Goal: Task Accomplishment & Management: Manage account settings

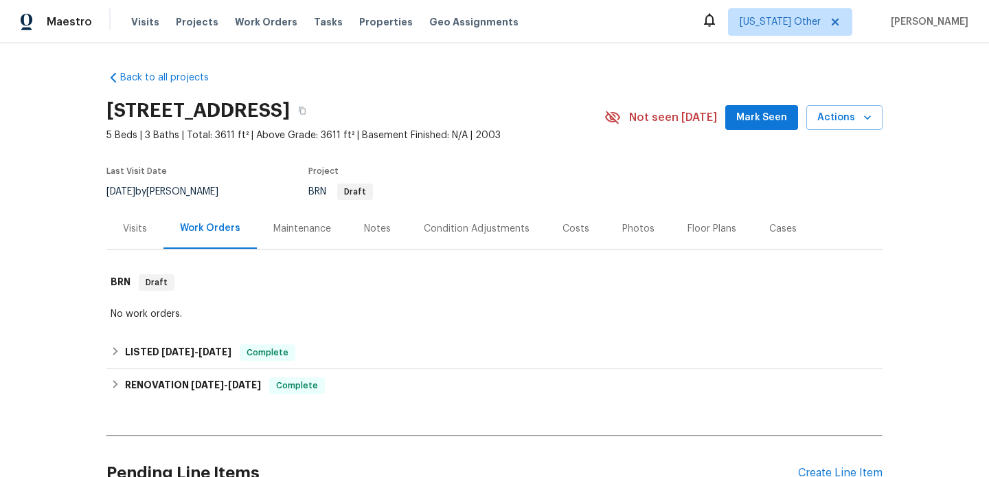
click at [148, 230] on div "Visits" at bounding box center [134, 228] width 57 height 41
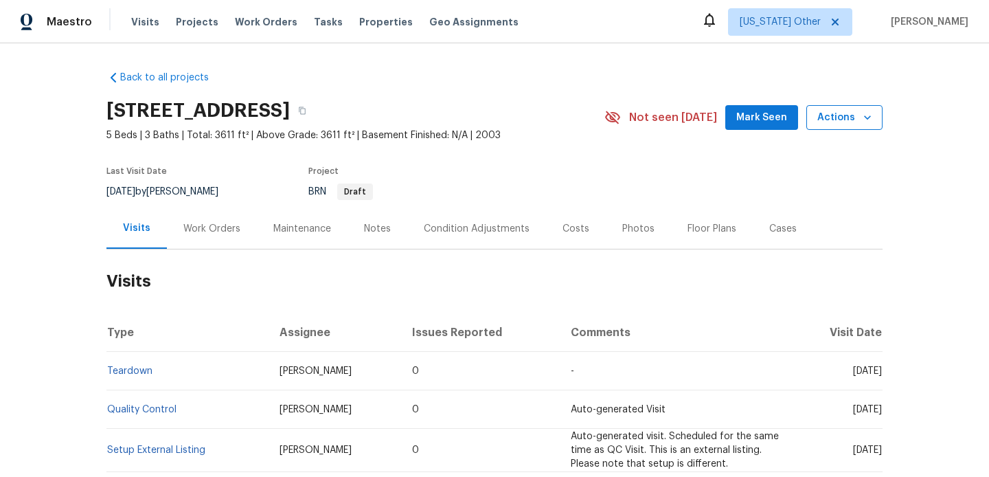
click at [823, 117] on span "Actions" at bounding box center [844, 117] width 54 height 17
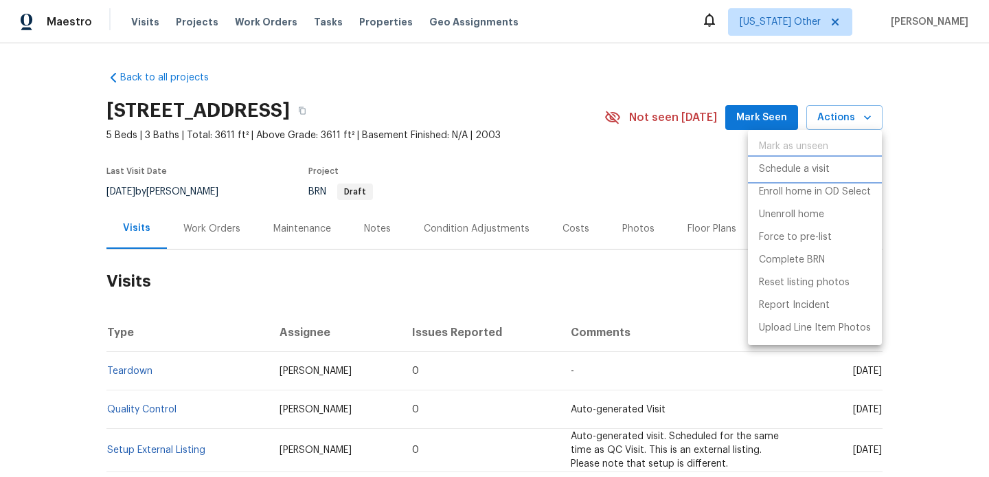
click at [794, 168] on p "Schedule a visit" at bounding box center [794, 169] width 71 height 14
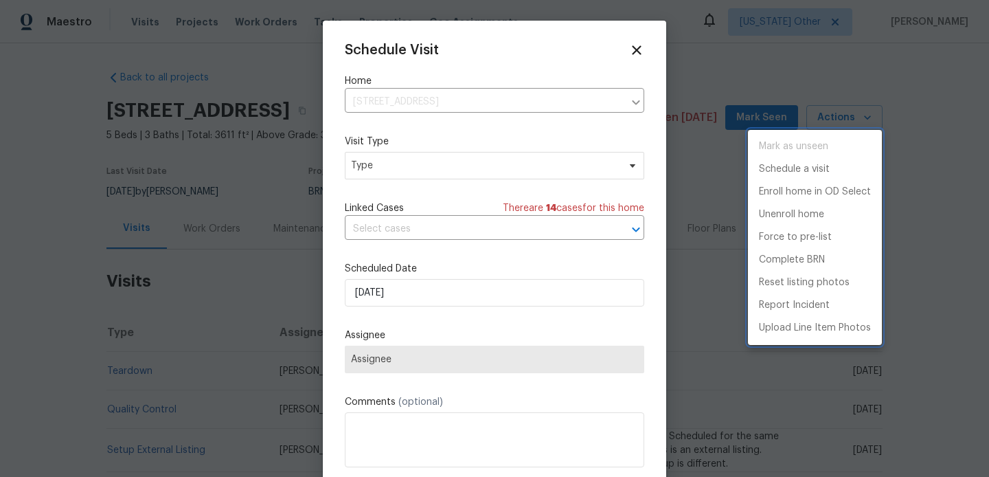
click at [448, 165] on div at bounding box center [494, 238] width 989 height 477
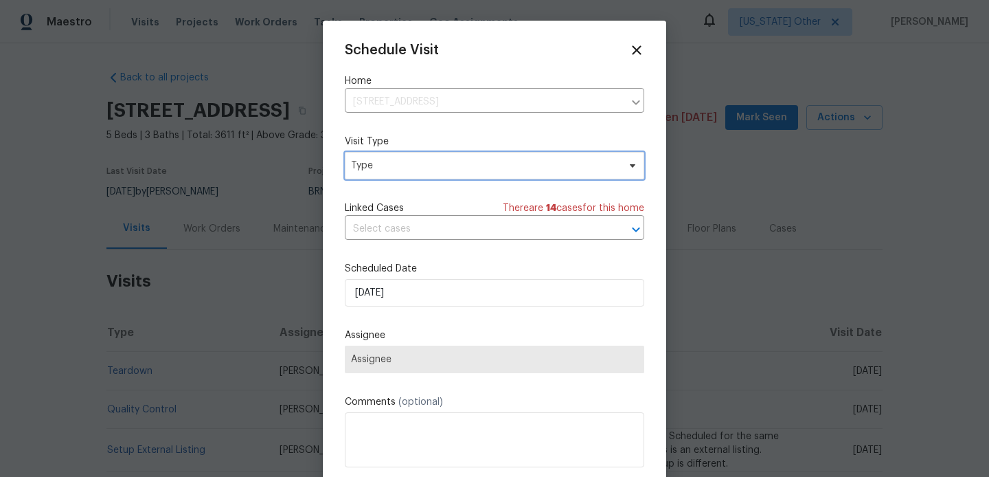
click at [445, 165] on span "Type" at bounding box center [484, 166] width 267 height 14
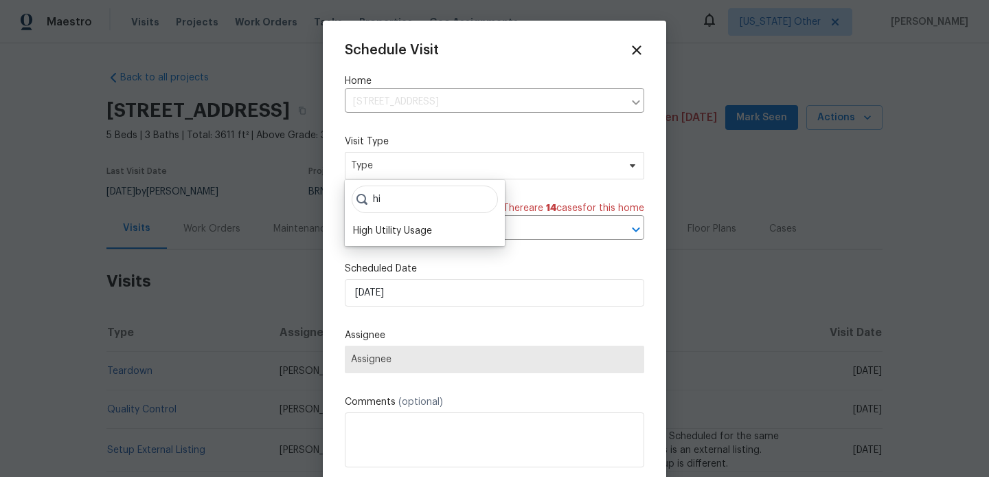
type input "hi"
click at [422, 240] on div "hi High Utility Usage" at bounding box center [425, 213] width 160 height 66
click at [414, 227] on div "High Utility Usage" at bounding box center [392, 231] width 79 height 14
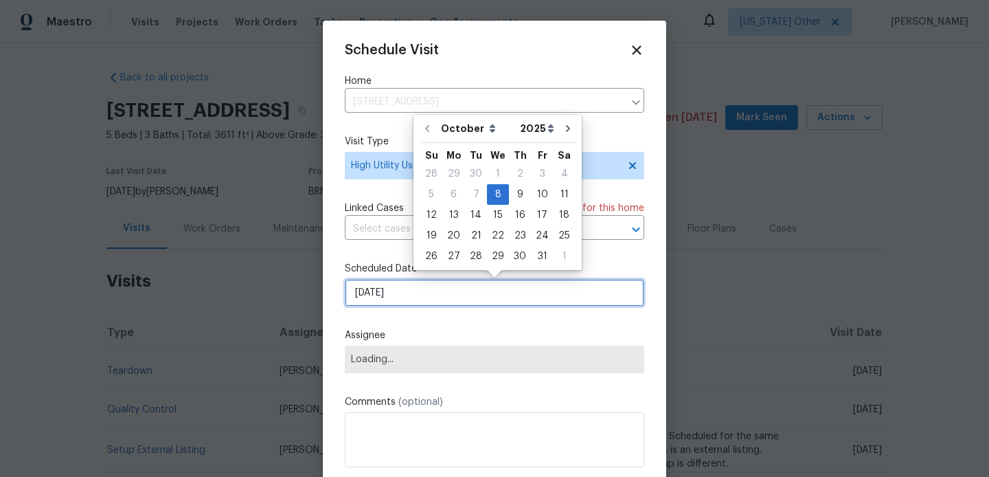
click at [418, 292] on input "08/10/2025" at bounding box center [494, 292] width 299 height 27
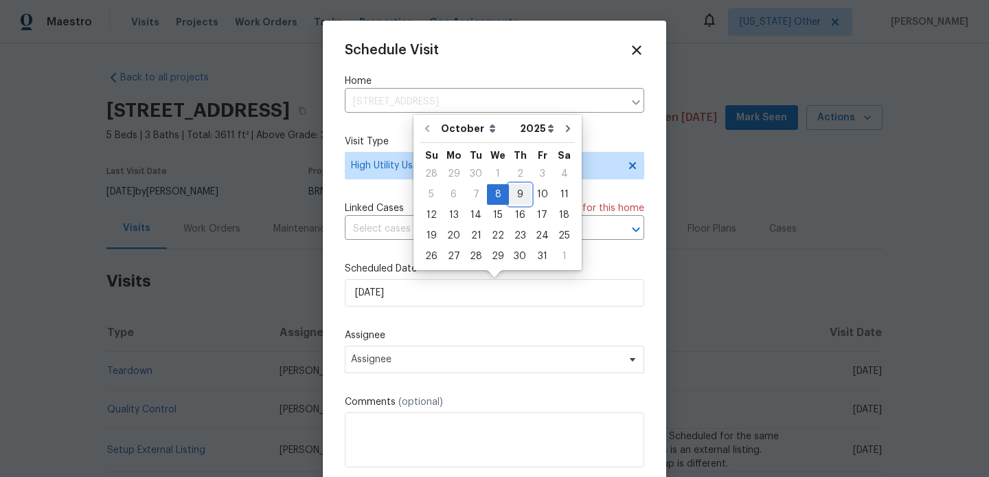
click at [523, 185] on div "9" at bounding box center [520, 194] width 22 height 19
type input "09/10/2025"
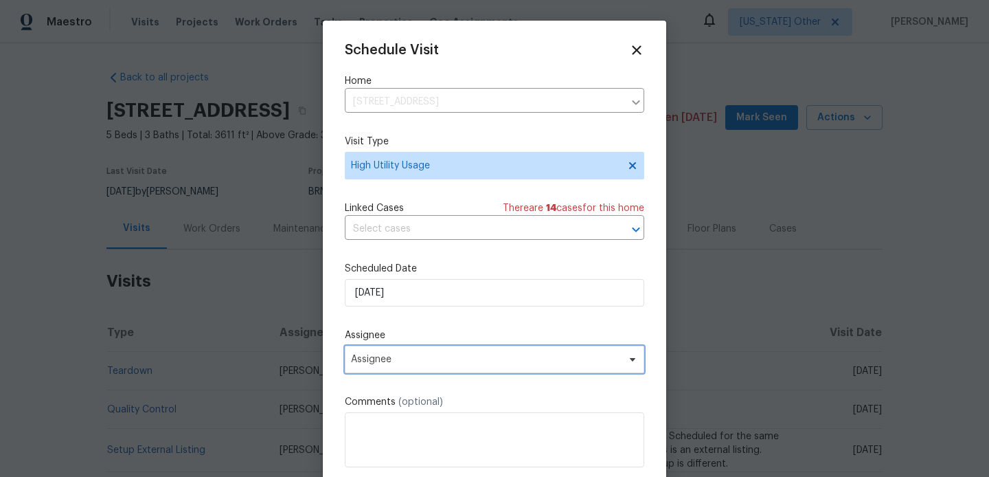
click at [396, 352] on span "Assignee" at bounding box center [494, 358] width 299 height 27
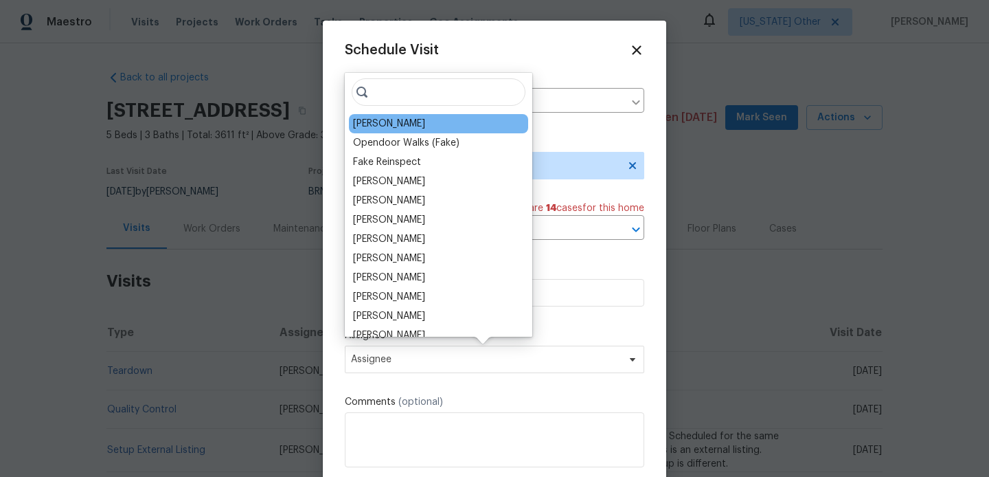
click at [377, 120] on div "Brad Limes" at bounding box center [389, 124] width 72 height 14
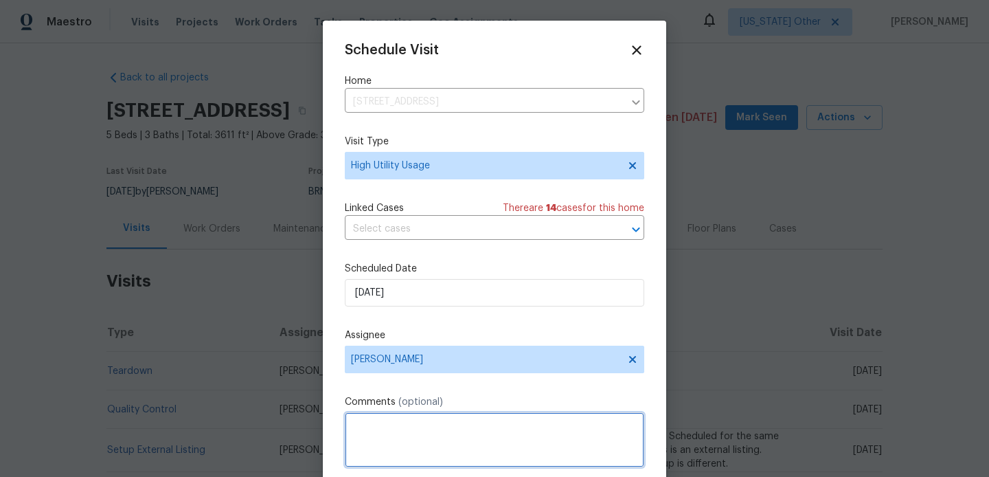
click at [450, 437] on textarea at bounding box center [494, 439] width 299 height 55
paste textarea "Hi team, we received a high-usage electric bill from a utility company for this…"
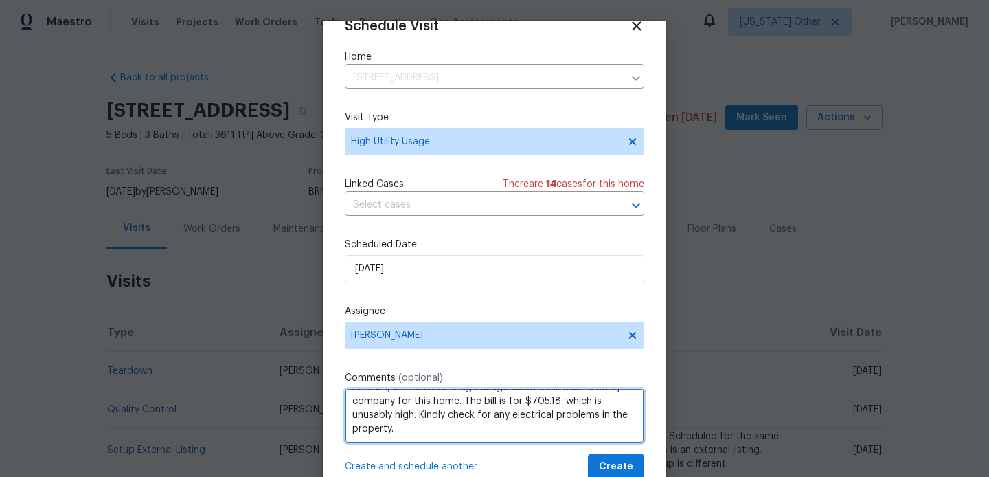
scroll to position [45, 0]
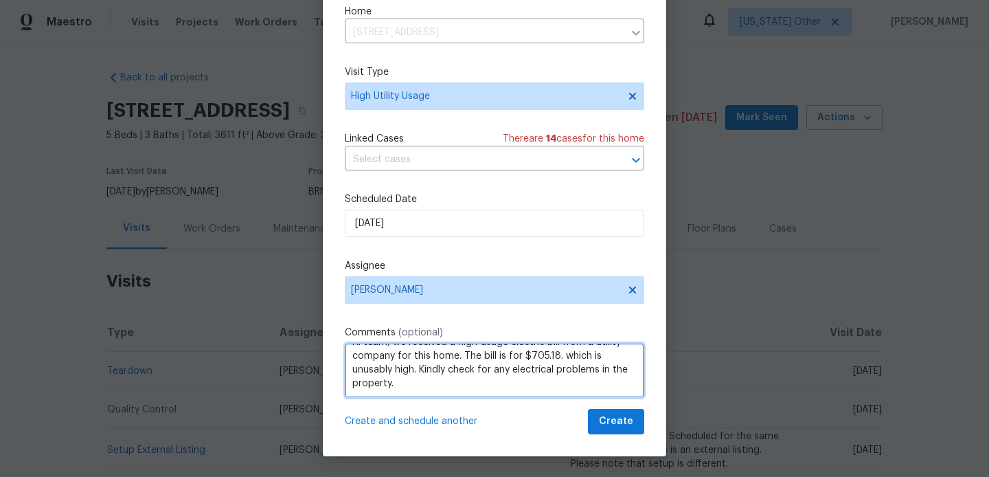
type textarea "Hi team, we received a high-usage electric bill from a utility company for this…"
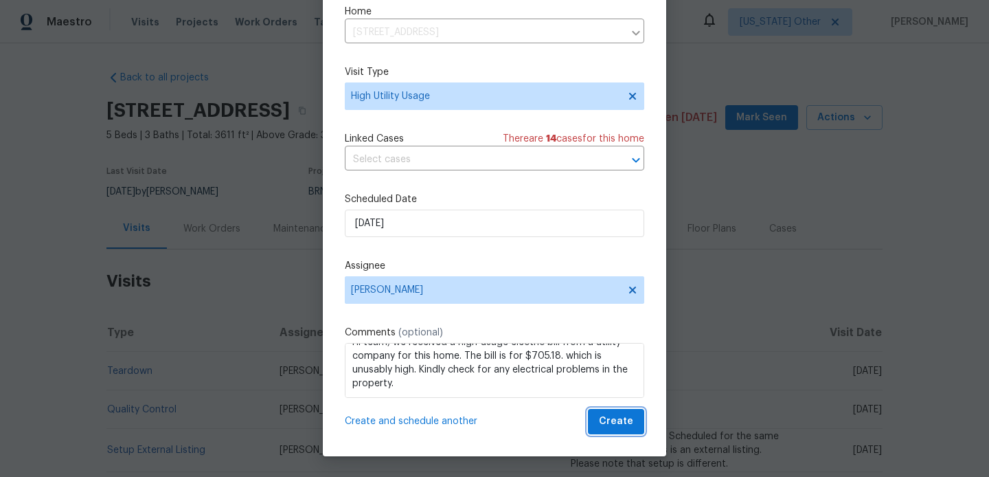
click at [608, 426] on span "Create" at bounding box center [616, 421] width 34 height 17
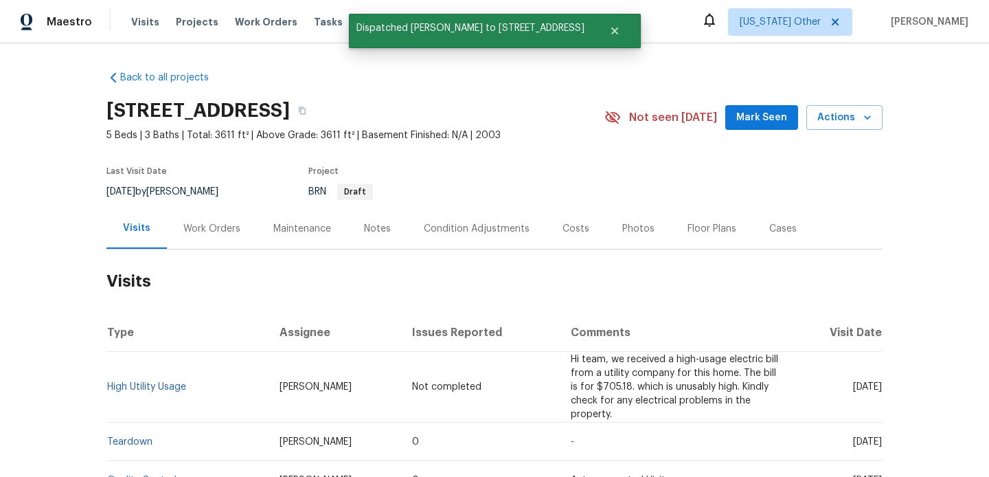
scroll to position [0, 0]
click at [159, 385] on link "High Utility Usage" at bounding box center [146, 387] width 79 height 10
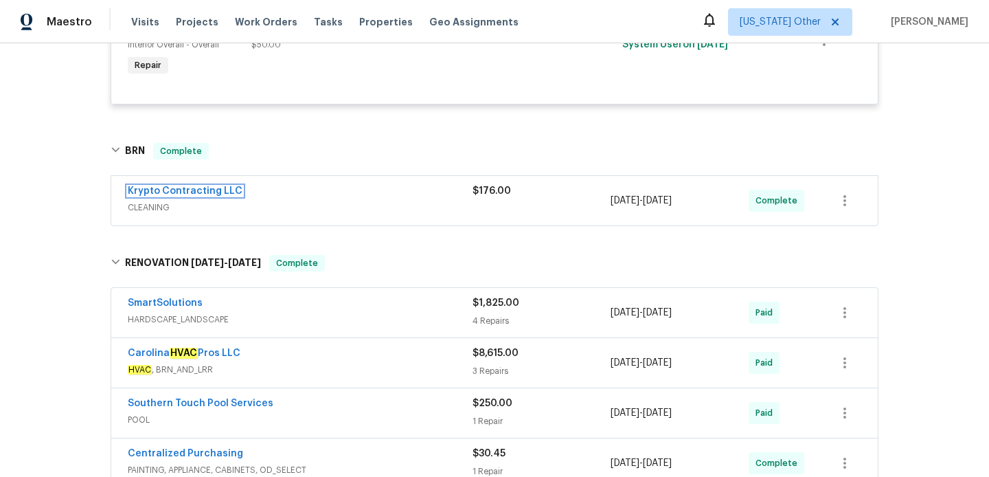
scroll to position [527, 0]
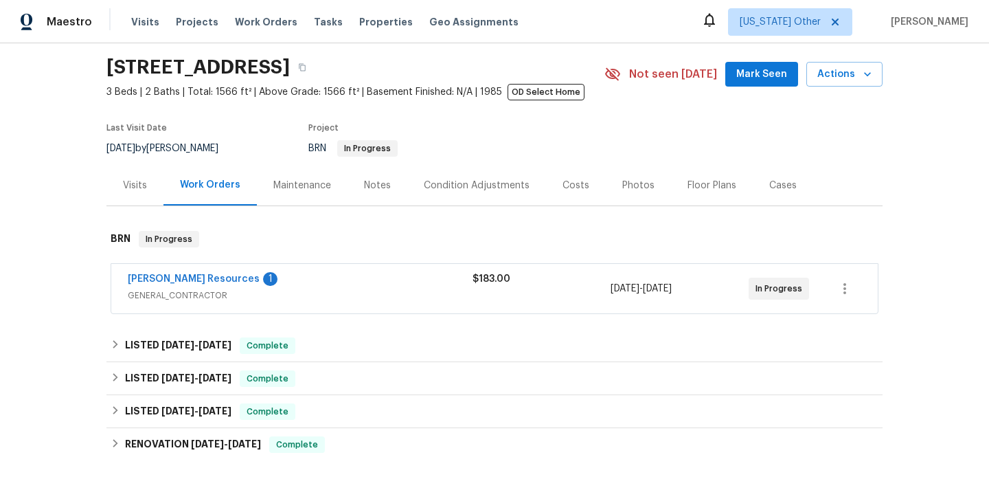
click at [396, 282] on div "Lawrence Resources 1" at bounding box center [300, 280] width 345 height 16
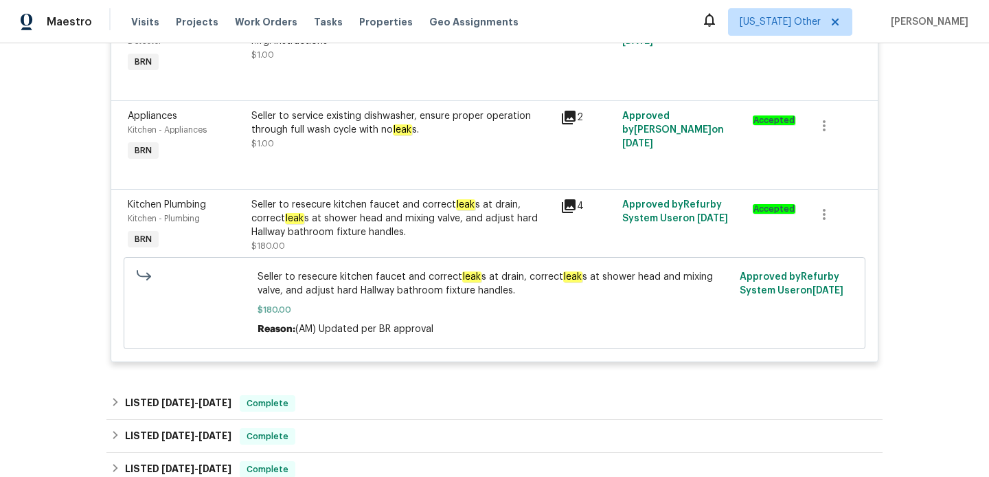
scroll to position [570, 0]
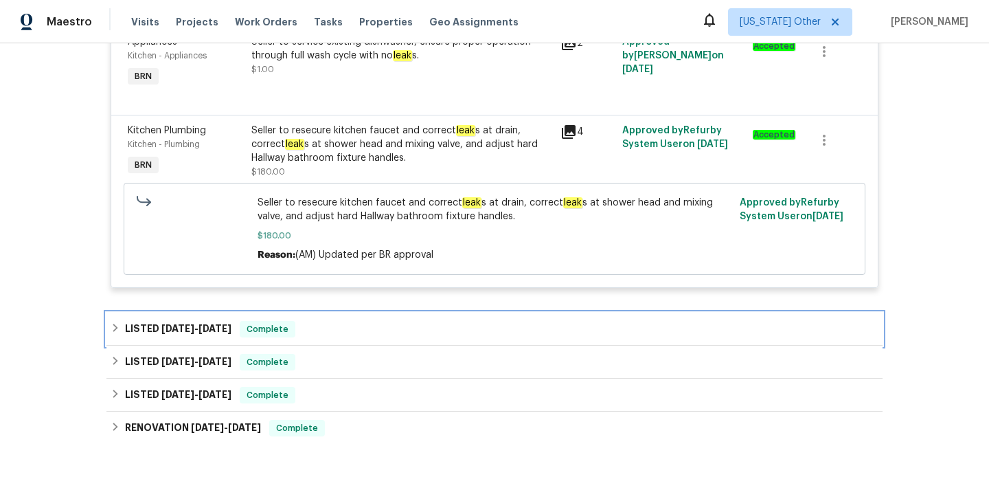
click at [393, 327] on div "LISTED 9/3/25 - 9/5/25 Complete" at bounding box center [495, 329] width 768 height 16
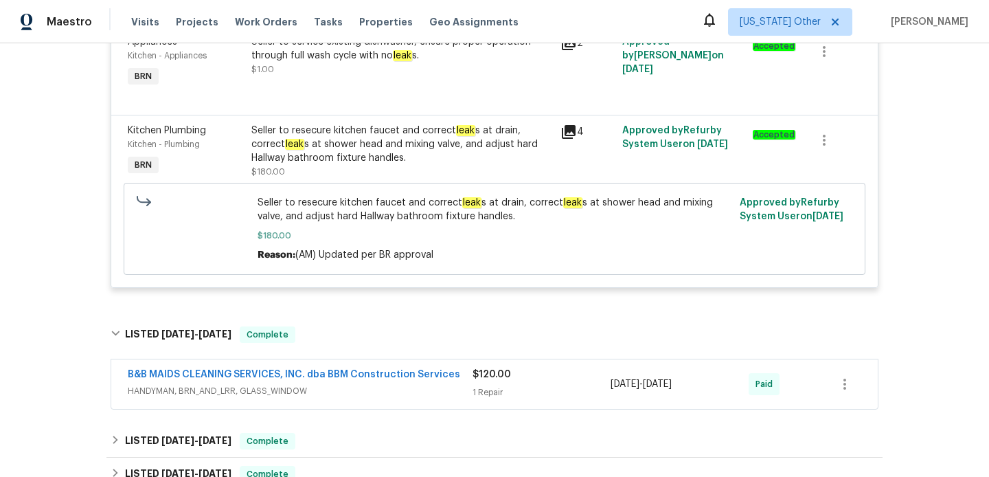
click at [402, 387] on span "HANDYMAN, BRN_AND_LRR, GLASS_WINDOW" at bounding box center [300, 391] width 345 height 14
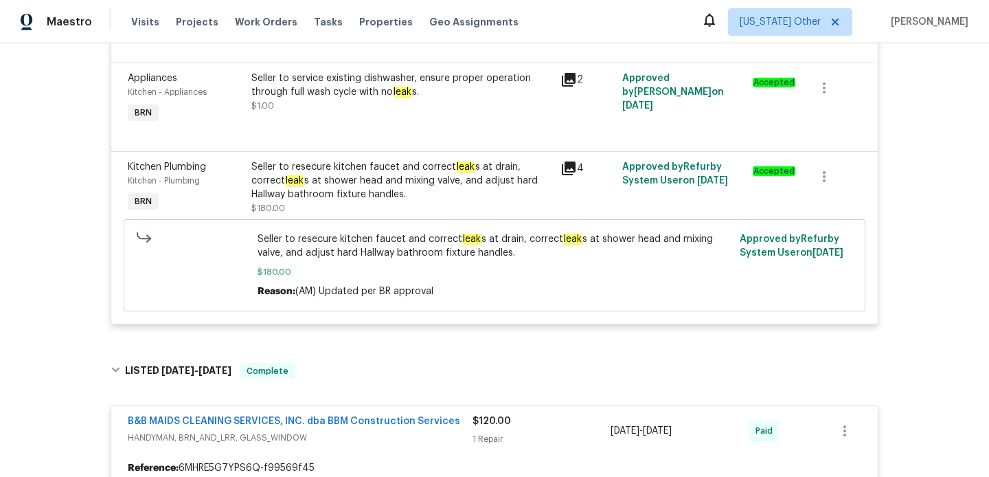
scroll to position [0, 0]
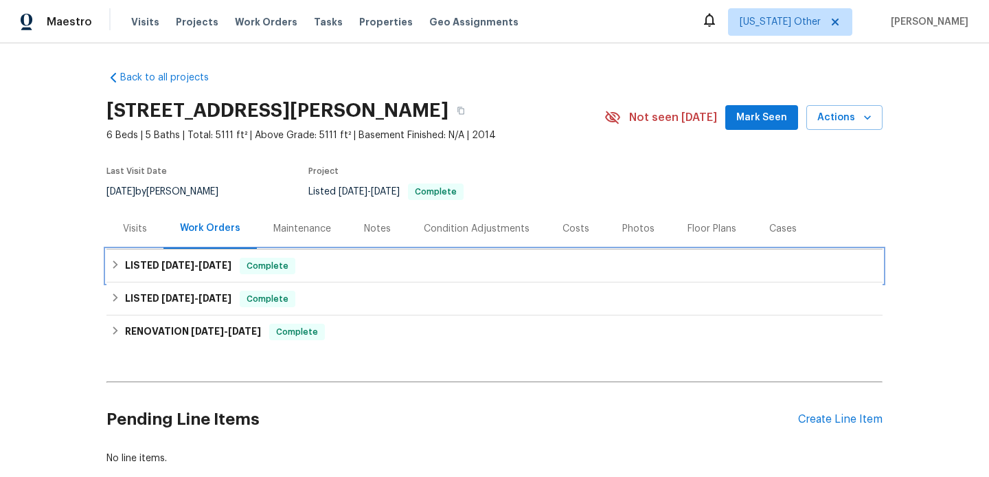
click at [314, 269] on div "LISTED 9/26/25 - 10/2/25 Complete" at bounding box center [495, 266] width 768 height 16
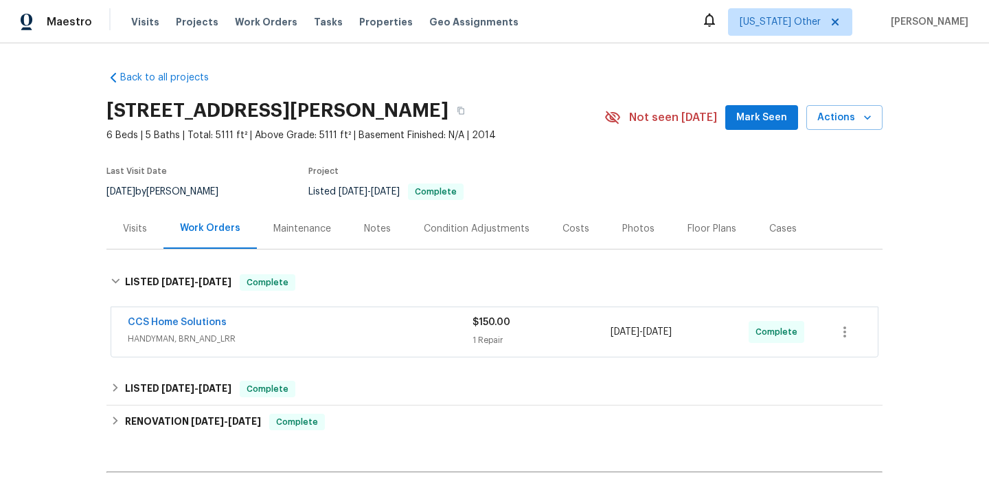
click at [340, 328] on div "CCS Home Solutions" at bounding box center [300, 323] width 345 height 16
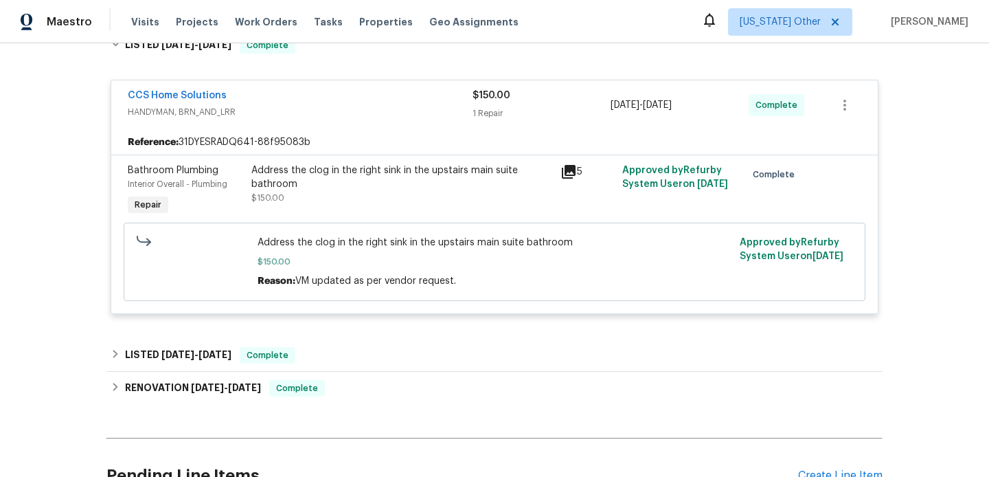
scroll to position [277, 0]
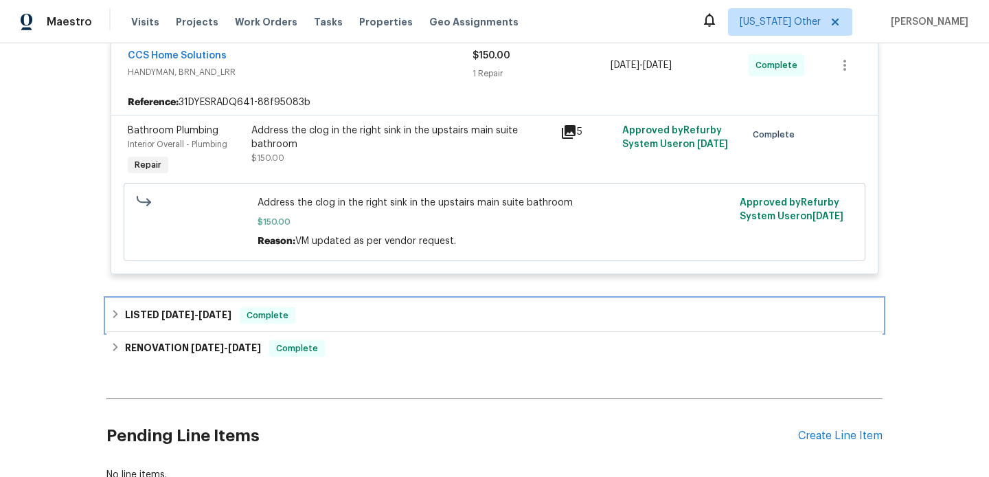
click at [341, 311] on div "LISTED 8/22/25 - 9/12/25 Complete" at bounding box center [495, 315] width 768 height 16
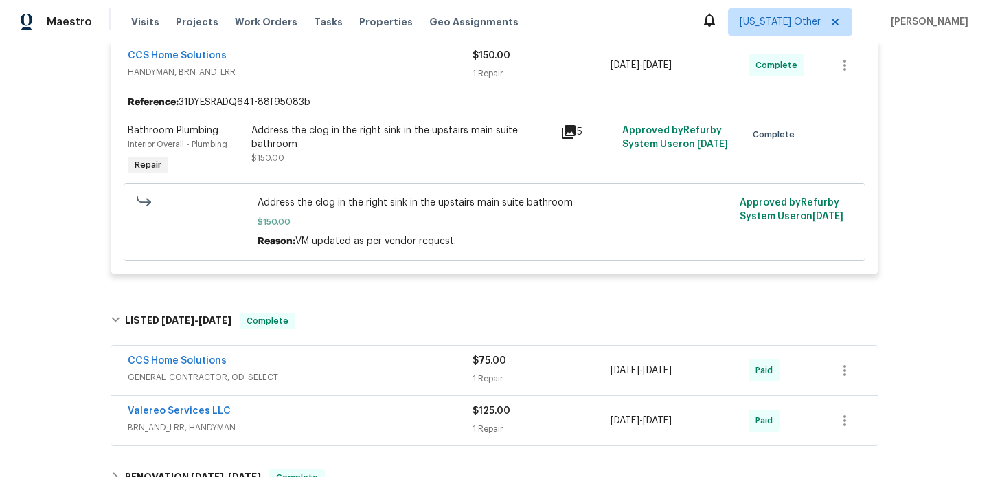
click at [343, 392] on div "CCS Home Solutions GENERAL_CONTRACTOR, OD_SELECT $75.00 1 Repair 9/5/2025 - 9/1…" at bounding box center [494, 369] width 766 height 49
click at [346, 378] on span "GENERAL_CONTRACTOR, OD_SELECT" at bounding box center [300, 377] width 345 height 14
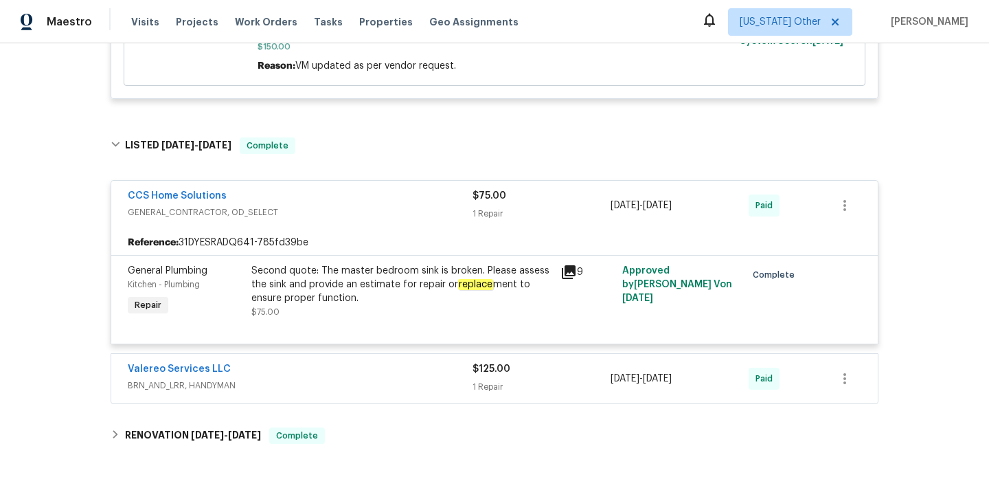
scroll to position [484, 0]
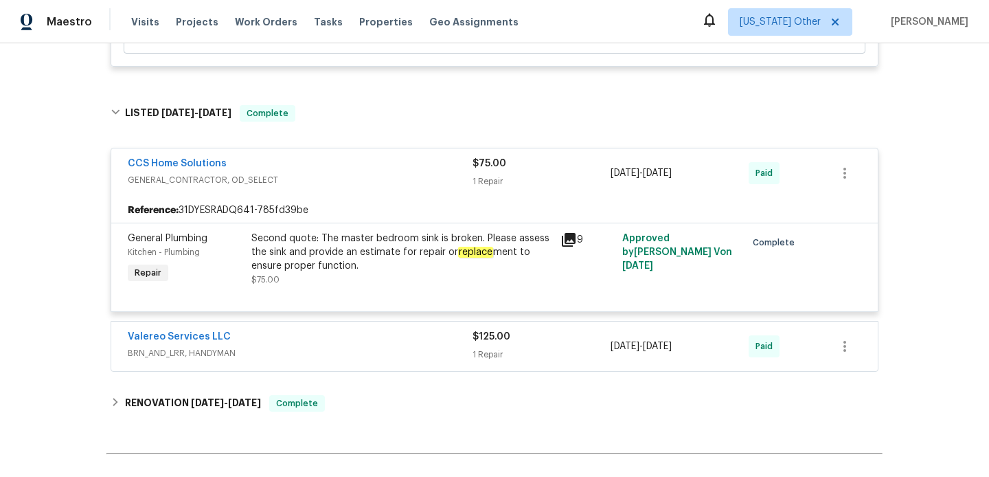
click at [346, 378] on div "Back to all projects 4823 Isla Canela Ln, League City, TX 77573 6 Beds | 5 Bath…" at bounding box center [494, 62] width 776 height 972
click at [352, 363] on div "Valereo Services LLC BRN_AND_LRR, HANDYMAN" at bounding box center [300, 346] width 345 height 33
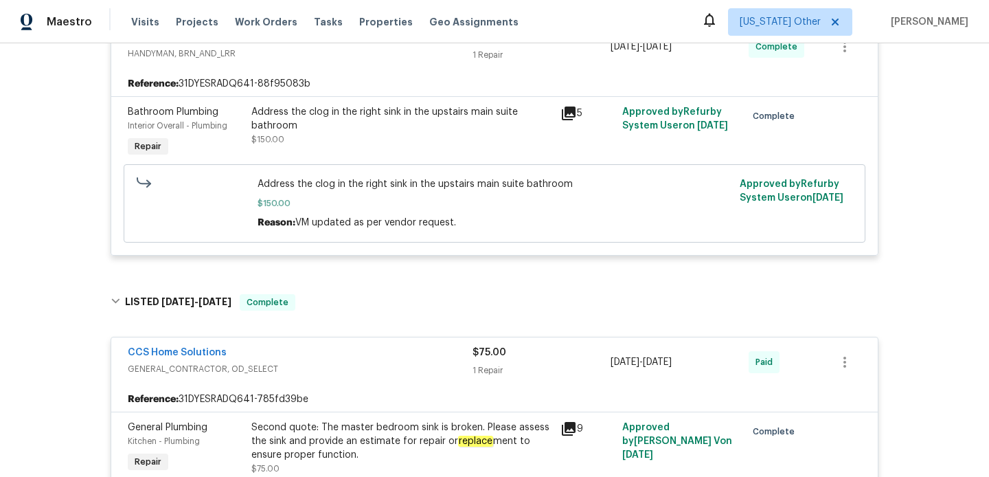
scroll to position [127, 0]
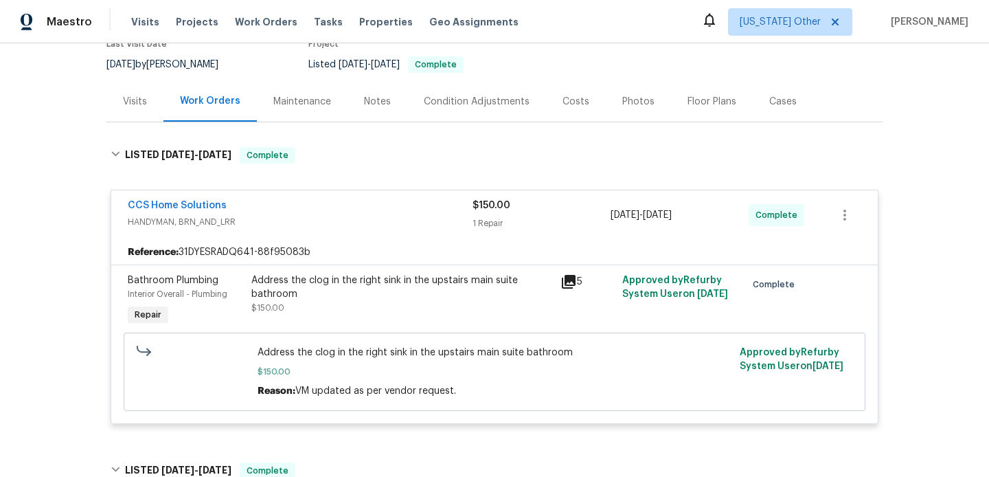
click at [134, 107] on div "Visits" at bounding box center [135, 102] width 24 height 14
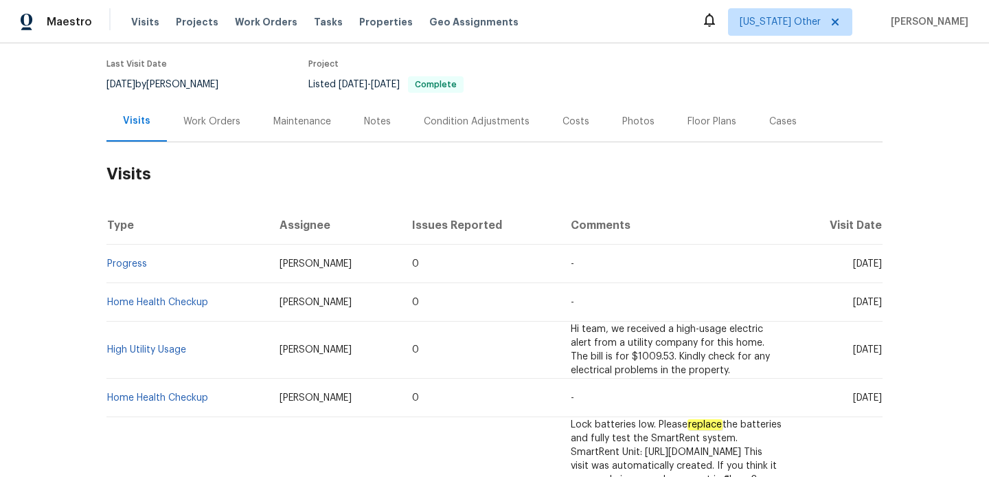
scroll to position [113, 0]
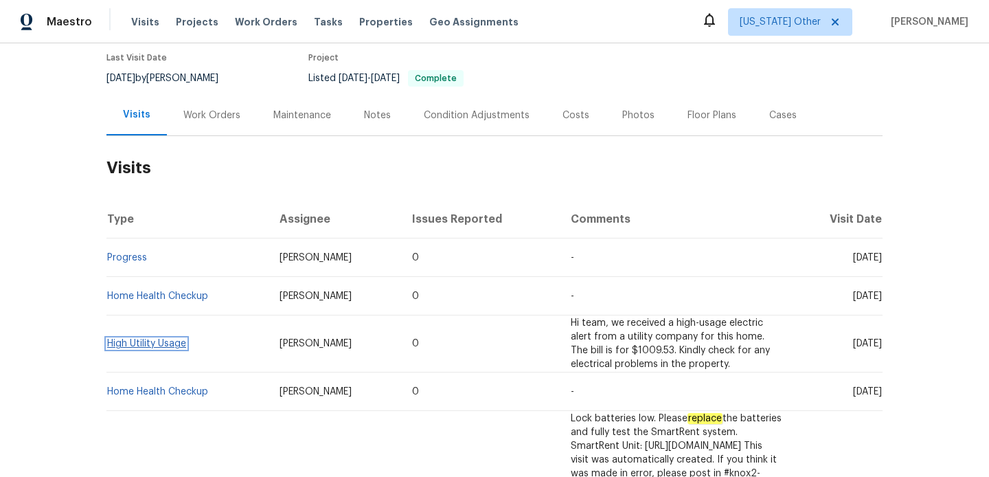
click at [130, 339] on link "High Utility Usage" at bounding box center [146, 344] width 79 height 10
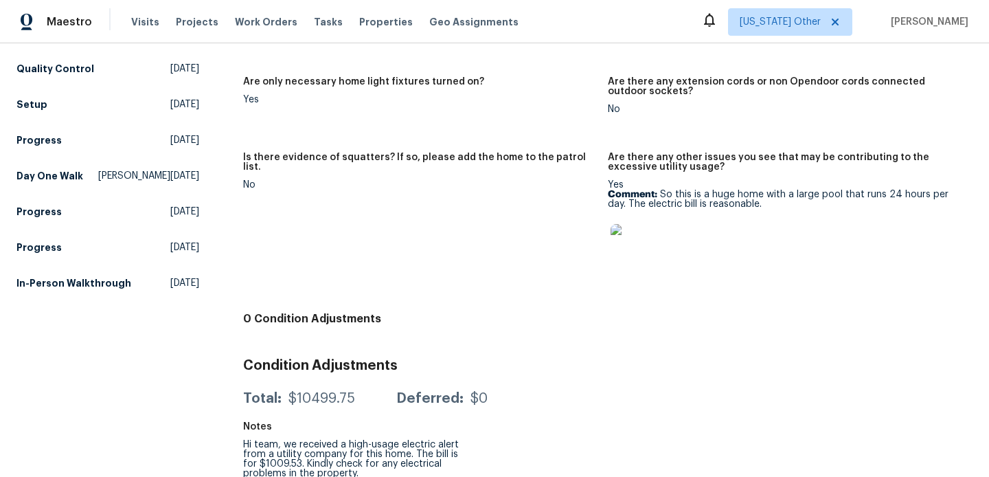
scroll to position [484, 0]
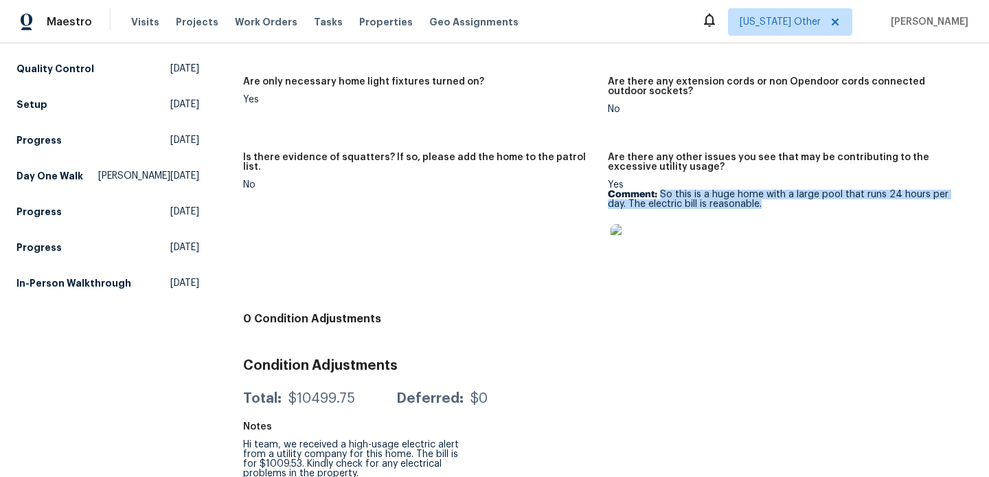
drag, startPoint x: 751, startPoint y: 196, endPoint x: 661, endPoint y: 186, distance: 89.9
click at [661, 190] on p "Comment: So this is a huge home with a large pool that runs 24 hours per day. T…" at bounding box center [785, 199] width 354 height 19
copy p "So this is a huge home with a large pool that runs 24 hours per day. The electr…"
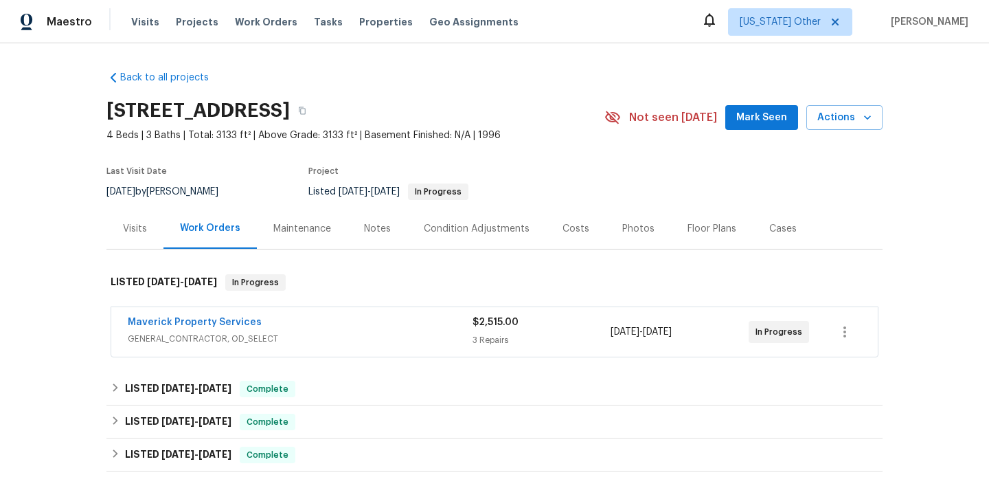
click at [391, 326] on div "Maverick Property Services" at bounding box center [300, 323] width 345 height 16
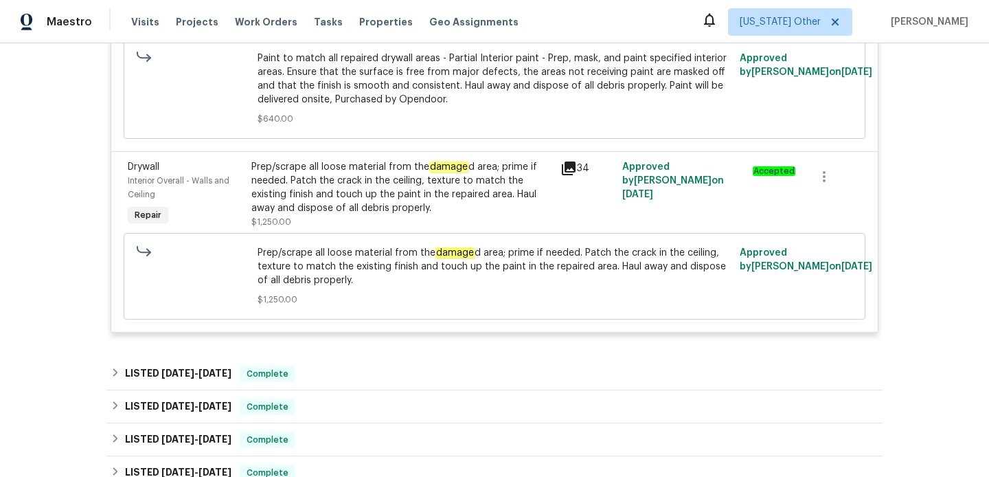
scroll to position [650, 0]
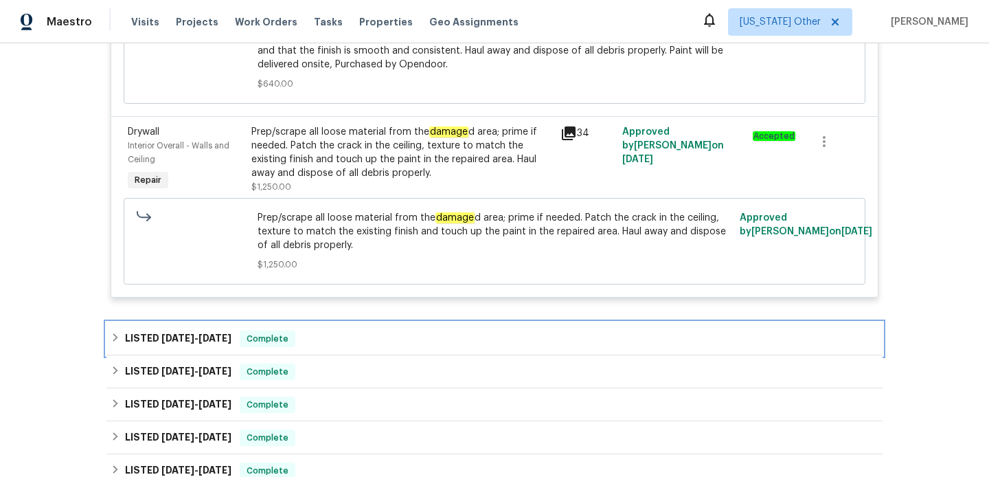
click at [391, 326] on div "LISTED 9/8/25 - 10/3/25 Complete" at bounding box center [494, 338] width 776 height 33
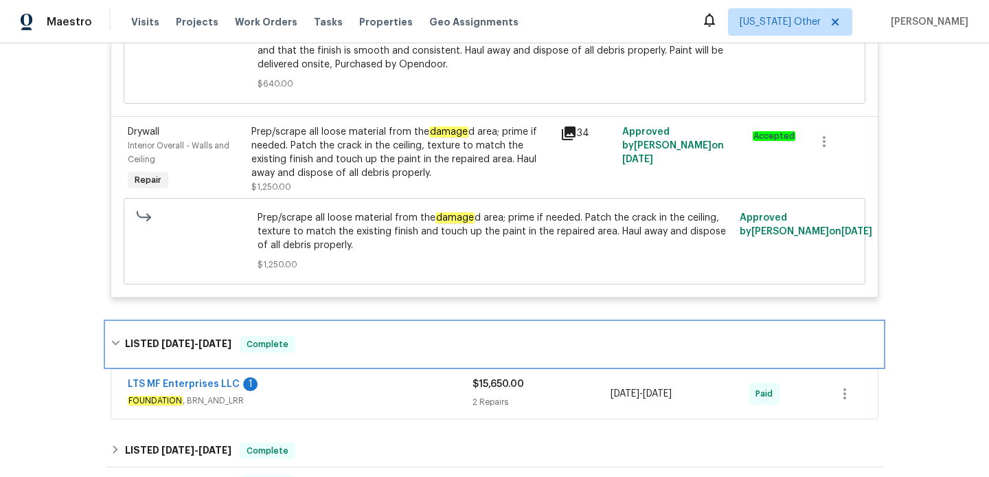
scroll to position [740, 0]
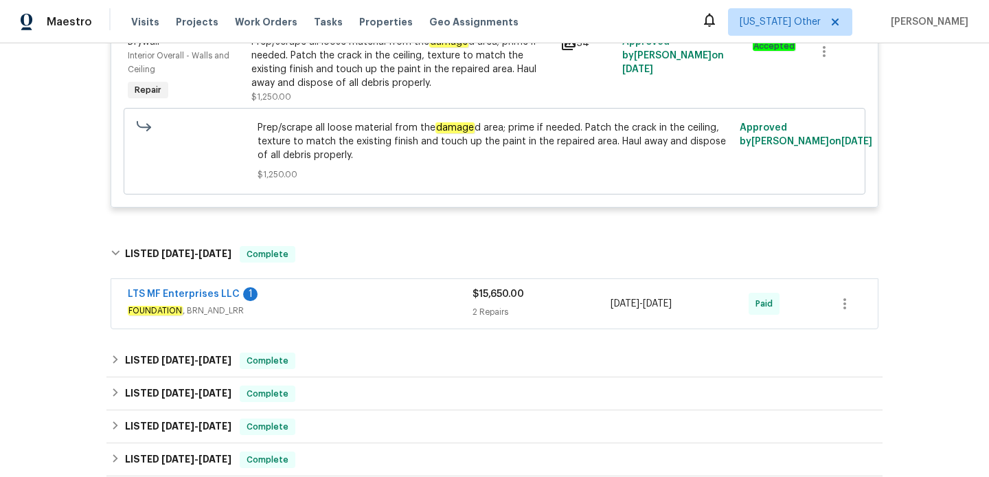
click at [391, 326] on div "LTS MF Enterprises LLC 1 FOUNDATION , BRN_AND_LRR $15,650.00 2 Repairs 9/8/2025…" at bounding box center [494, 303] width 766 height 49
click at [391, 313] on span "FOUNDATION , BRN_AND_LRR" at bounding box center [300, 311] width 345 height 14
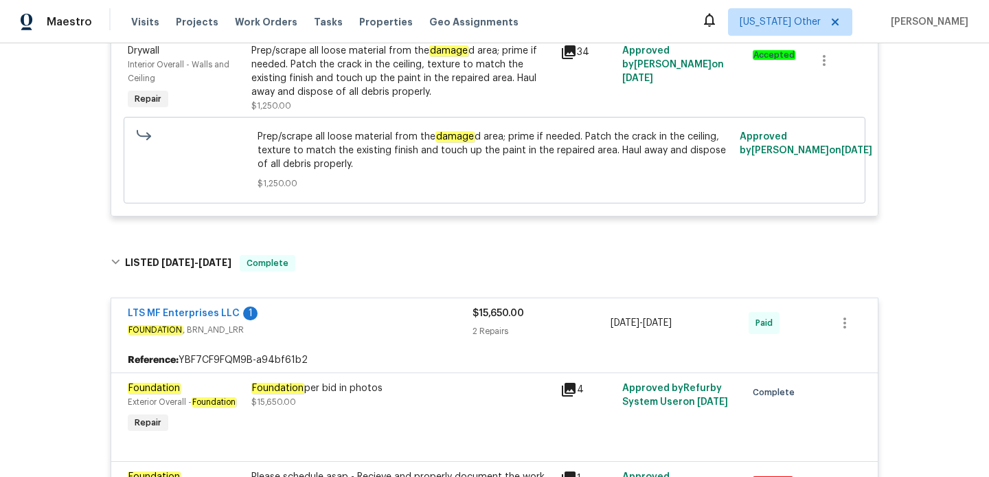
scroll to position [689, 0]
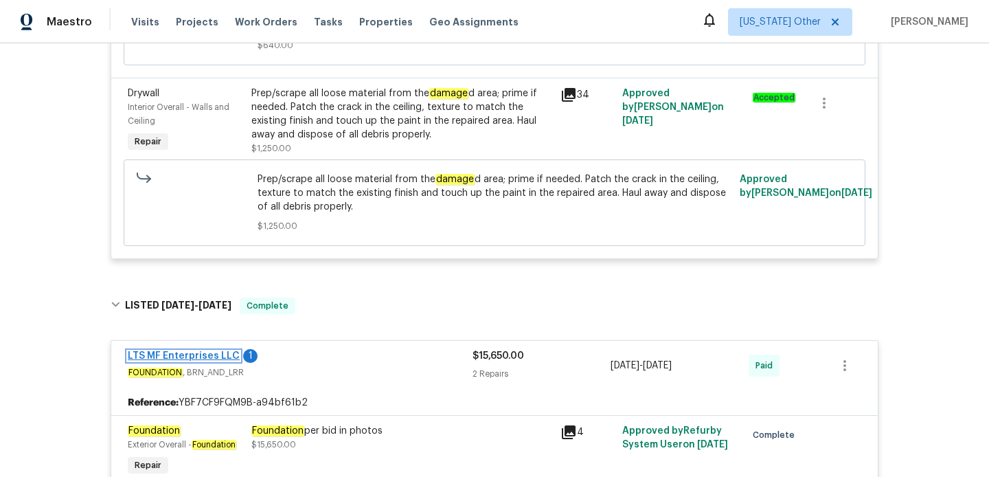
click at [209, 357] on link "LTS MF Enterprises LLC" at bounding box center [184, 356] width 112 height 10
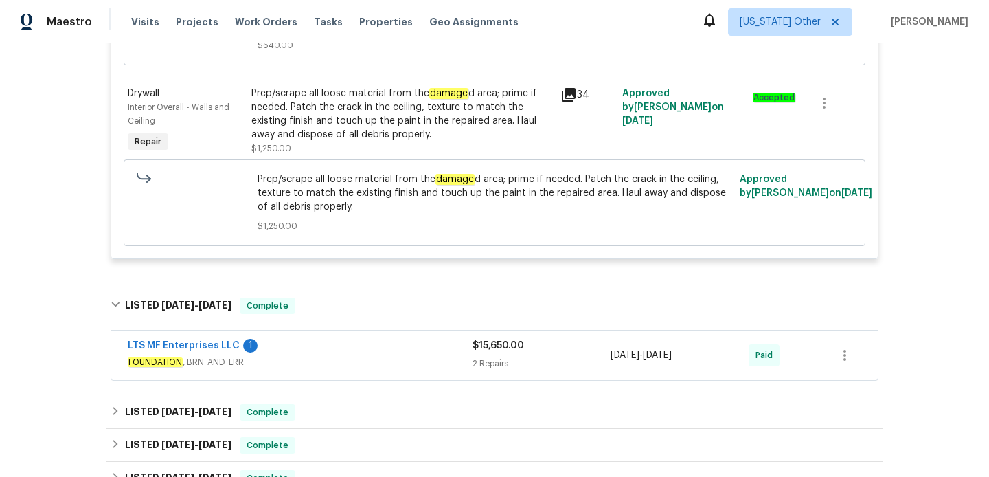
scroll to position [0, 0]
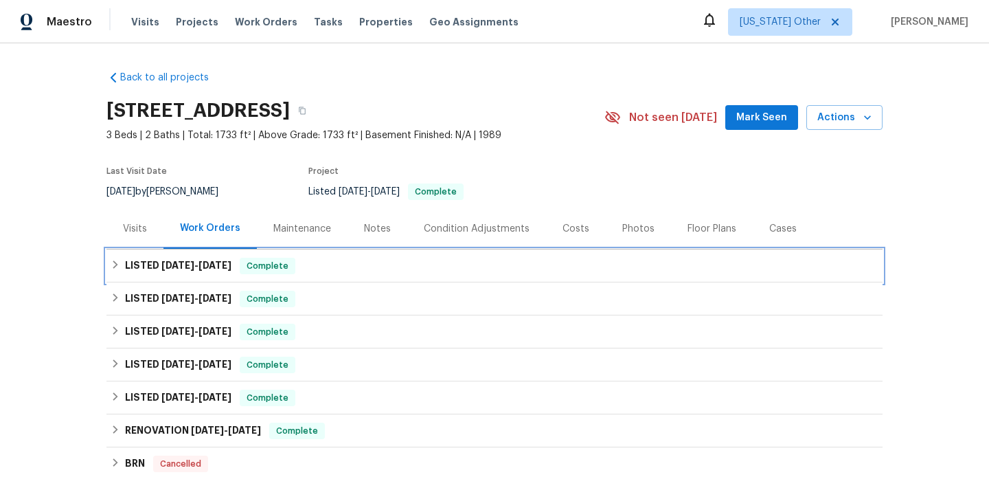
click at [413, 268] on div "LISTED [DATE] - [DATE] Complete" at bounding box center [495, 266] width 768 height 16
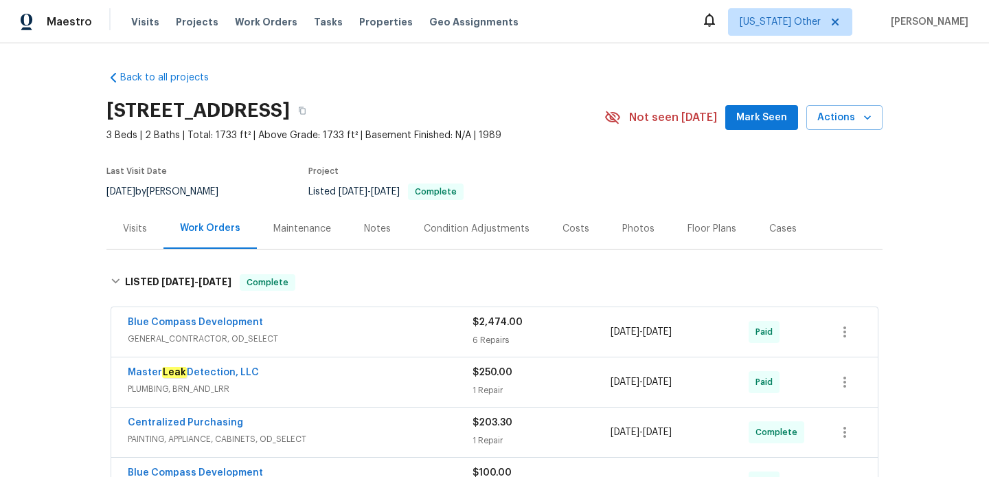
click at [391, 347] on div "Blue Compass Development GENERAL_CONTRACTOR, OD_SELECT" at bounding box center [300, 331] width 345 height 33
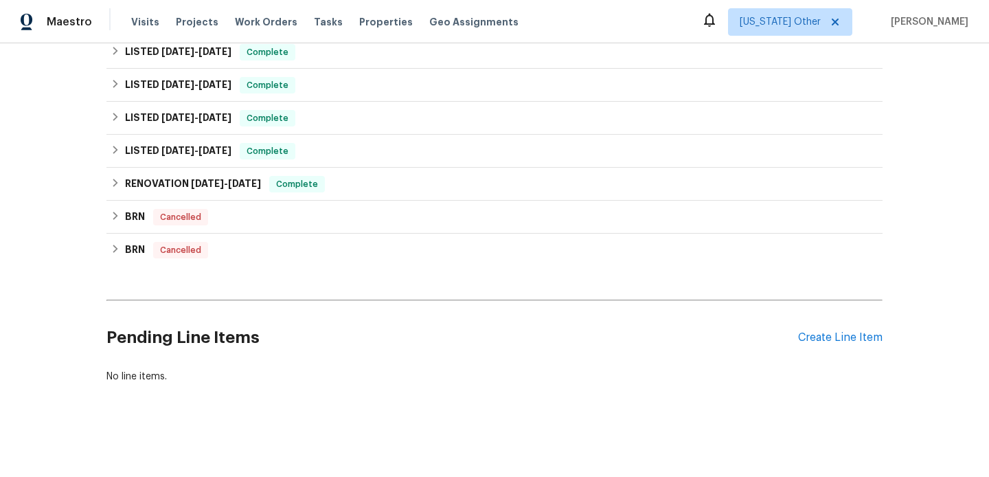
scroll to position [1106, 0]
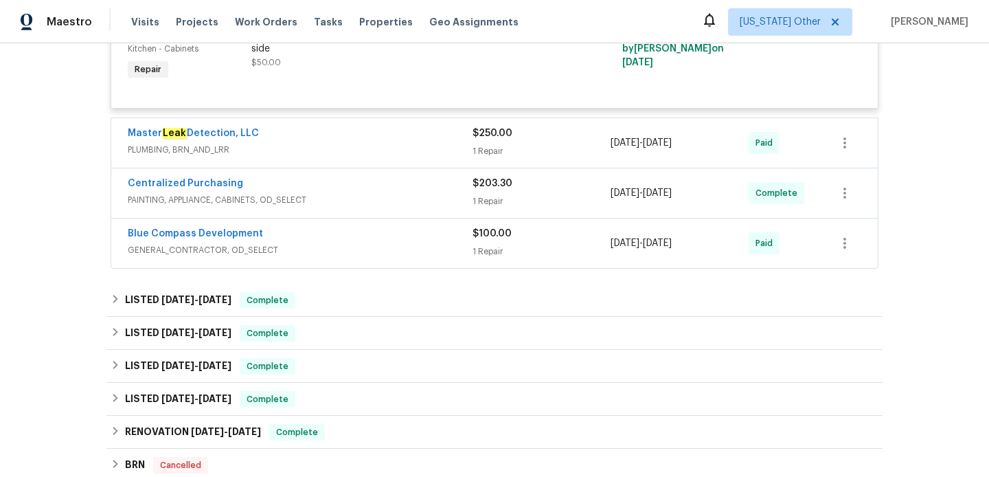
click at [396, 243] on div "Blue Compass Development" at bounding box center [300, 235] width 345 height 16
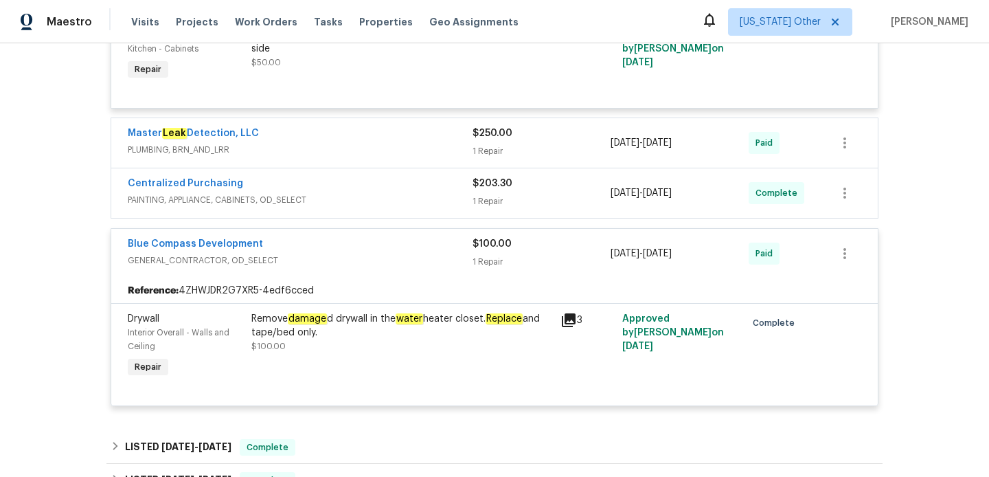
click at [377, 198] on span "PAINTING, APPLIANCE, CABINETS, OD_SELECT" at bounding box center [300, 200] width 345 height 14
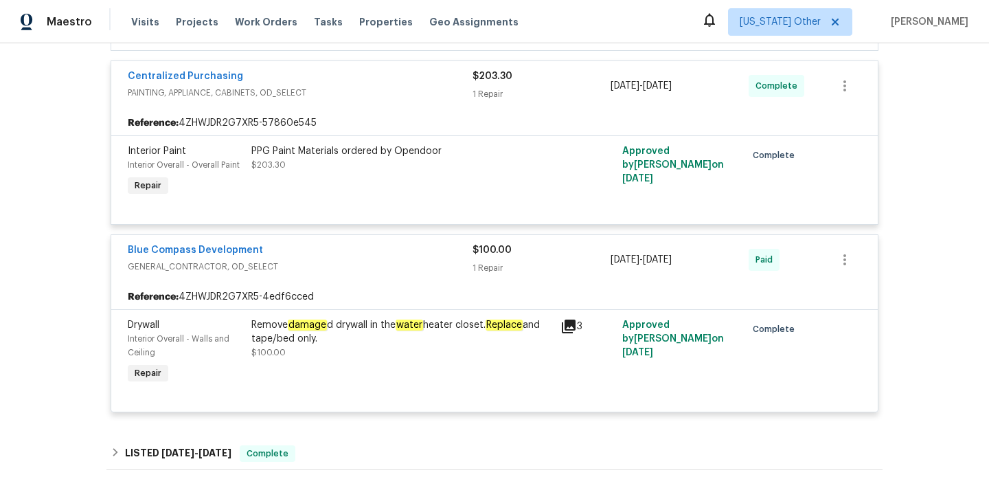
scroll to position [1198, 0]
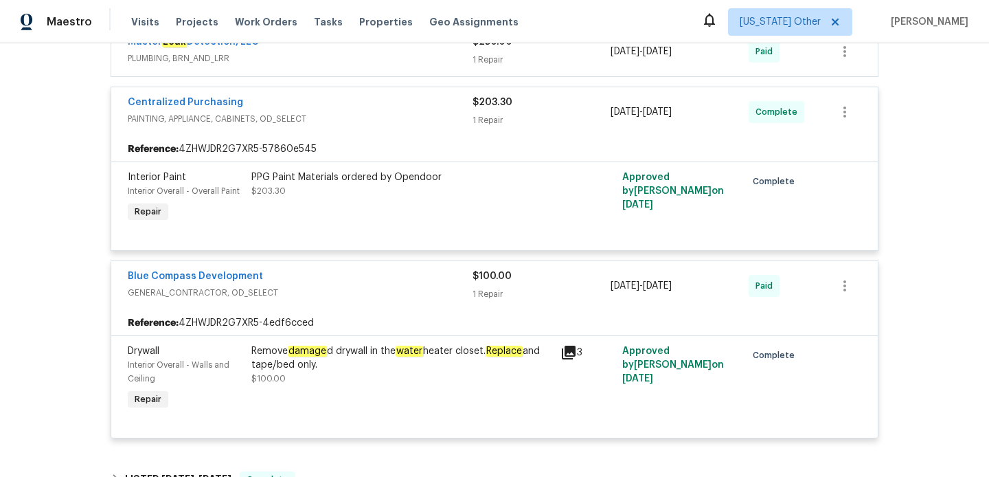
click at [372, 76] on div "Master Leak Detection, LLC PLUMBING, BRN_AND_LRR $250.00 1 Repair 8/7/2025 - 8/…" at bounding box center [494, 51] width 766 height 49
click at [371, 65] on span "PLUMBING, BRN_AND_LRR" at bounding box center [300, 59] width 345 height 14
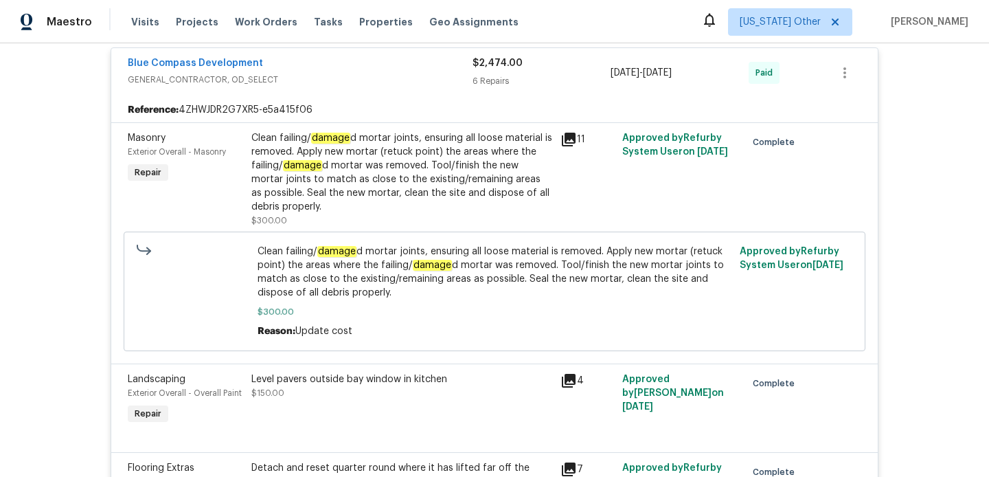
scroll to position [0, 0]
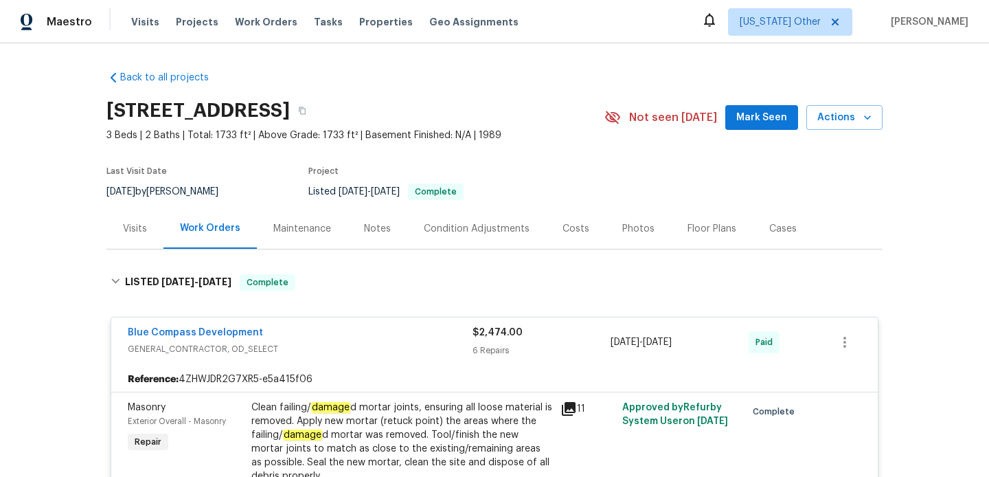
click at [115, 242] on div "Visits" at bounding box center [134, 228] width 57 height 41
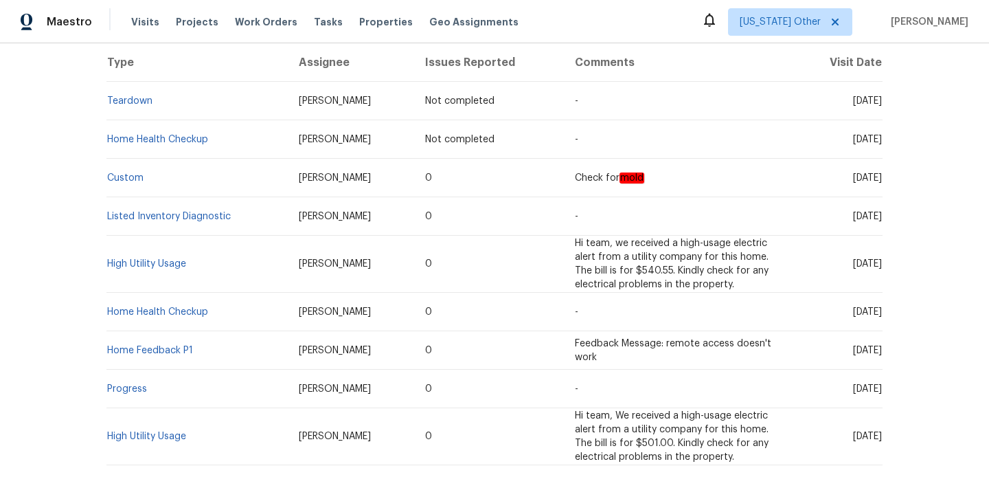
scroll to position [356, 0]
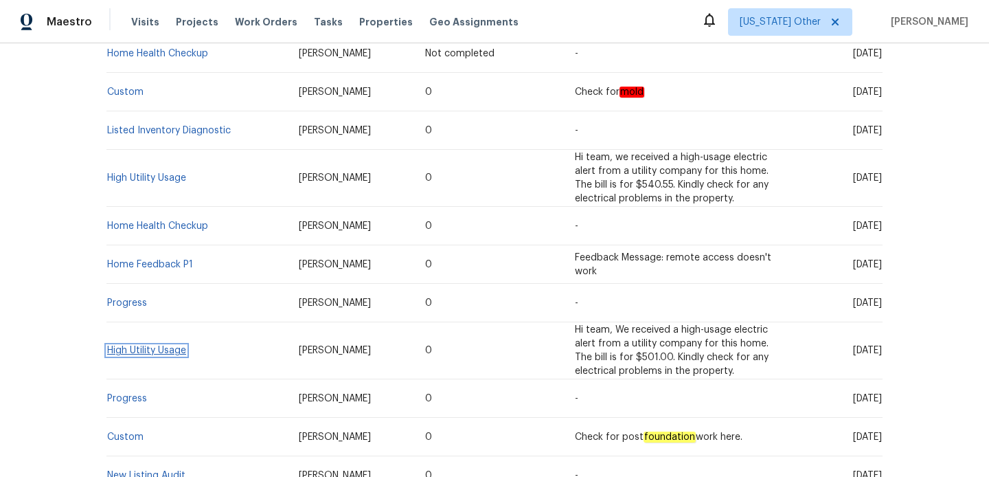
click at [172, 345] on link "High Utility Usage" at bounding box center [146, 350] width 79 height 10
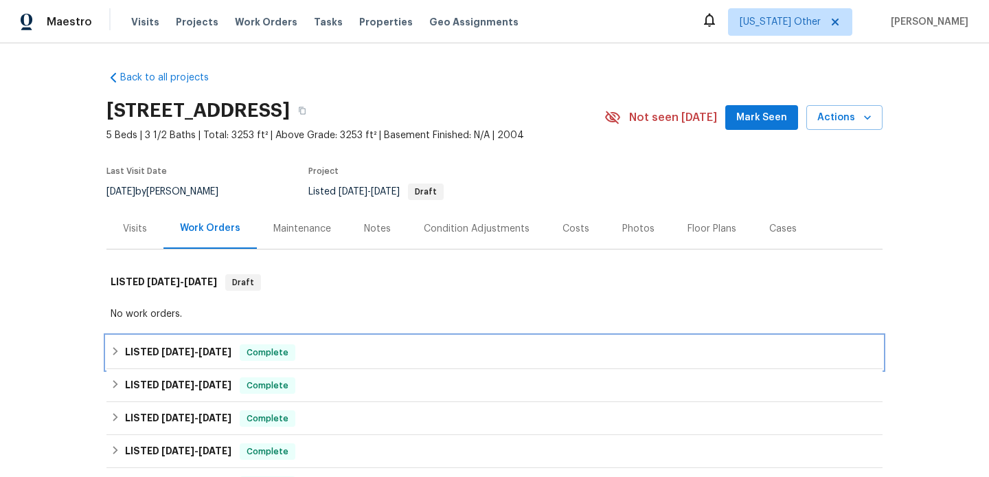
click at [369, 361] on div "LISTED 9/3/25 - 9/5/25 Complete" at bounding box center [494, 352] width 776 height 33
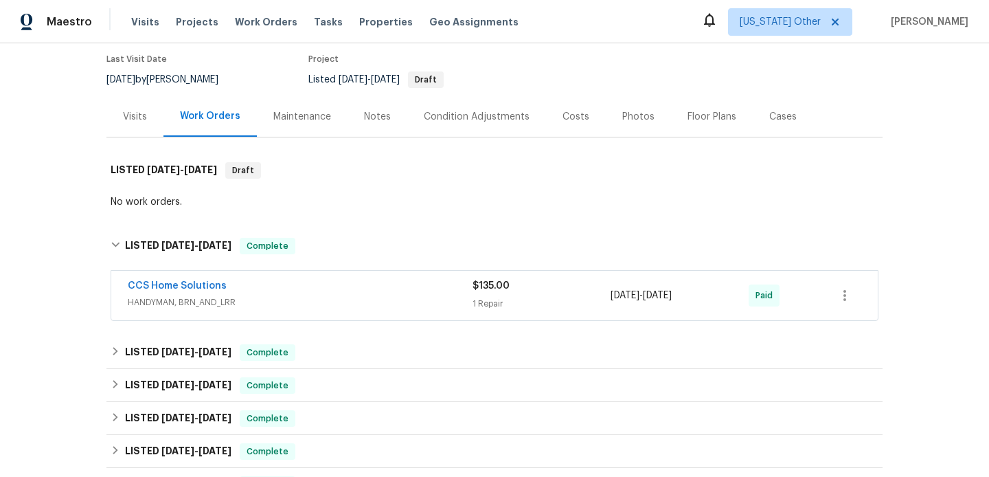
click at [440, 279] on div "CCS Home Solutions" at bounding box center [300, 287] width 345 height 16
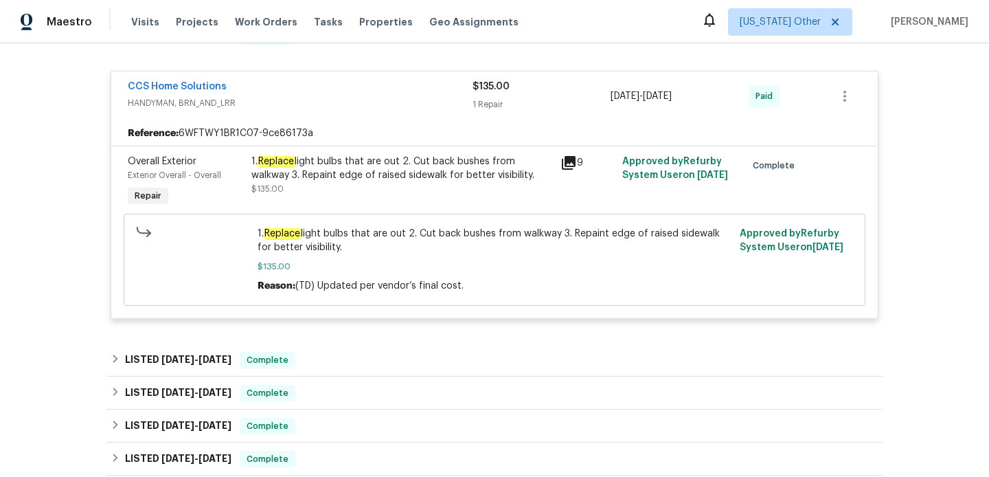
scroll to position [325, 0]
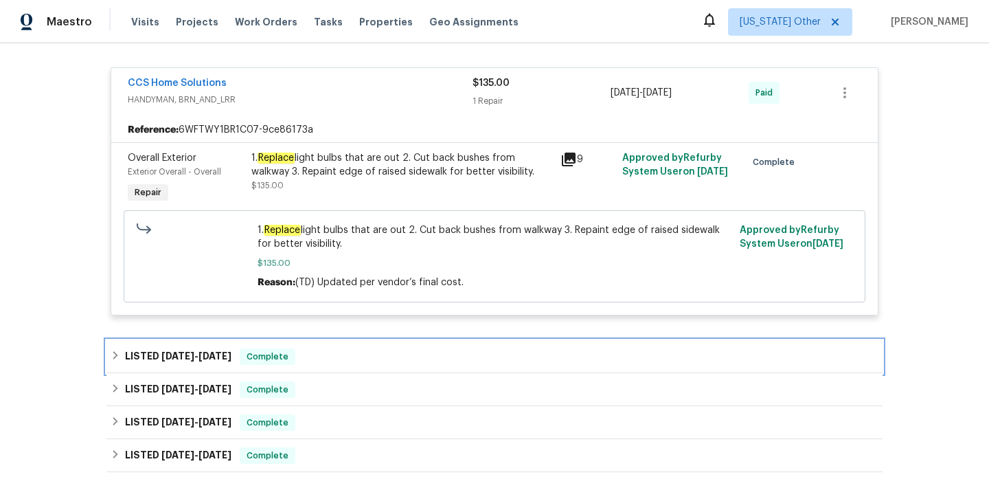
click at [389, 350] on div "LISTED 8/21/25 - 8/26/25 Complete" at bounding box center [495, 356] width 768 height 16
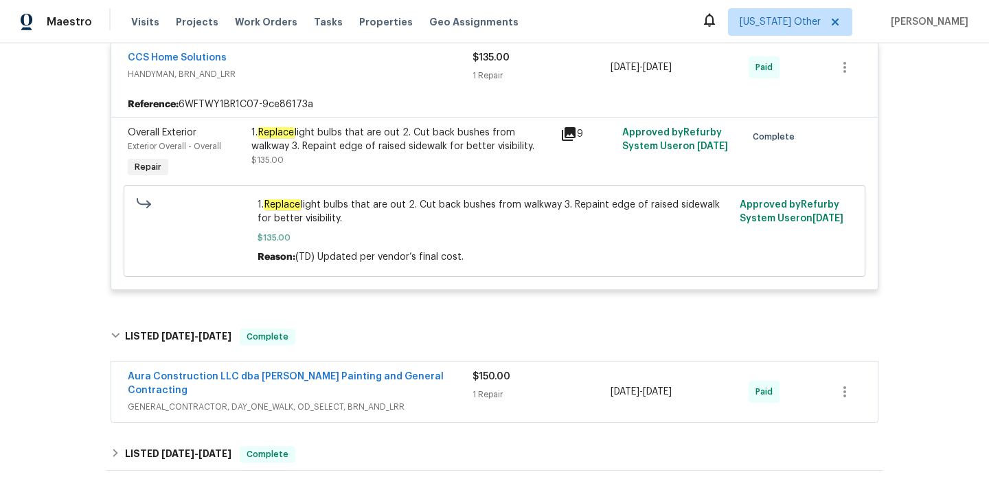
click at [427, 400] on span "GENERAL_CONTRACTOR, DAY_ONE_WALK, OD_SELECT, BRN_AND_LRR" at bounding box center [300, 407] width 345 height 14
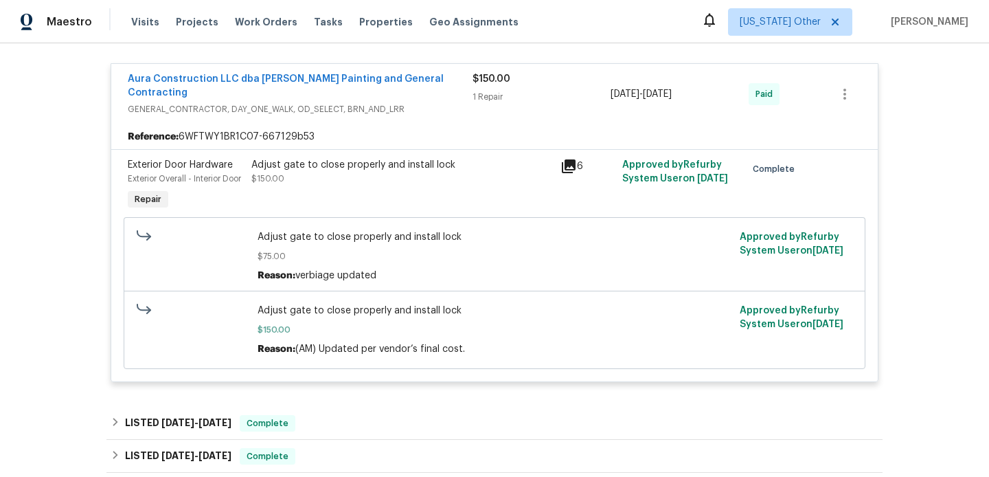
scroll to position [0, 0]
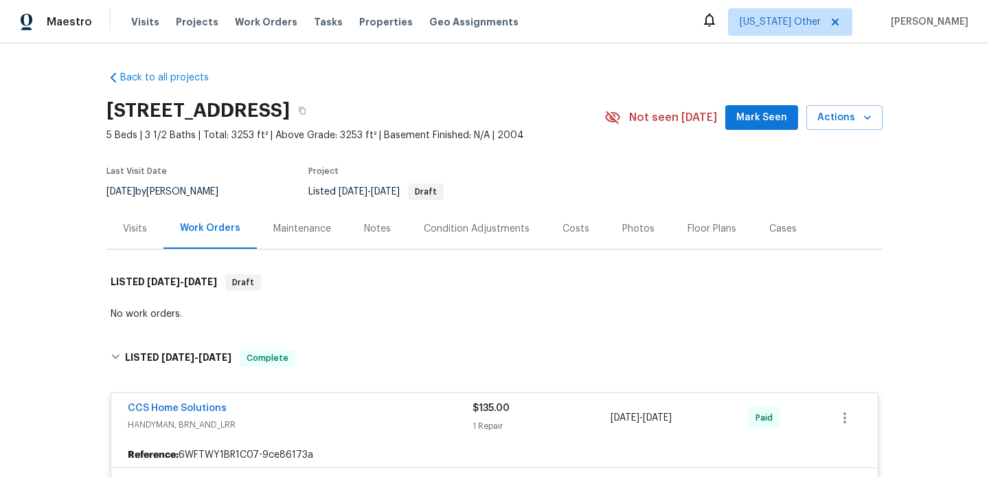
click at [129, 221] on div "Visits" at bounding box center [134, 228] width 57 height 41
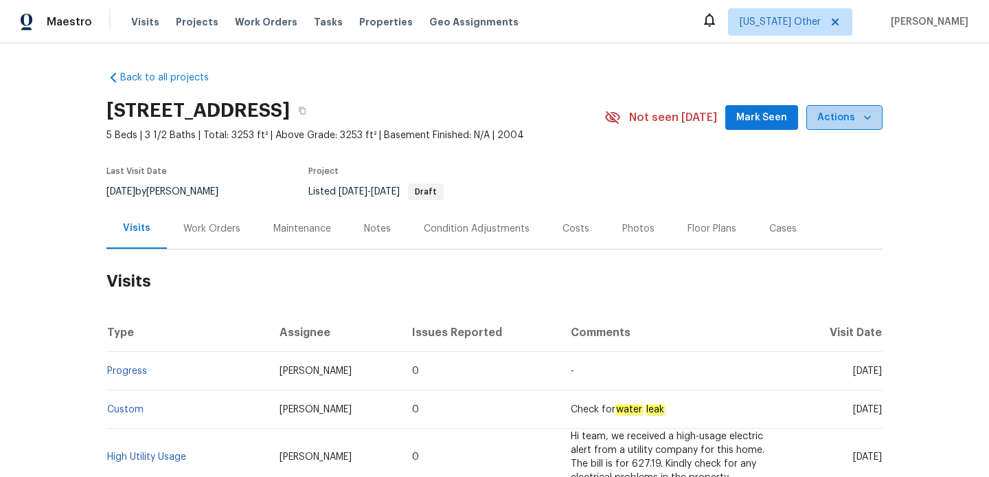
click at [858, 125] on span "Actions" at bounding box center [844, 117] width 54 height 17
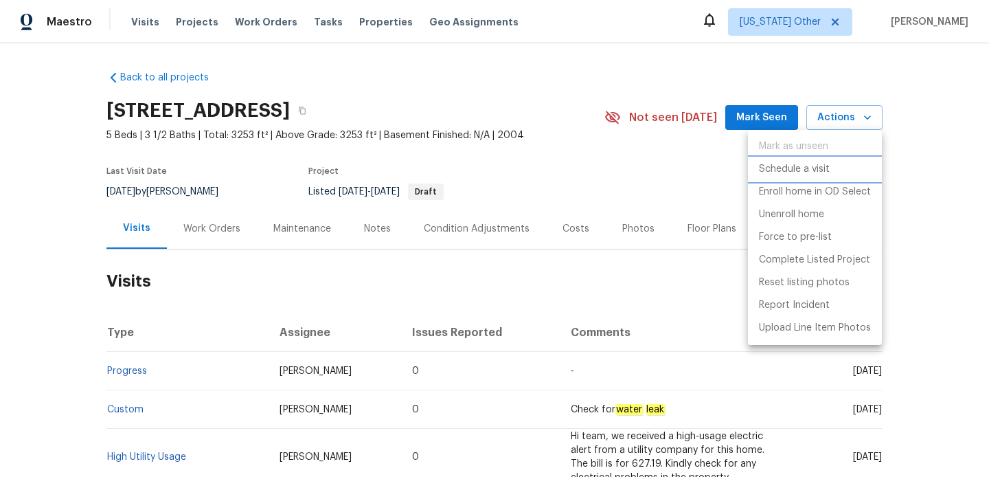
click at [818, 172] on p "Schedule a visit" at bounding box center [794, 169] width 71 height 14
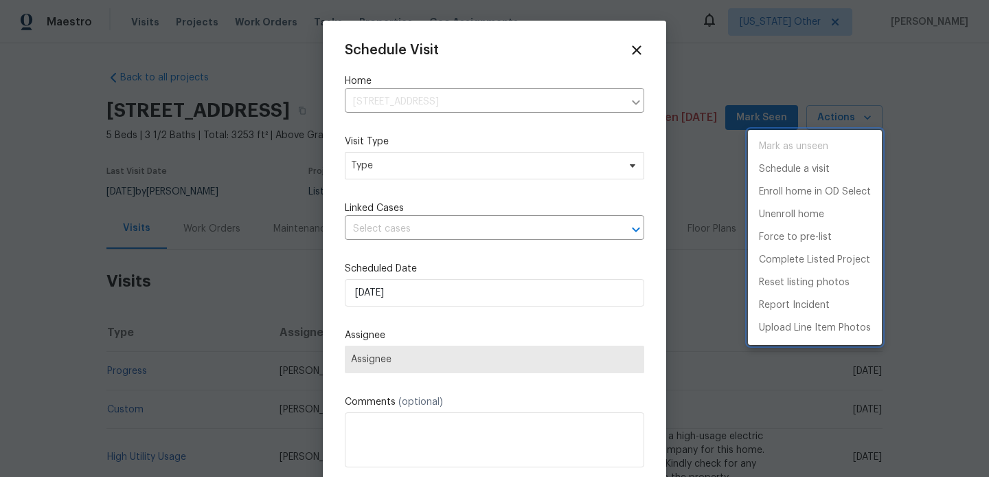
click at [380, 170] on div at bounding box center [494, 238] width 989 height 477
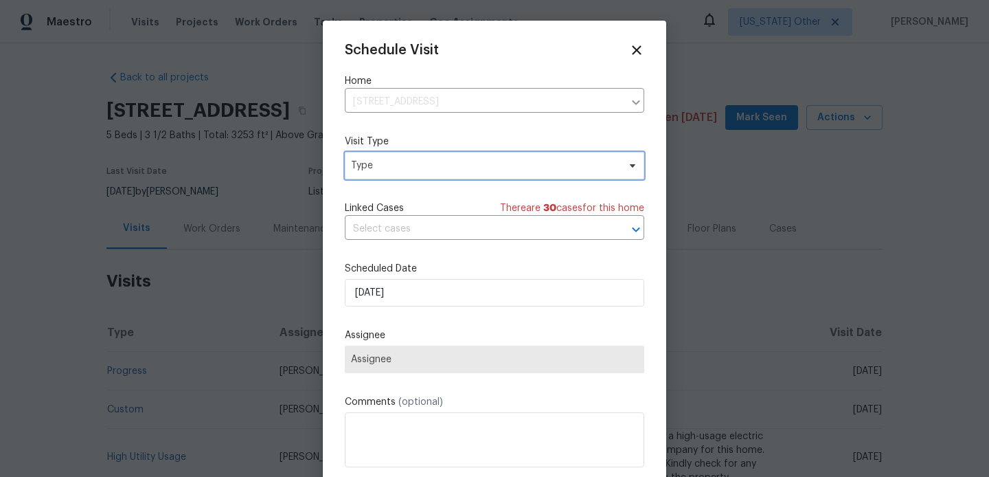
click at [380, 170] on span "Type" at bounding box center [484, 166] width 267 height 14
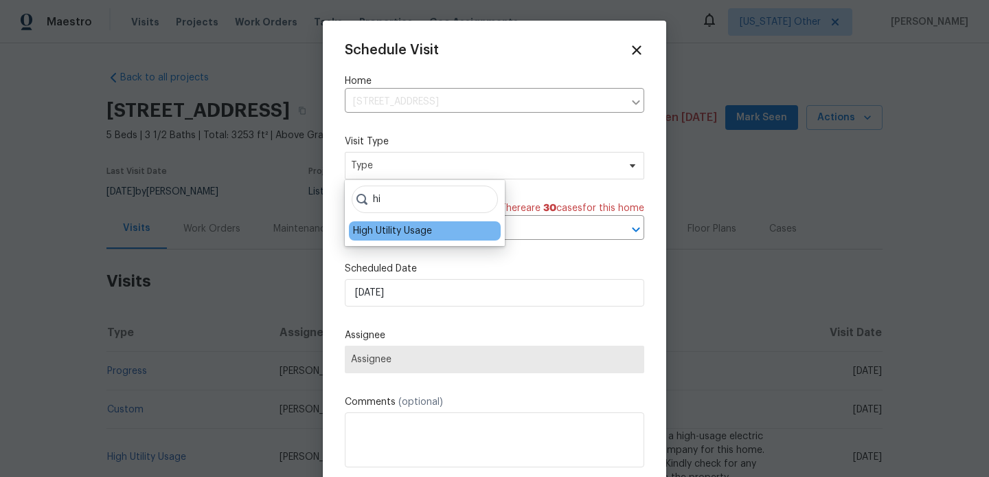
type input "hi"
click at [382, 229] on div "High Utility Usage" at bounding box center [392, 231] width 79 height 14
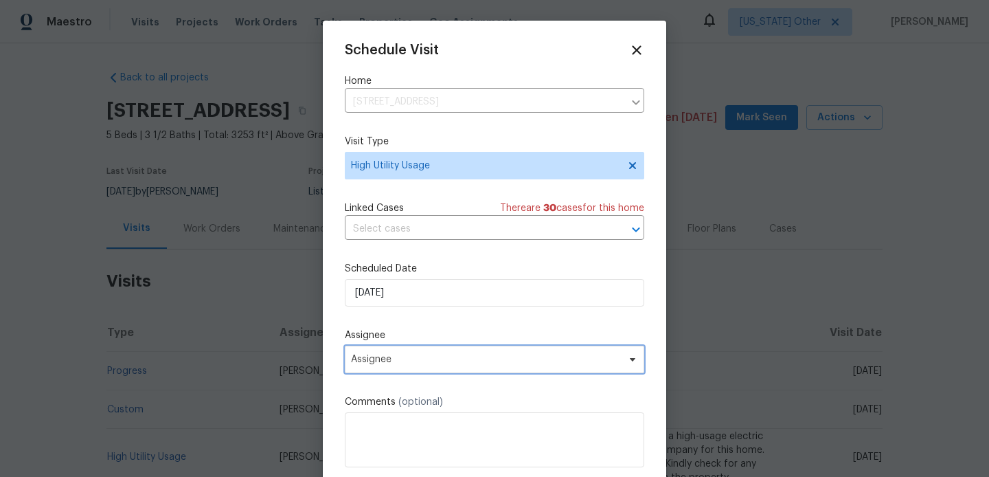
click at [390, 364] on span "Assignee" at bounding box center [485, 359] width 269 height 11
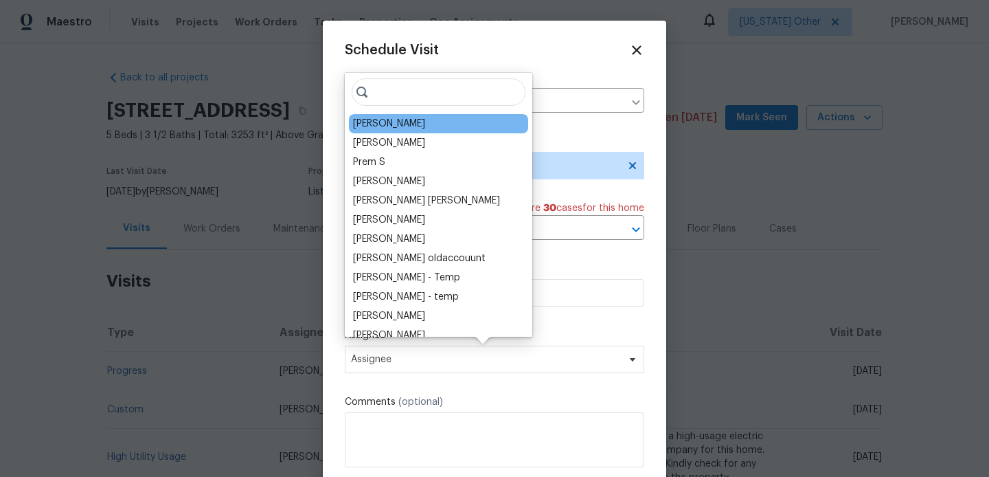
click at [402, 122] on div "[PERSON_NAME]" at bounding box center [389, 124] width 72 height 14
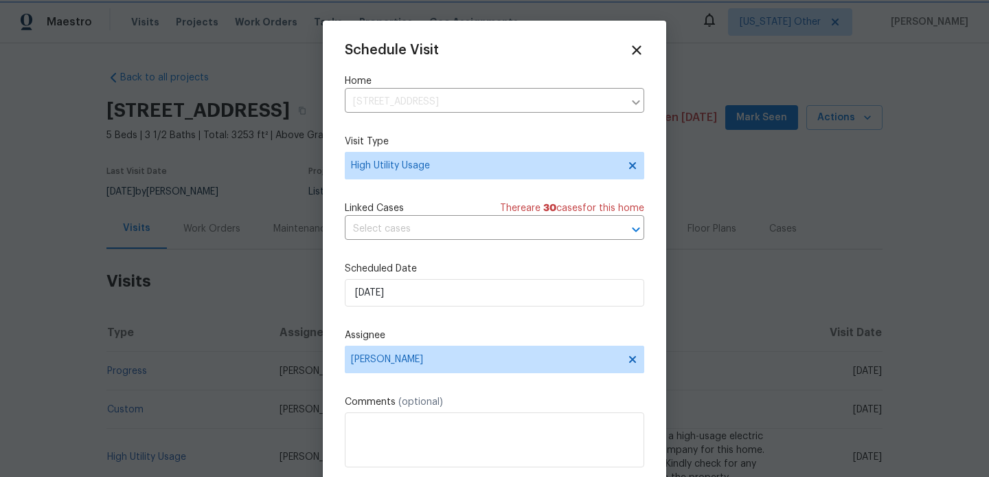
scroll to position [25, 0]
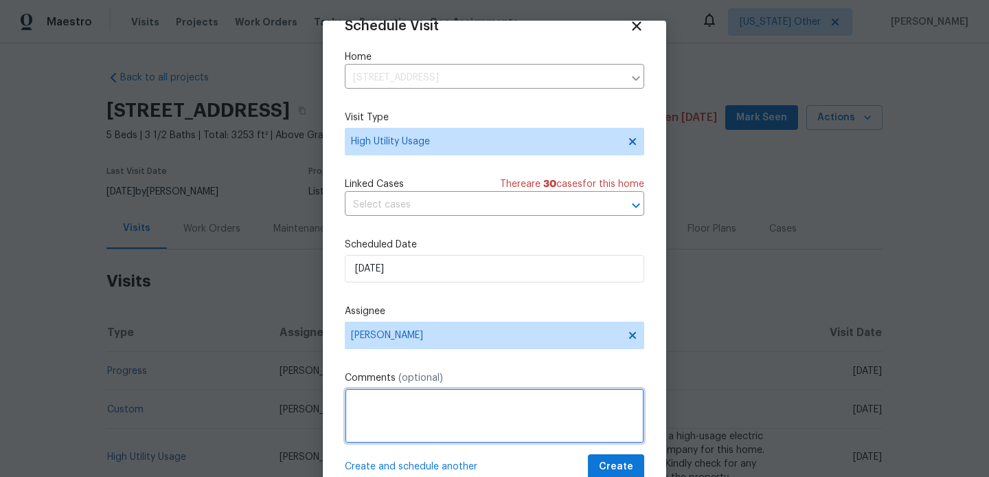
click at [405, 398] on textarea at bounding box center [494, 415] width 299 height 55
paste textarea "Hi team, we received a high-usage electric bill from a utility company for this…"
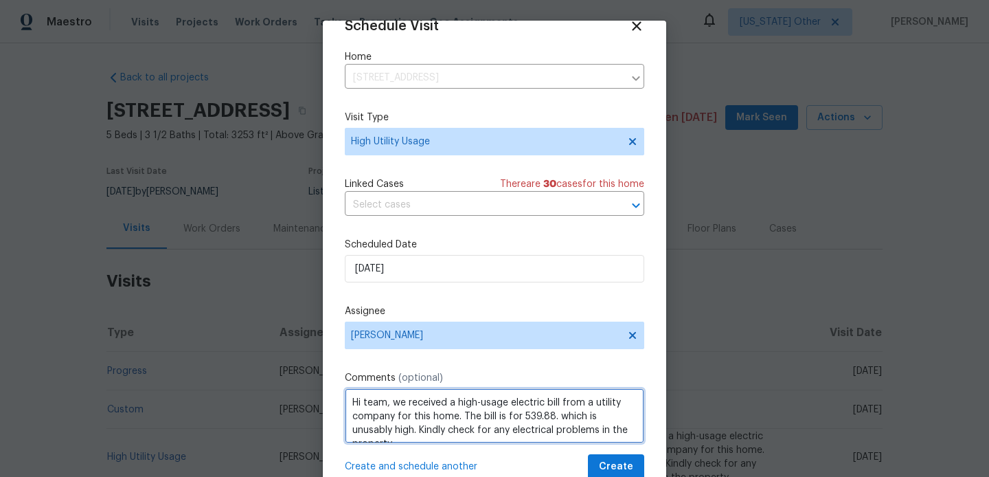
scroll to position [6, 0]
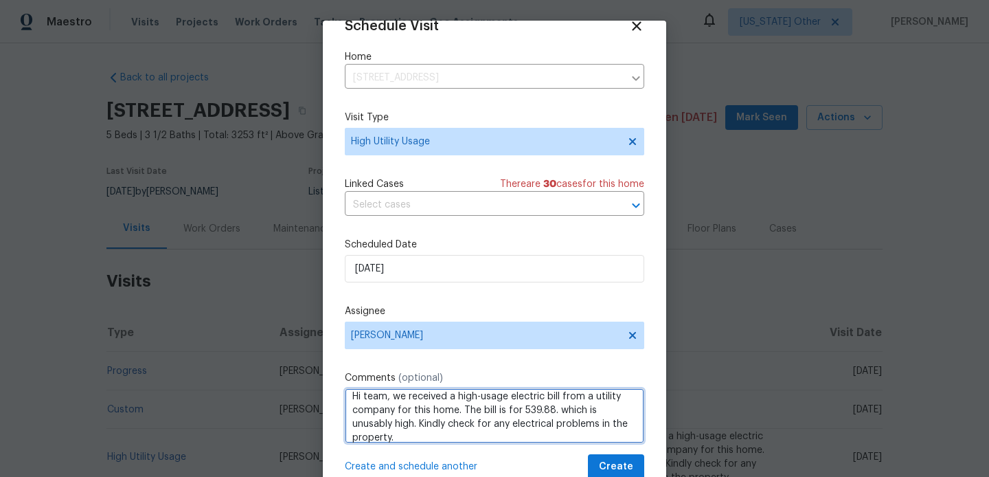
type textarea "Hi team, we received a high-usage electric bill from a utility company for this…"
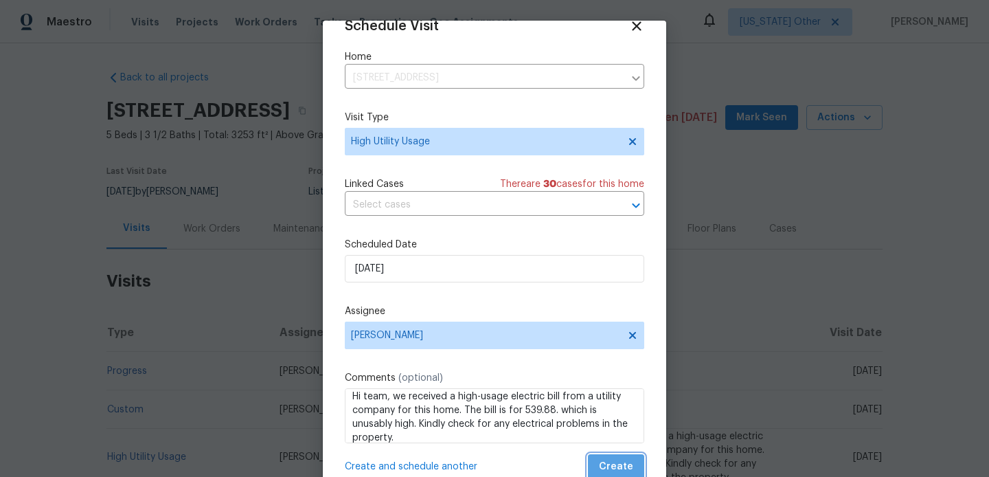
click at [639, 465] on button "Create" at bounding box center [616, 466] width 56 height 25
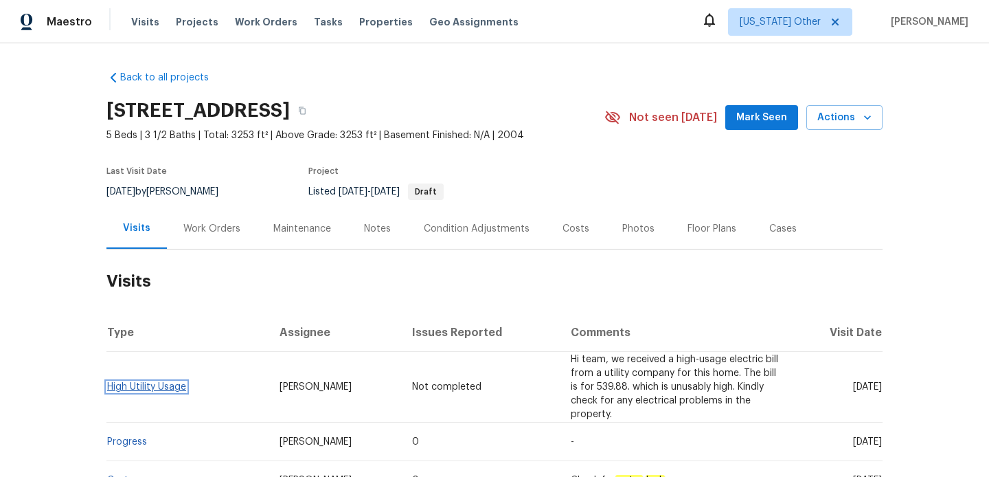
click at [161, 382] on link "High Utility Usage" at bounding box center [146, 387] width 79 height 10
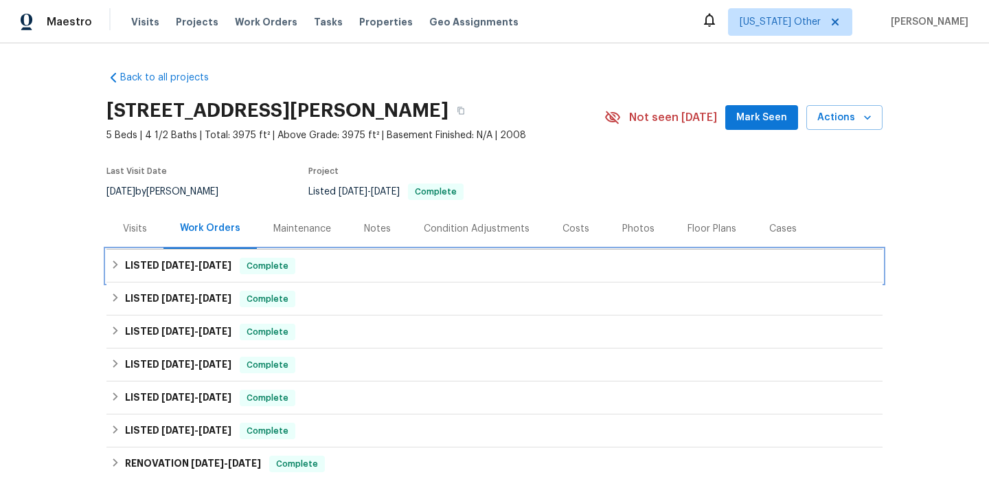
click at [341, 270] on div "LISTED [DATE] - [DATE] Complete" at bounding box center [495, 266] width 768 height 16
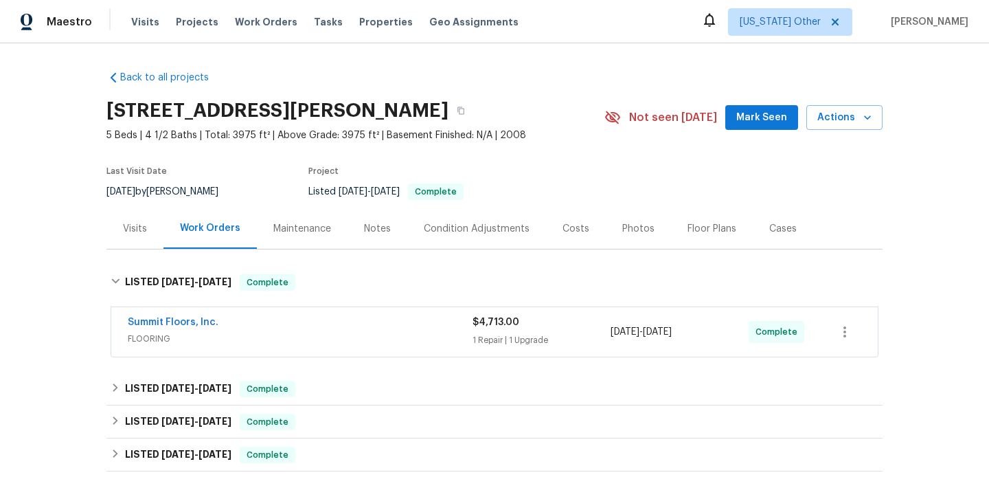
click at [357, 329] on div "Summit Floors, Inc." at bounding box center [300, 323] width 345 height 16
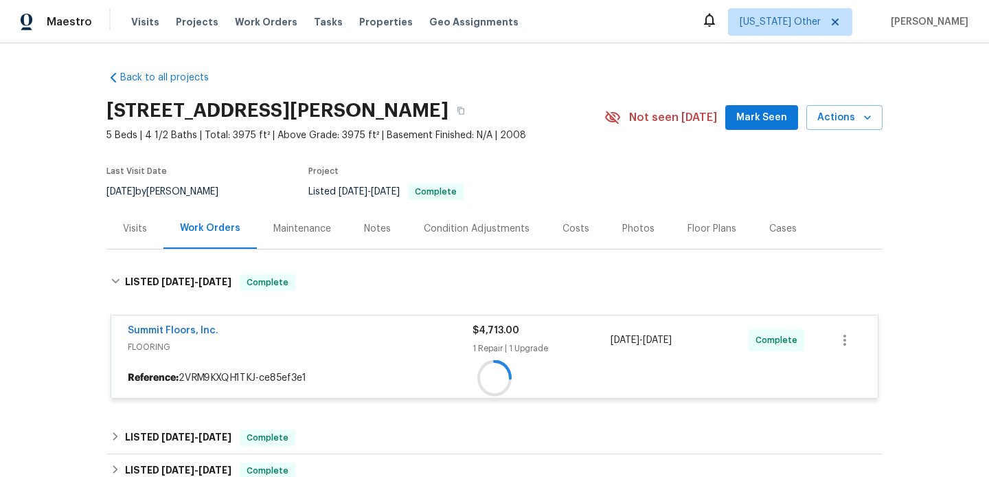
scroll to position [245, 0]
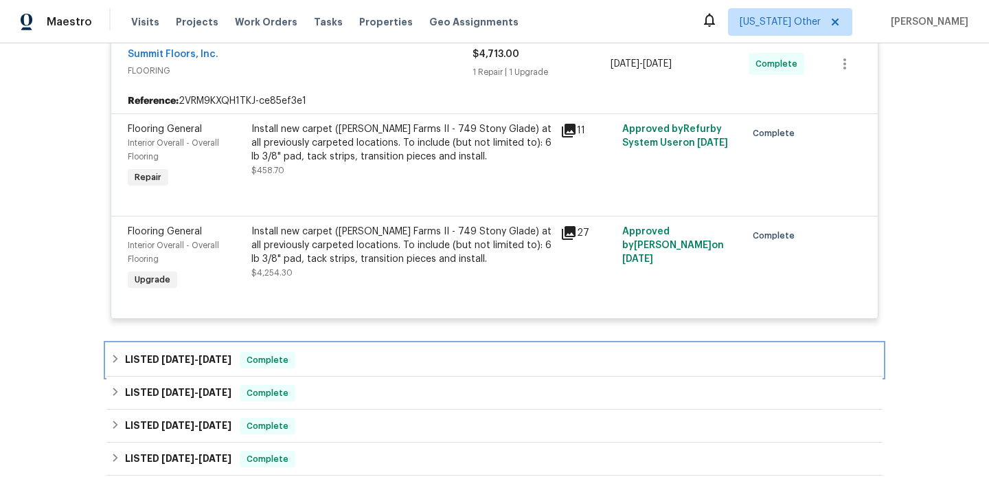
click at [343, 360] on div "LISTED [DATE] - [DATE] Complete" at bounding box center [495, 360] width 768 height 16
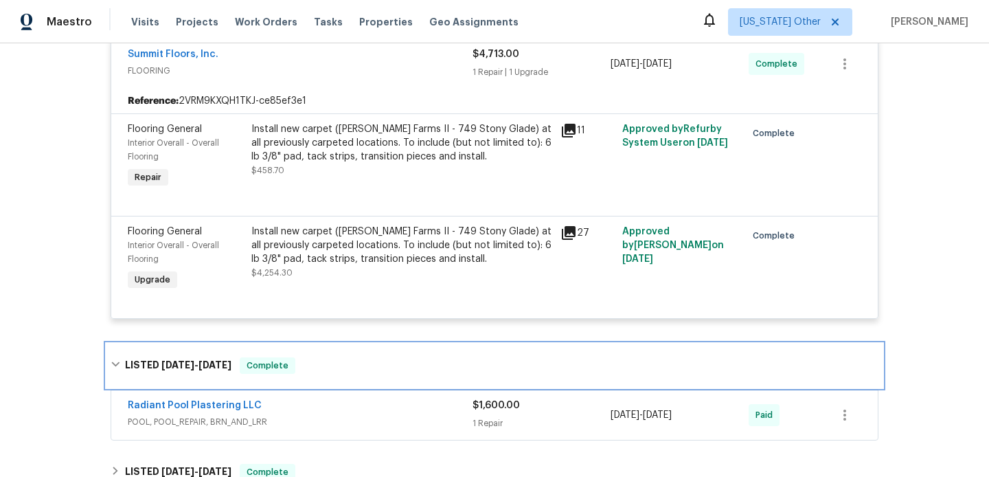
scroll to position [399, 0]
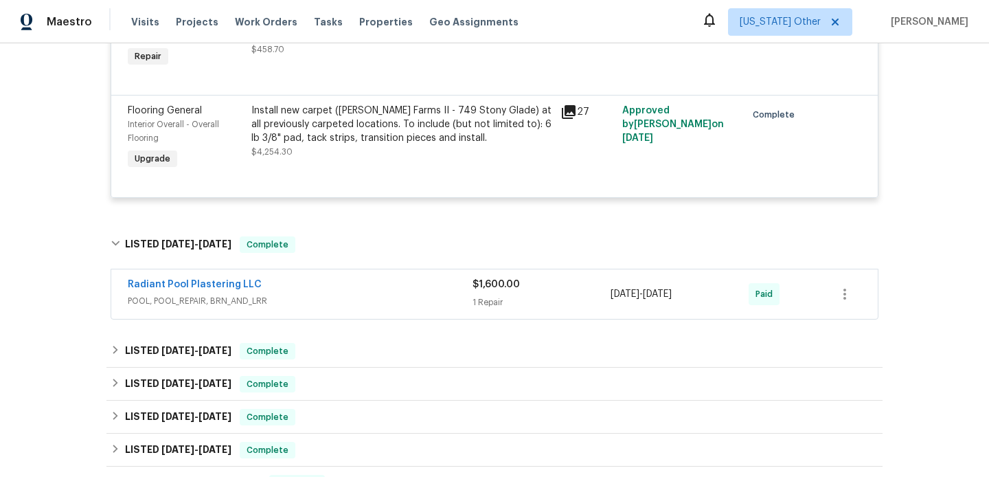
click at [385, 288] on div "Radiant Pool Plastering LLC" at bounding box center [300, 285] width 345 height 16
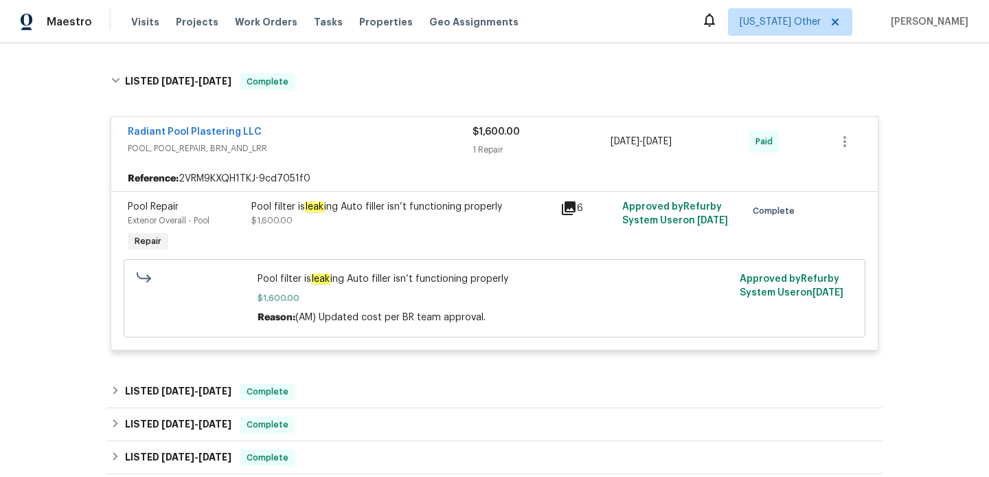
scroll to position [0, 0]
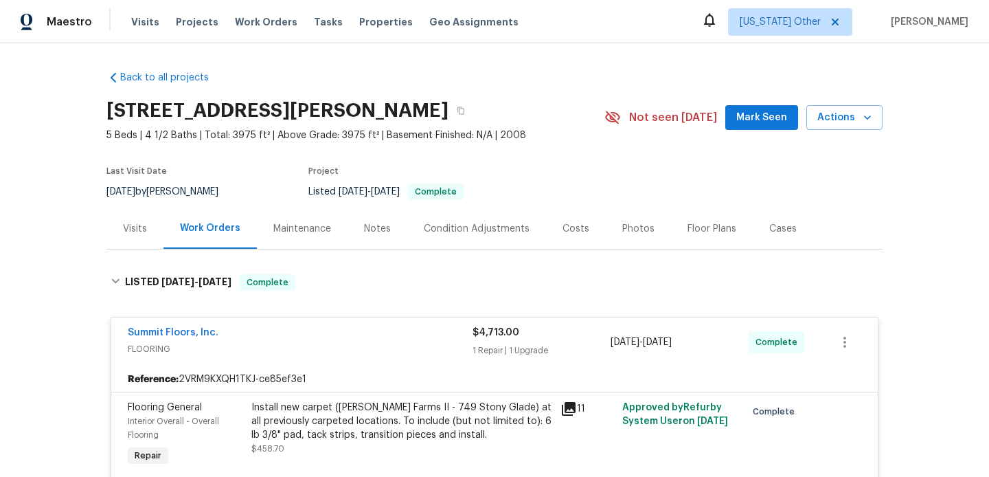
click at [130, 232] on div "Visits" at bounding box center [135, 229] width 24 height 14
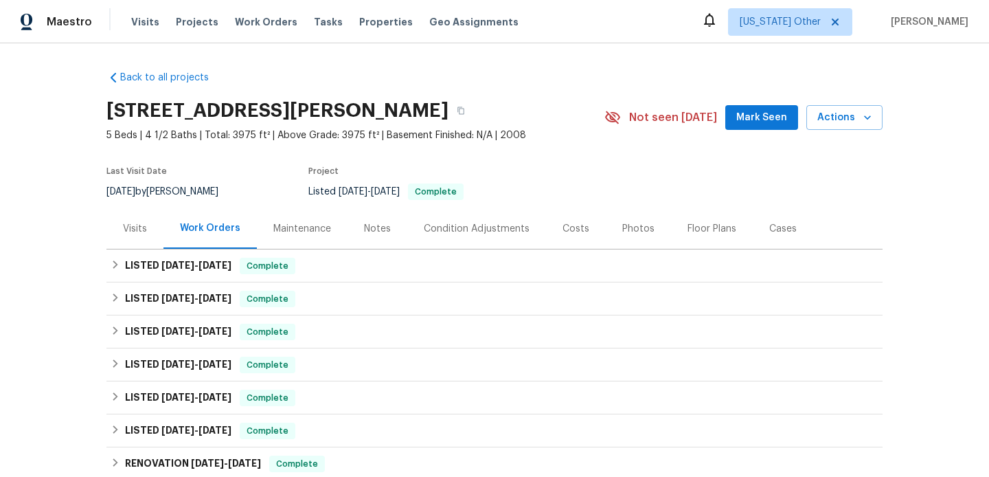
click at [126, 244] on div "Visits" at bounding box center [134, 228] width 57 height 41
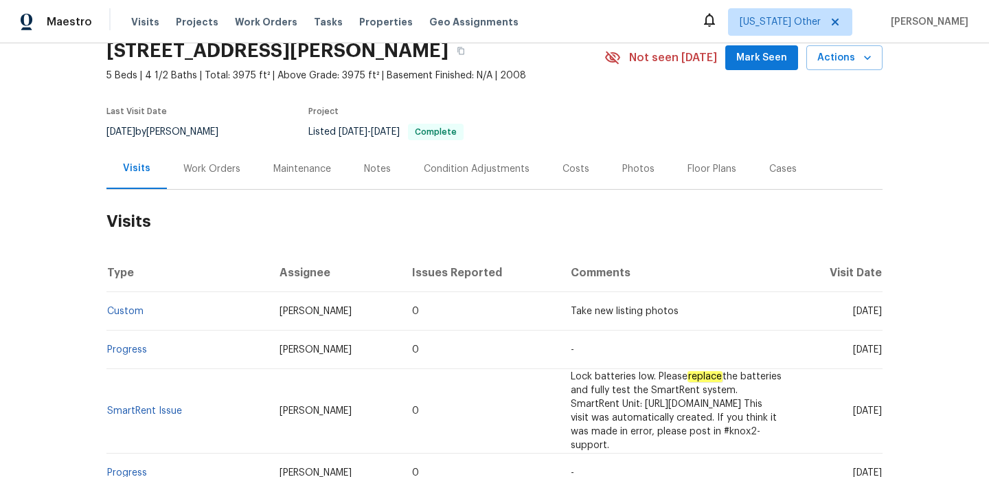
scroll to position [60, 0]
click at [834, 47] on button "Actions" at bounding box center [844, 57] width 76 height 25
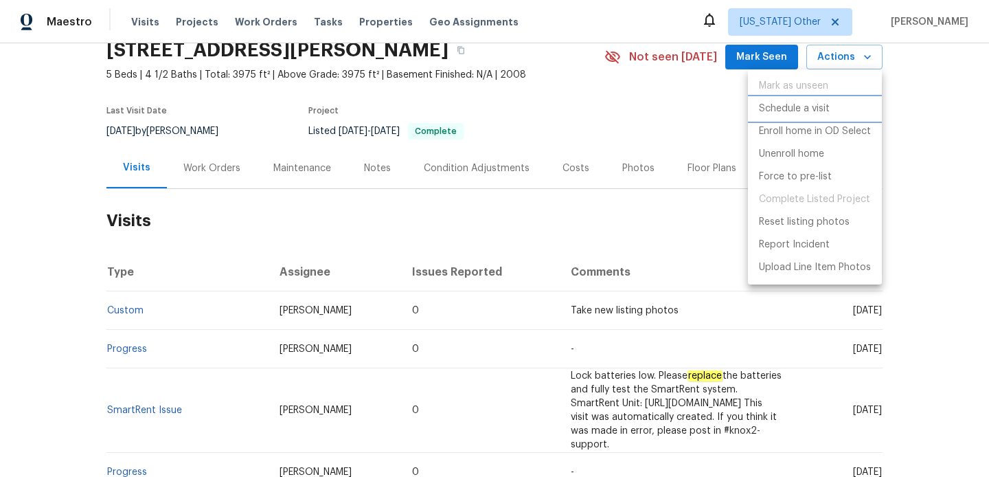
click at [815, 117] on li "Schedule a visit" at bounding box center [815, 109] width 134 height 23
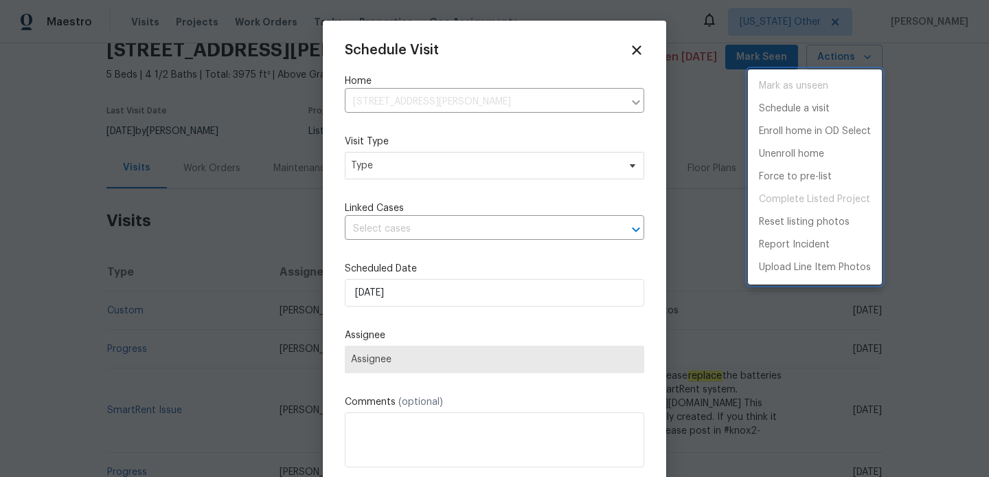
click at [407, 174] on div at bounding box center [494, 238] width 989 height 477
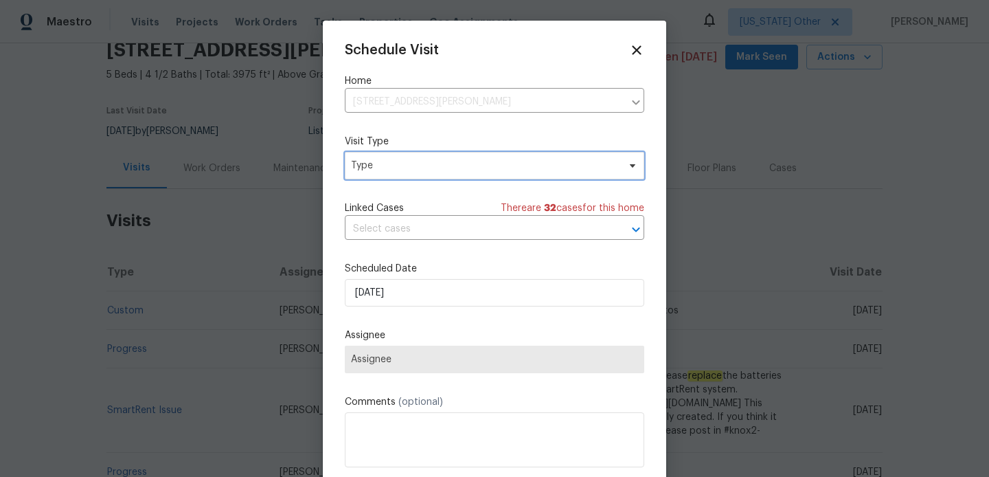
click at [399, 166] on span "Type" at bounding box center [484, 166] width 267 height 14
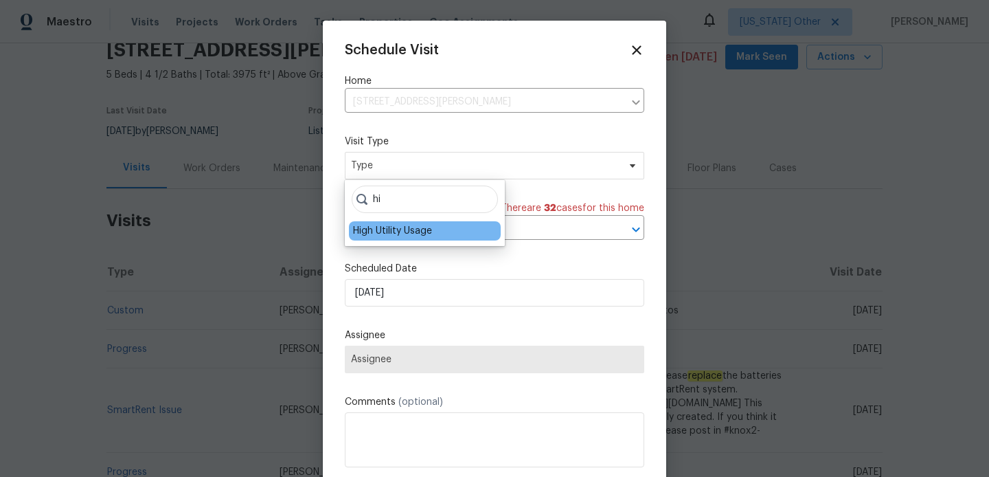
type input "hi"
click at [383, 225] on div "High Utility Usage" at bounding box center [392, 231] width 79 height 14
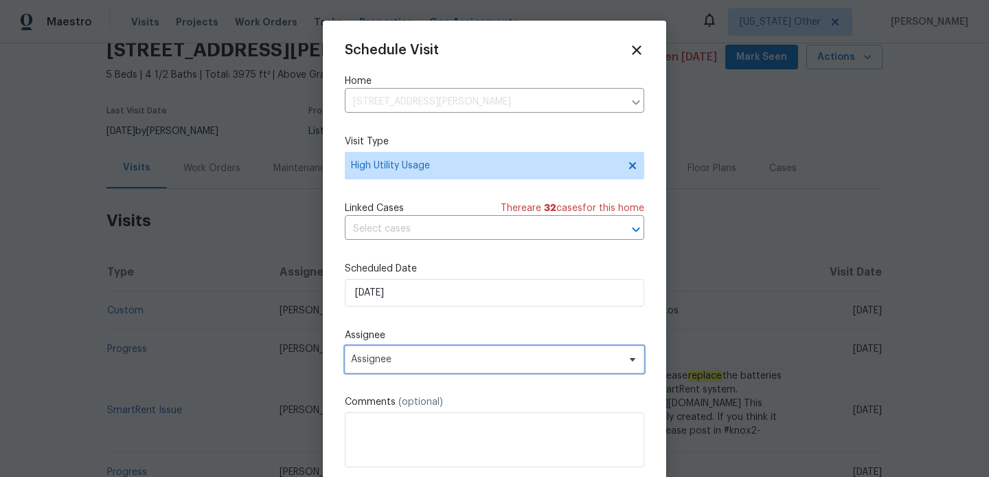
click at [407, 372] on span "Assignee" at bounding box center [494, 358] width 299 height 27
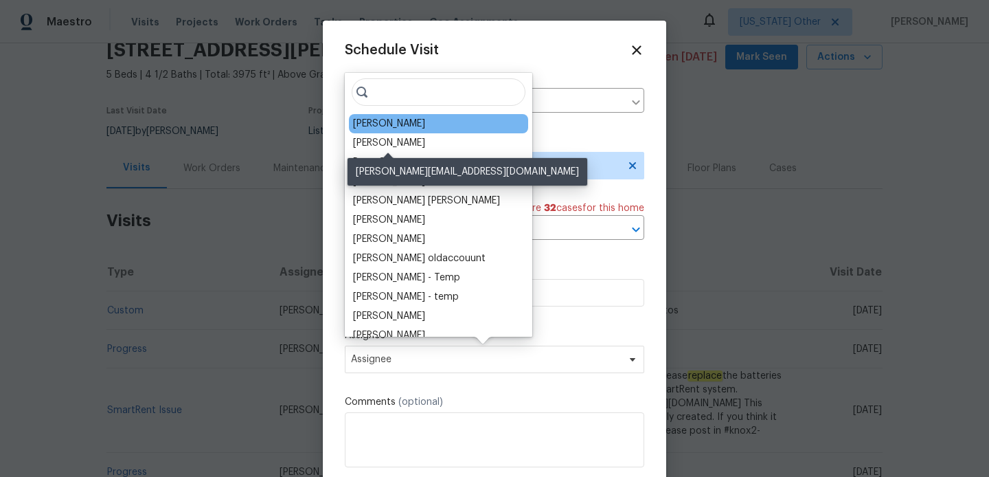
click at [396, 130] on div "Stephen Lacy" at bounding box center [438, 123] width 179 height 19
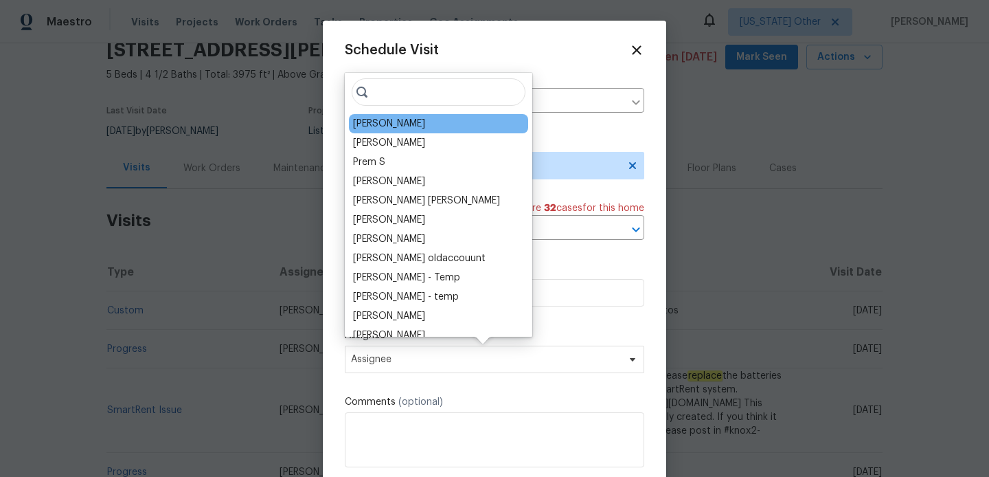
click at [396, 122] on div "Stephen Lacy" at bounding box center [389, 124] width 72 height 14
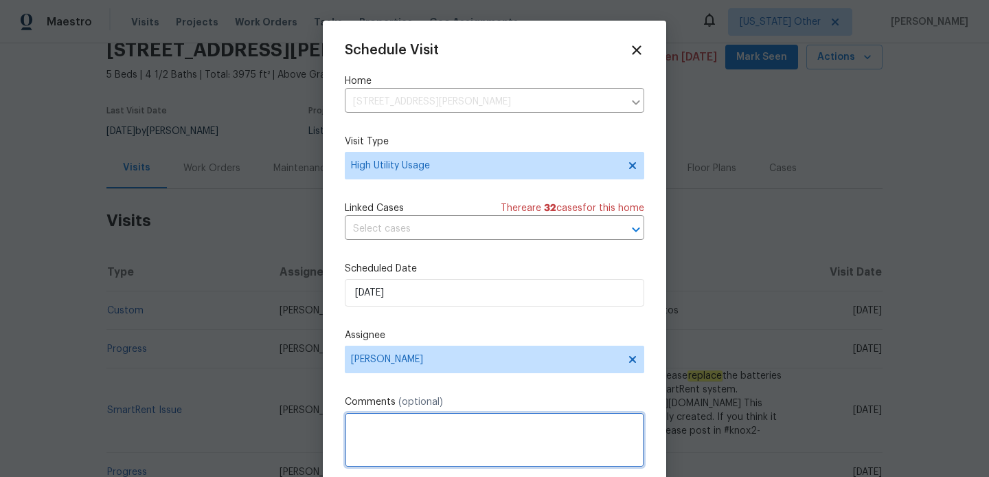
click at [402, 466] on textarea at bounding box center [494, 439] width 299 height 55
paste textarea "Hi team, we received a high-usage electric bill from a utility company for this…"
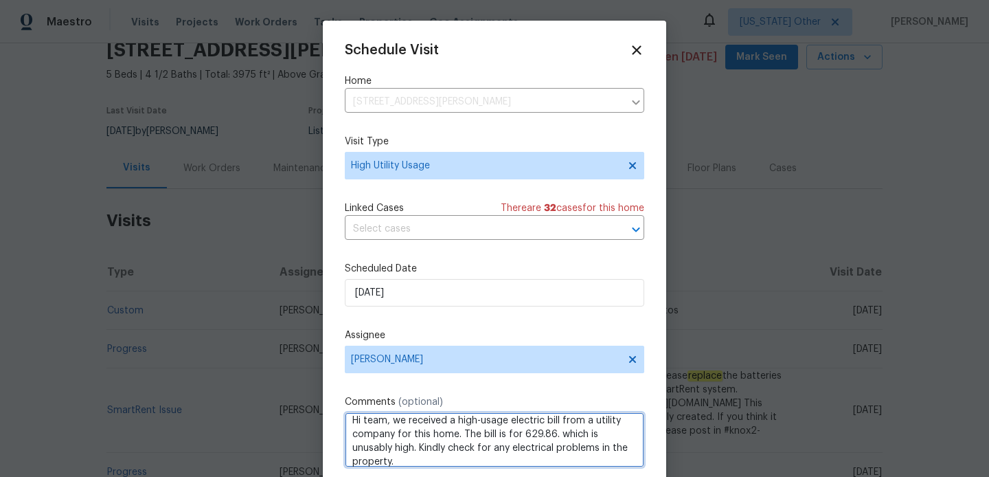
scroll to position [25, 0]
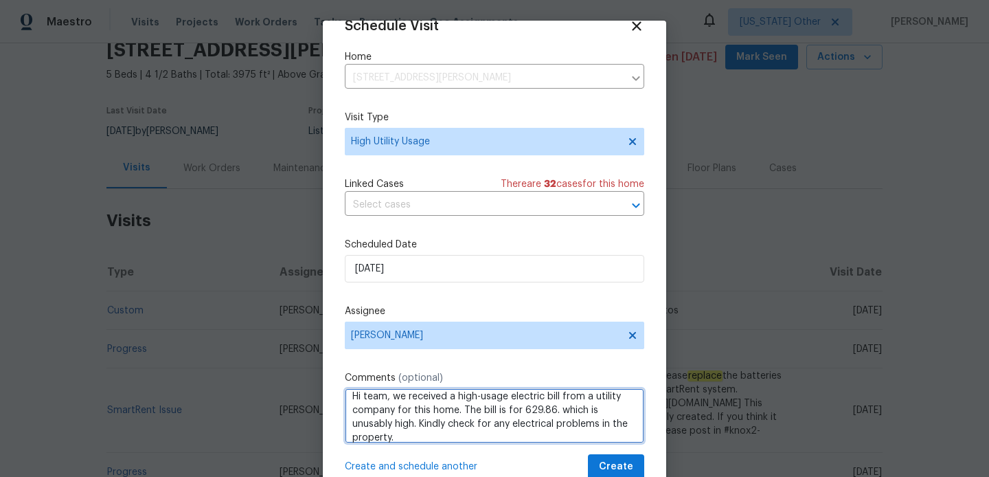
type textarea "Hi team, we received a high-usage electric bill from a utility company for this…"
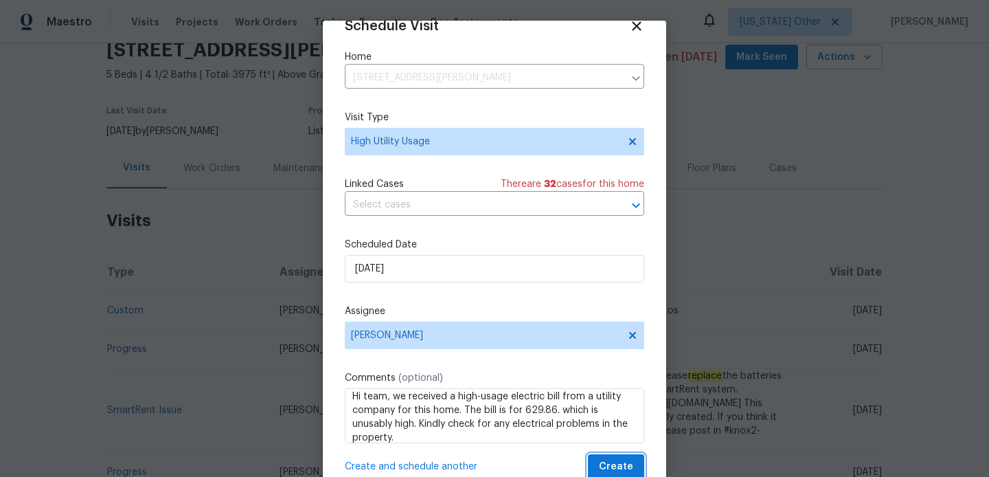
click at [602, 464] on span "Create" at bounding box center [616, 466] width 34 height 17
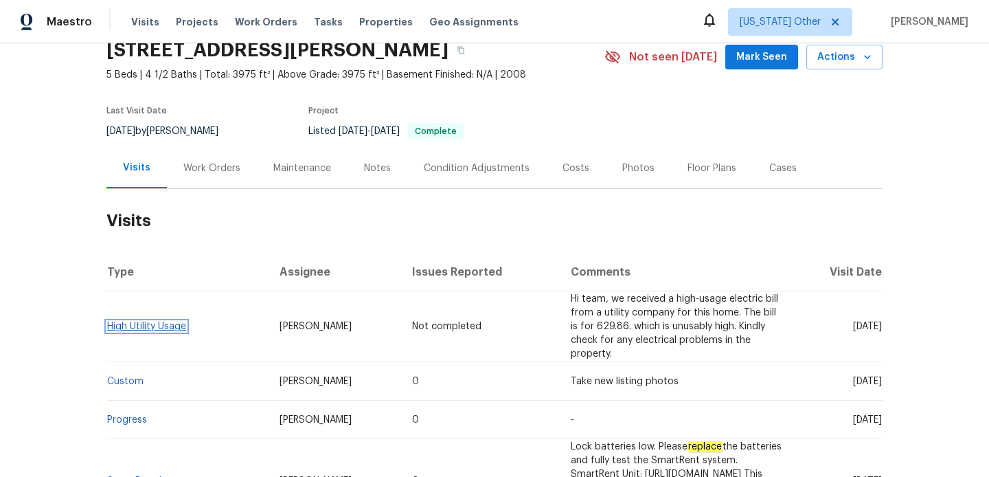
click at [177, 321] on link "High Utility Usage" at bounding box center [146, 326] width 79 height 10
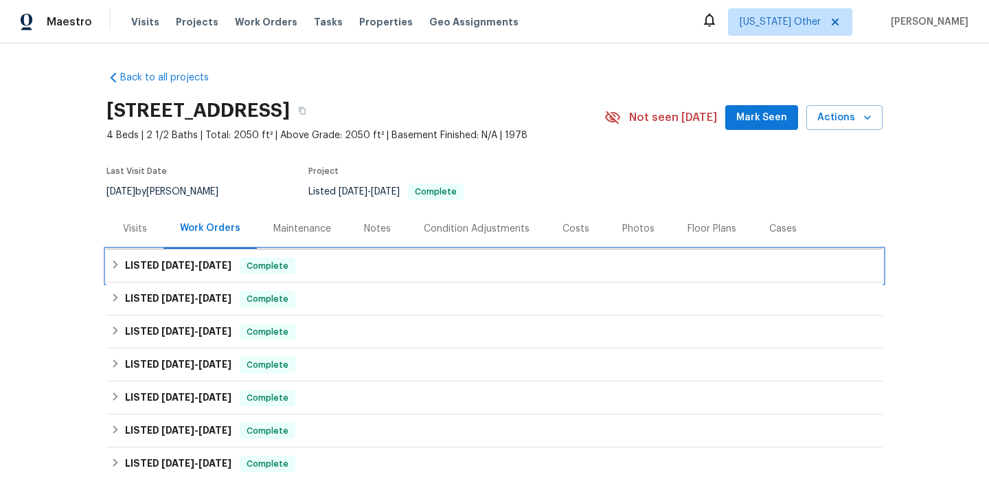
click at [347, 268] on div "LISTED [DATE] - [DATE] Complete" at bounding box center [495, 266] width 768 height 16
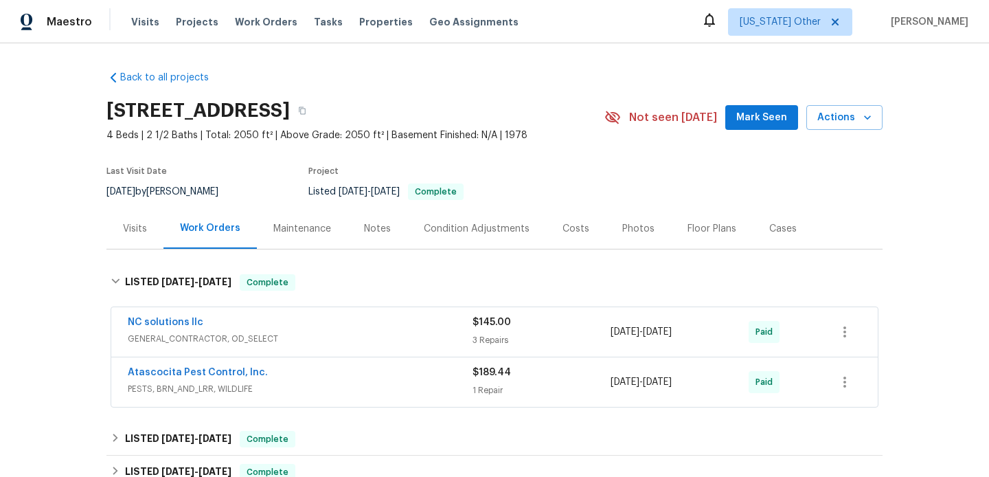
click at [351, 318] on div "NC solutions llc" at bounding box center [300, 323] width 345 height 16
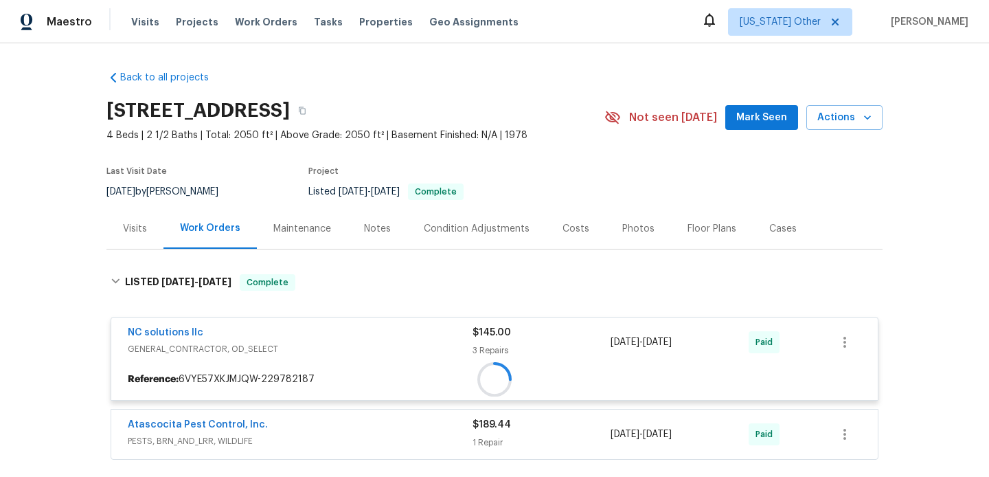
scroll to position [125, 0]
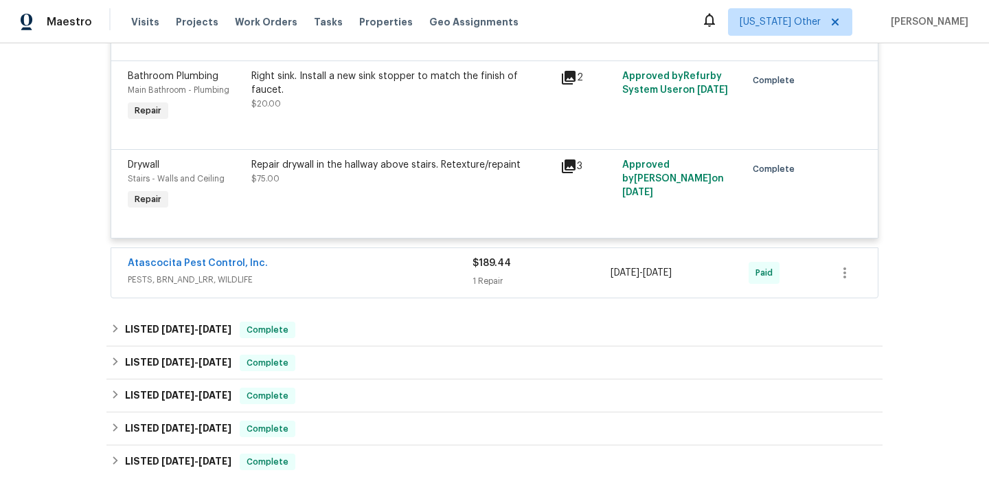
click at [363, 273] on div "Atascocita Pest Control, Inc." at bounding box center [300, 264] width 345 height 16
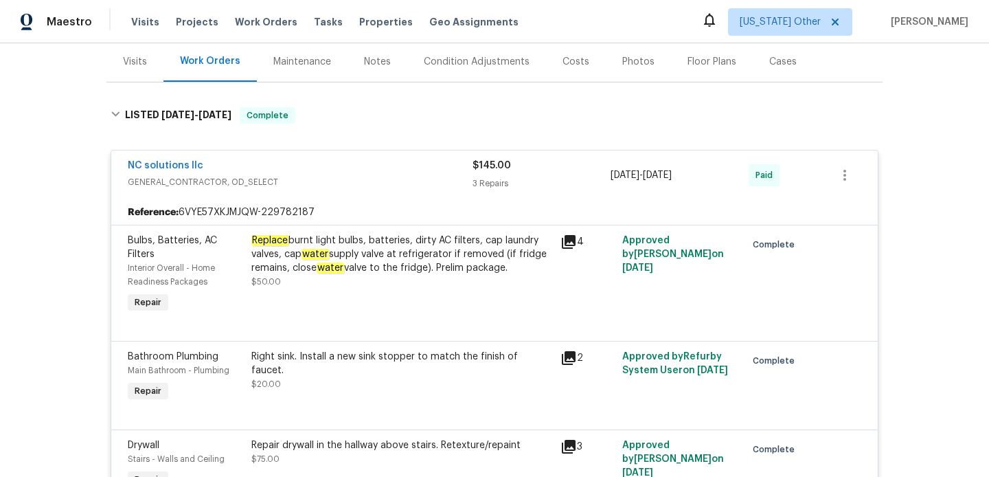
scroll to position [0, 0]
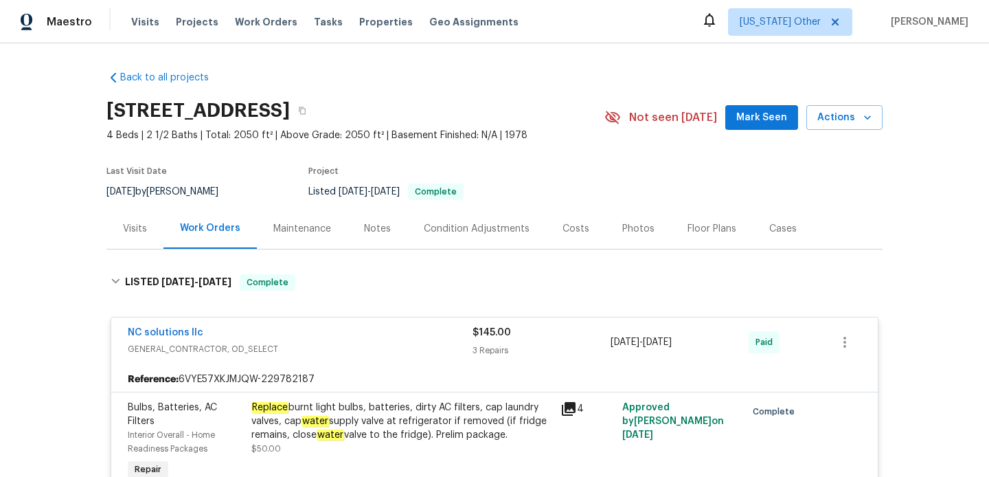
click at [121, 236] on div "Visits" at bounding box center [134, 228] width 57 height 41
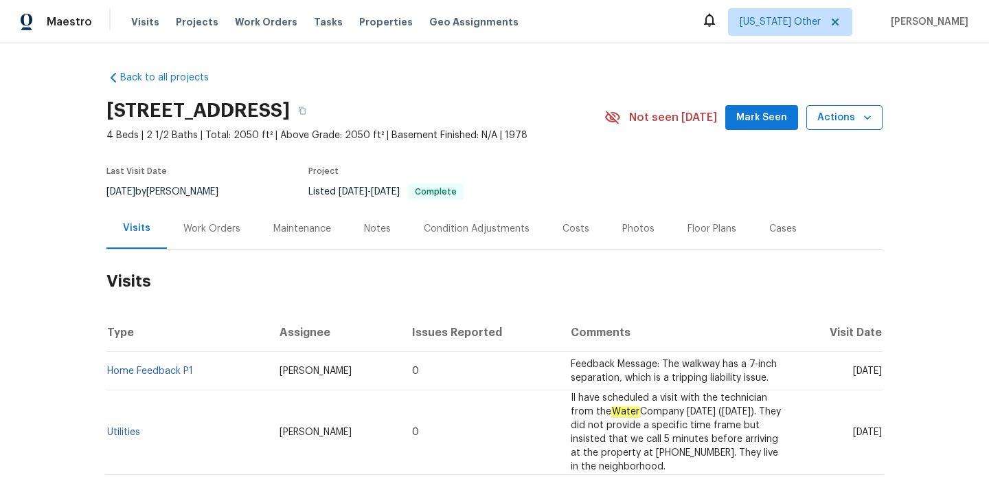
click at [840, 128] on button "Actions" at bounding box center [844, 117] width 76 height 25
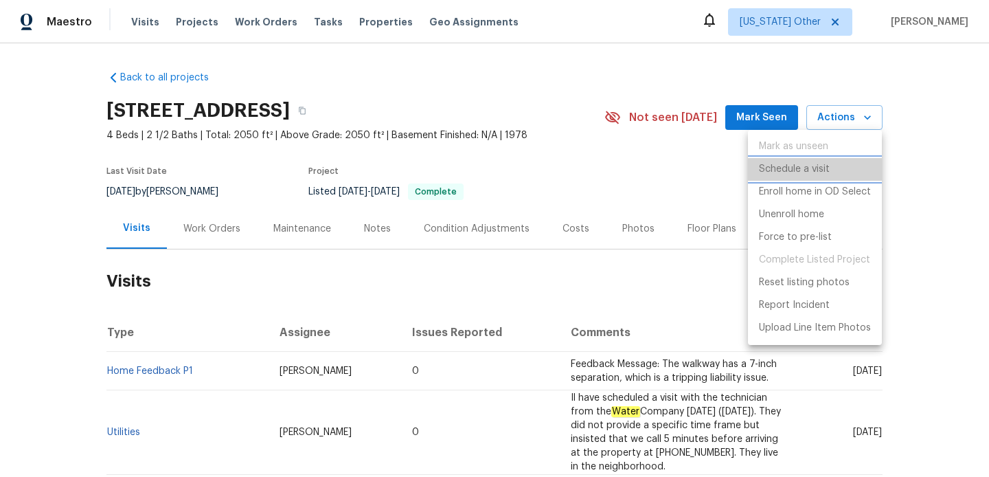
click at [829, 168] on p "Schedule a visit" at bounding box center [794, 169] width 71 height 14
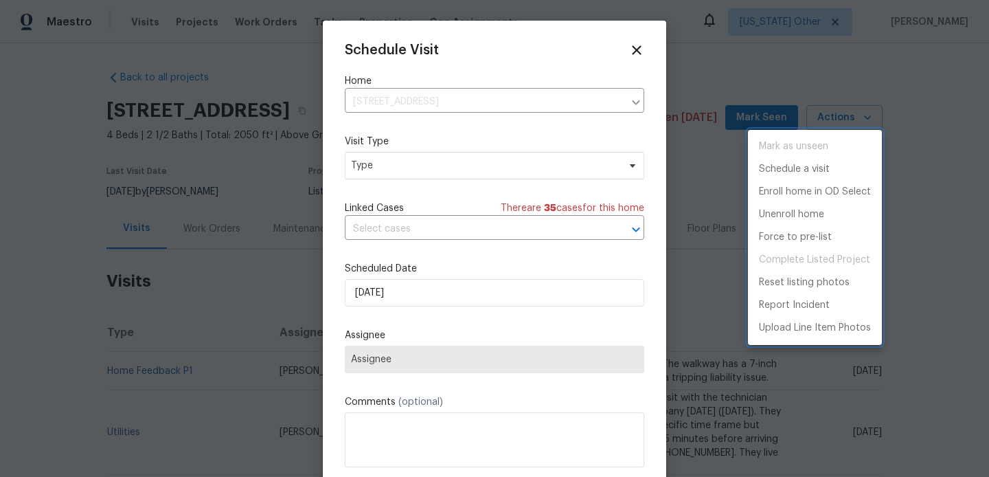
click at [483, 158] on div at bounding box center [494, 238] width 989 height 477
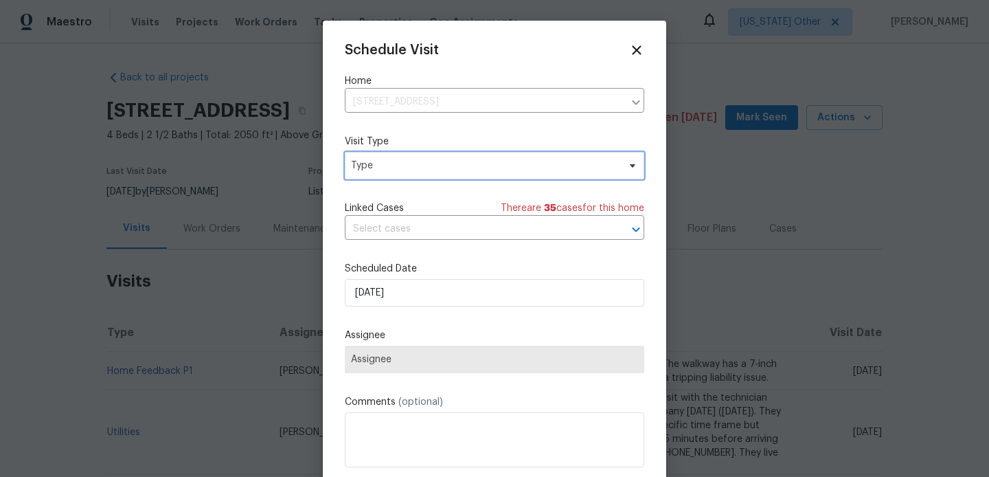
click at [473, 165] on span "Type" at bounding box center [484, 166] width 267 height 14
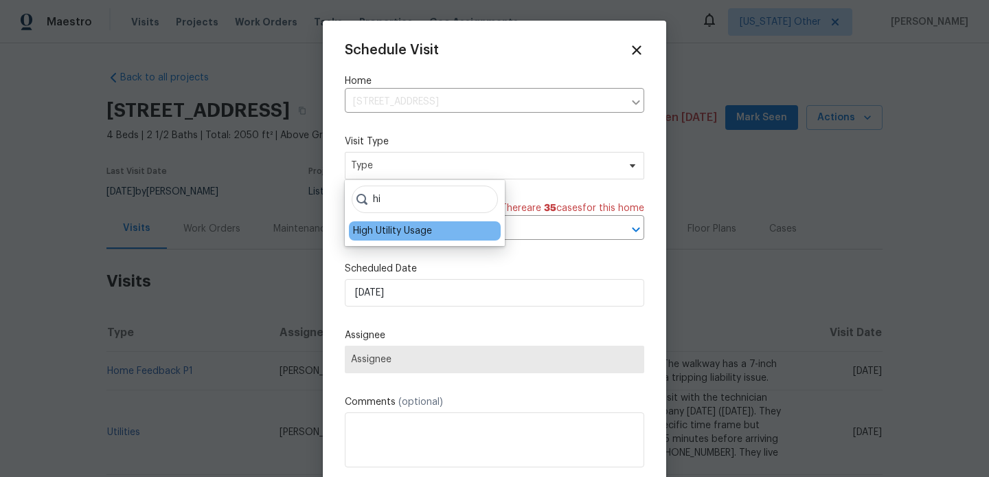
type input "hi"
click at [416, 236] on div "High Utility Usage" at bounding box center [392, 231] width 79 height 14
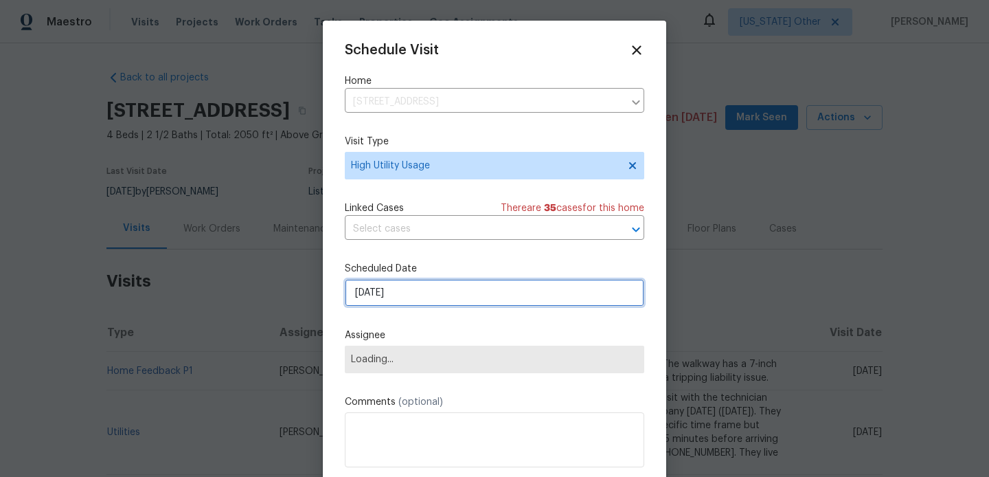
click at [414, 285] on input "09/10/2025" at bounding box center [494, 292] width 299 height 27
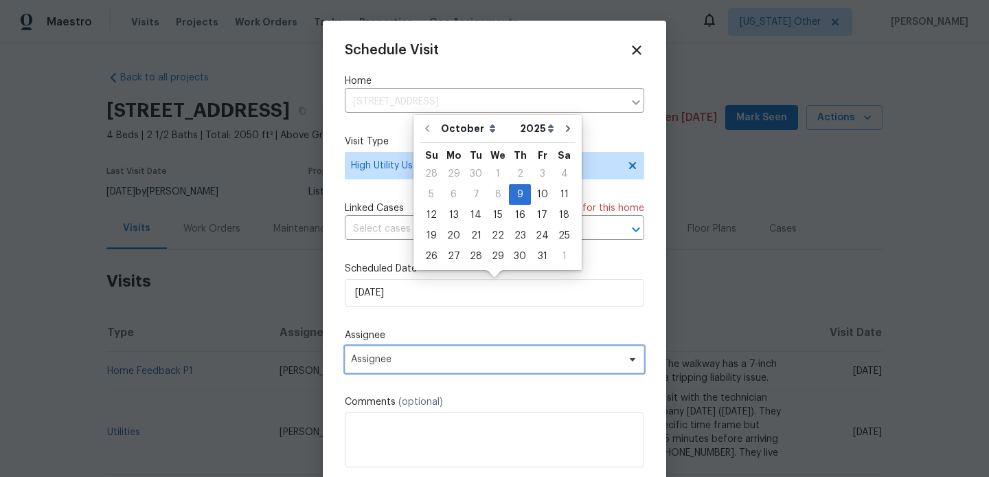
click at [422, 370] on span "Assignee" at bounding box center [494, 358] width 299 height 27
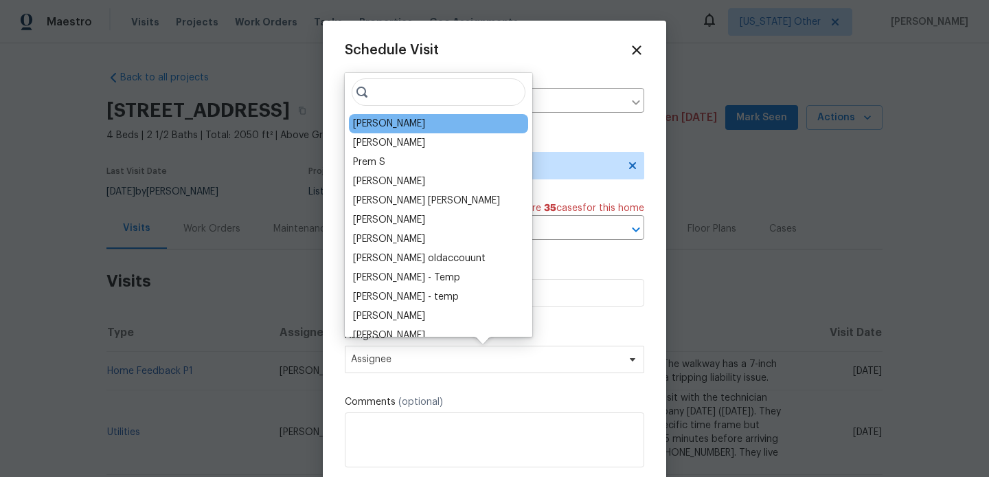
click at [387, 126] on div "Maria Zakharnitskaia" at bounding box center [389, 124] width 72 height 14
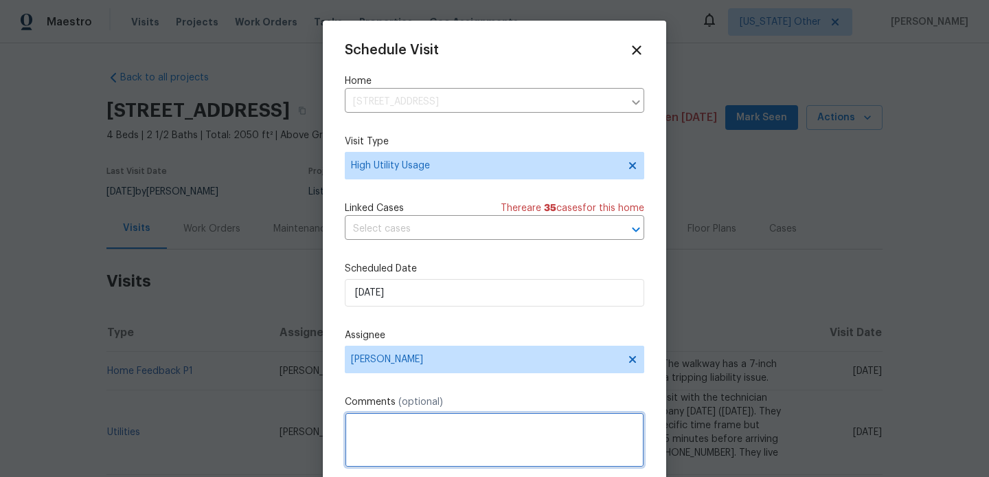
click at [433, 434] on textarea at bounding box center [494, 439] width 299 height 55
paste textarea "Hi team, we received a high-usage electric bill from a utility company for this…"
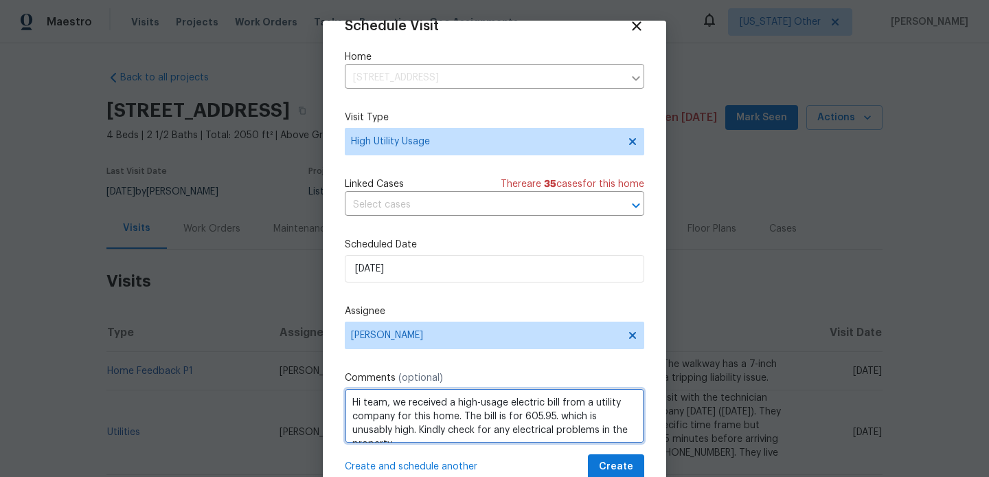
scroll to position [15, 0]
type textarea "Hi team, we received a high-usage electric bill from a utility company for this…"
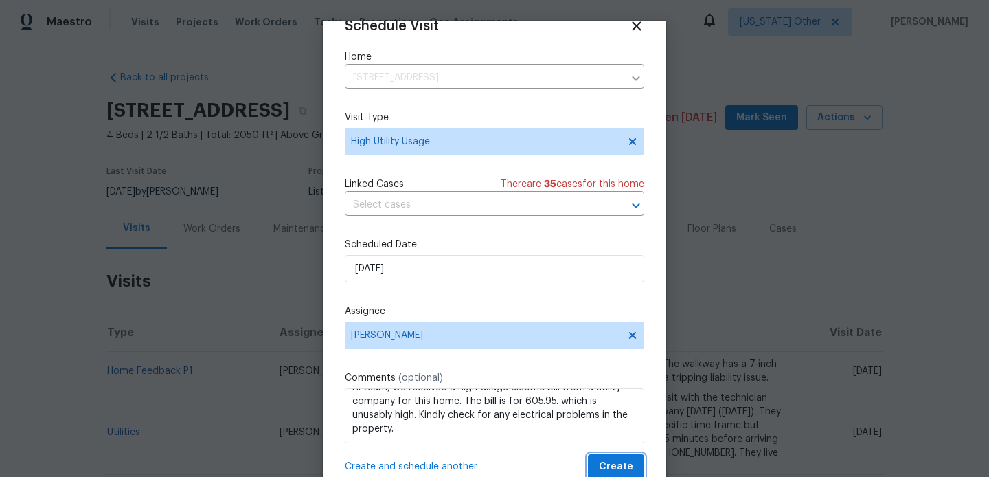
click at [613, 459] on span "Create" at bounding box center [616, 466] width 34 height 17
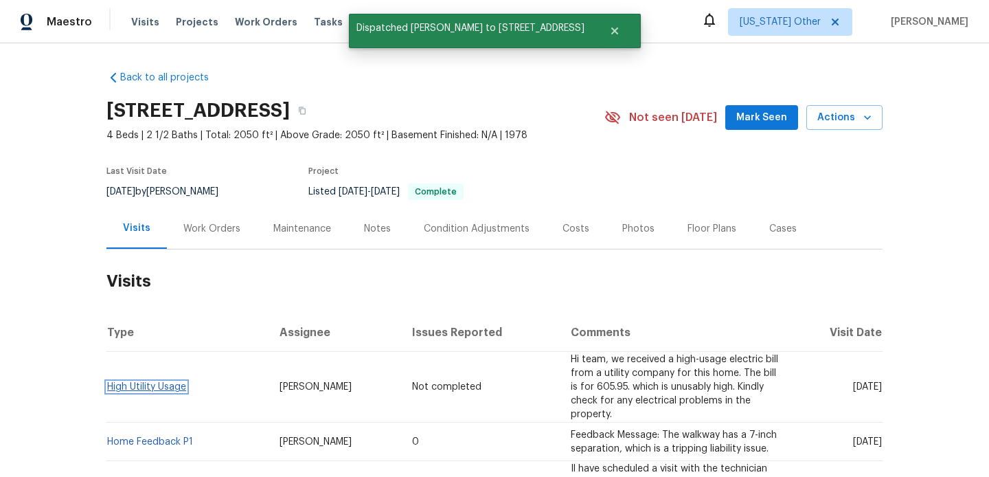
click at [169, 382] on link "High Utility Usage" at bounding box center [146, 387] width 79 height 10
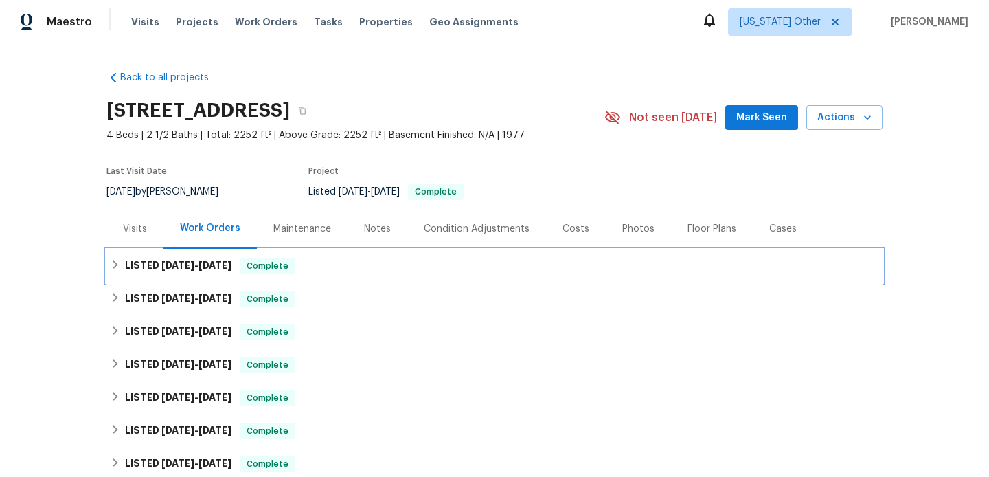
click at [339, 275] on div "LISTED [DATE] - [DATE] Complete" at bounding box center [494, 265] width 776 height 33
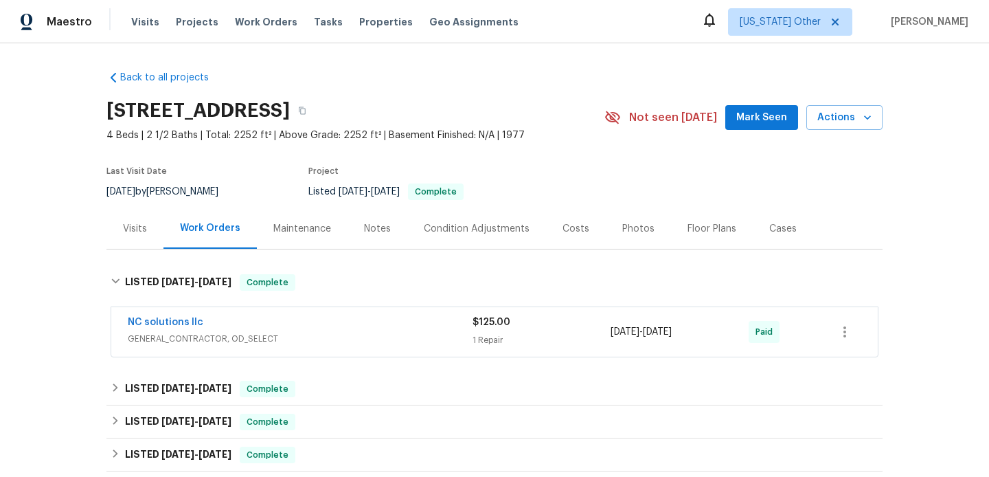
click at [395, 332] on span "GENERAL_CONTRACTOR, OD_SELECT" at bounding box center [300, 339] width 345 height 14
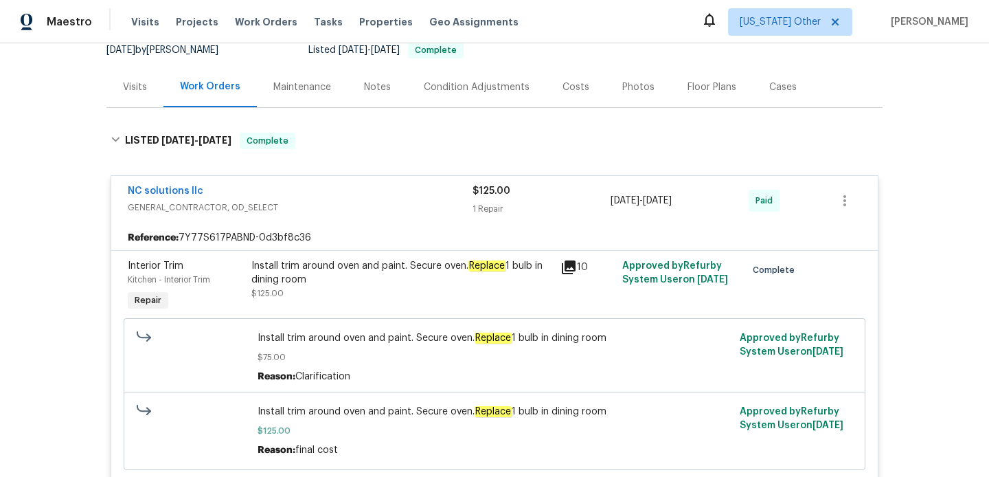
scroll to position [459, 0]
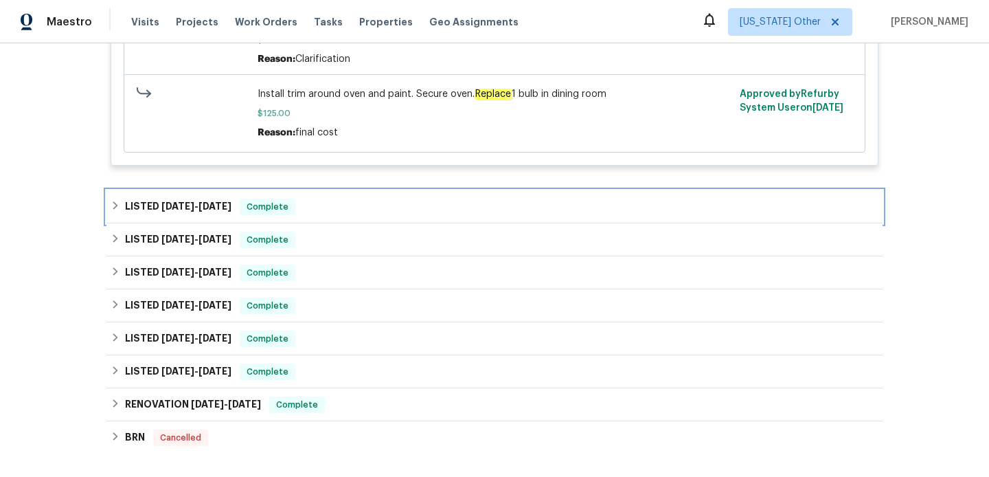
click at [380, 199] on div "LISTED 8/21/25 - 8/27/25 Complete" at bounding box center [495, 206] width 768 height 16
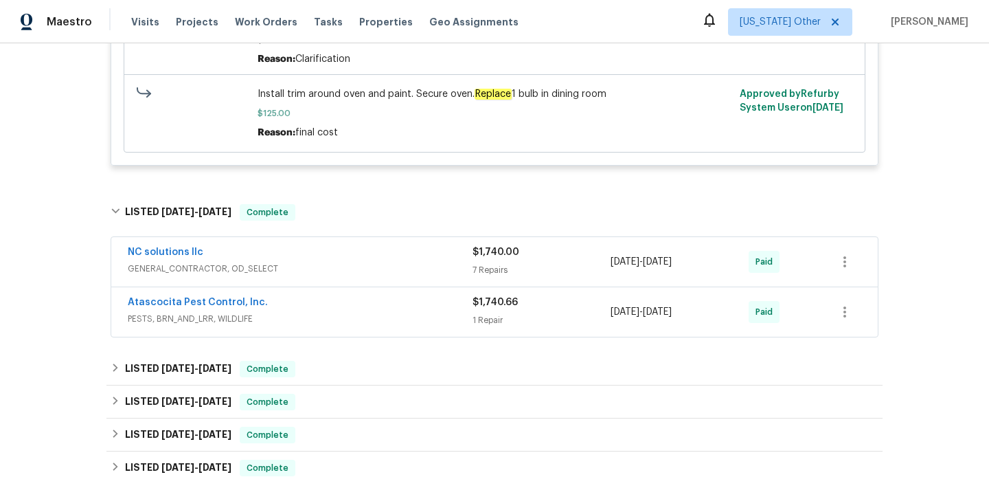
click at [389, 257] on div "NC solutions llc" at bounding box center [300, 253] width 345 height 16
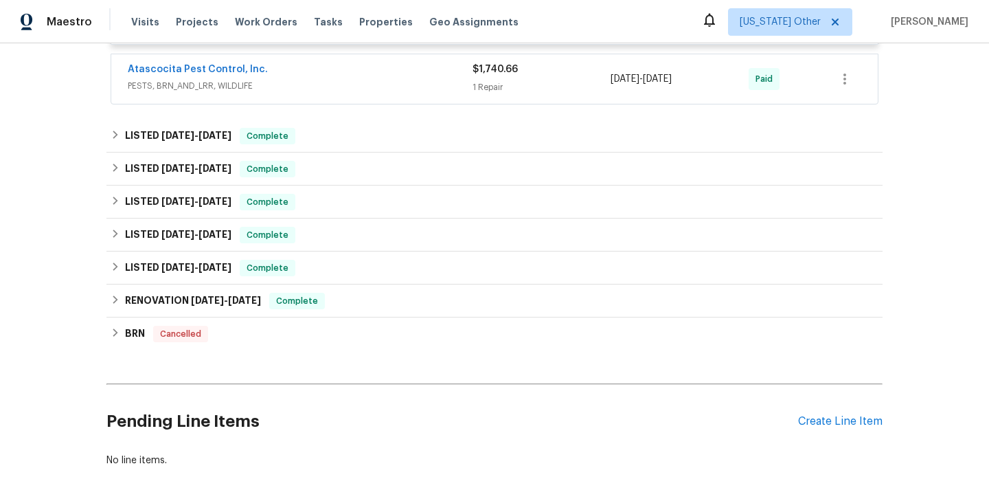
scroll to position [1347, 0]
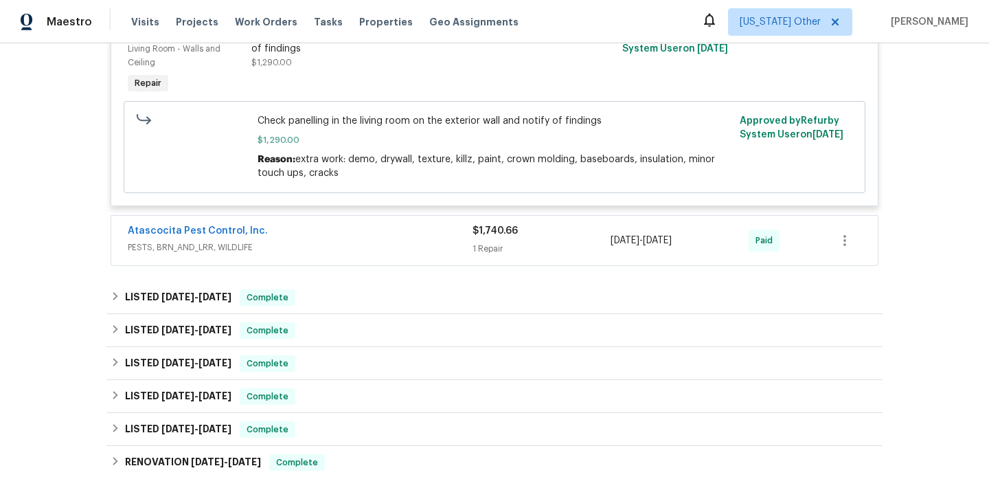
click at [389, 254] on span "PESTS, BRN_AND_LRR, WILDLIFE" at bounding box center [300, 247] width 345 height 14
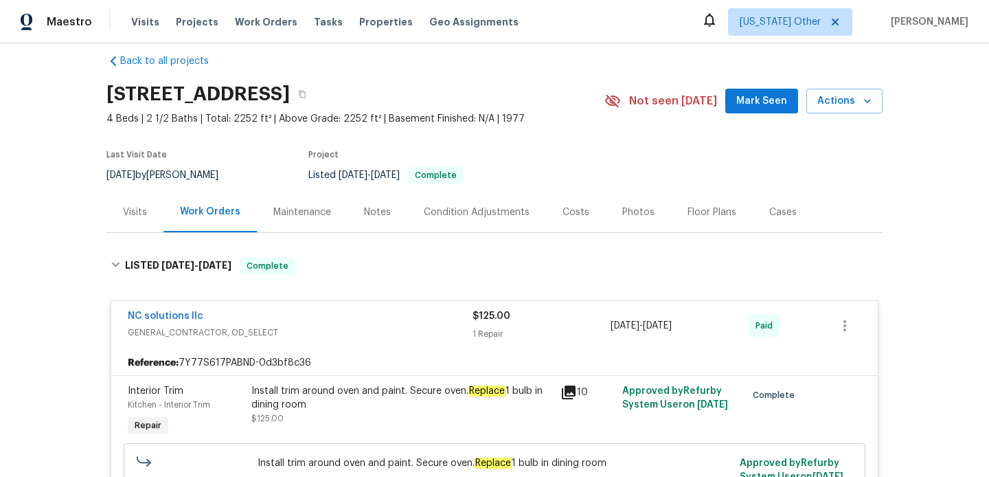
scroll to position [0, 0]
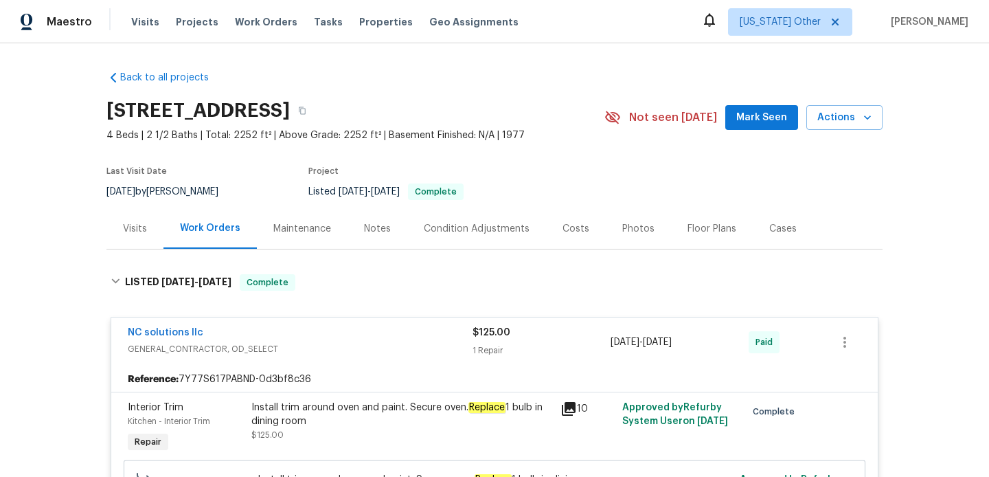
click at [137, 222] on div "Visits" at bounding box center [135, 229] width 24 height 14
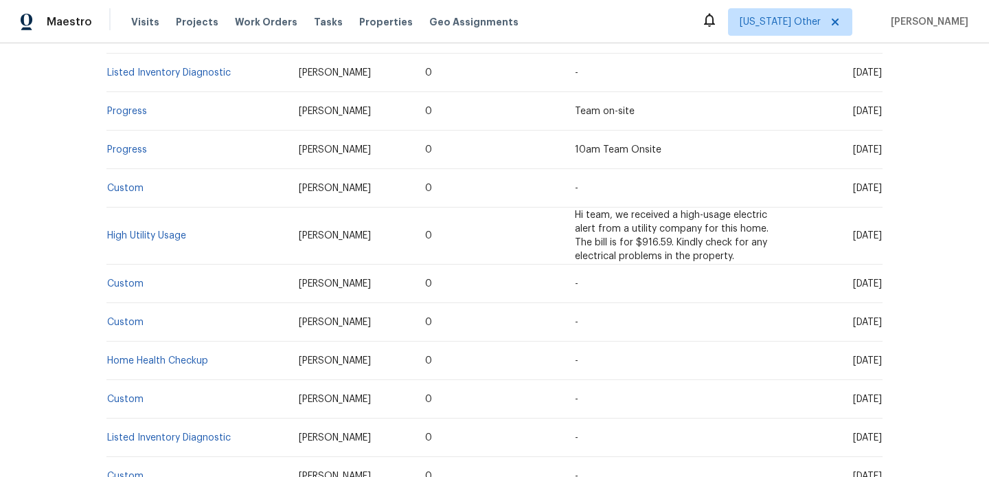
scroll to position [300, 0]
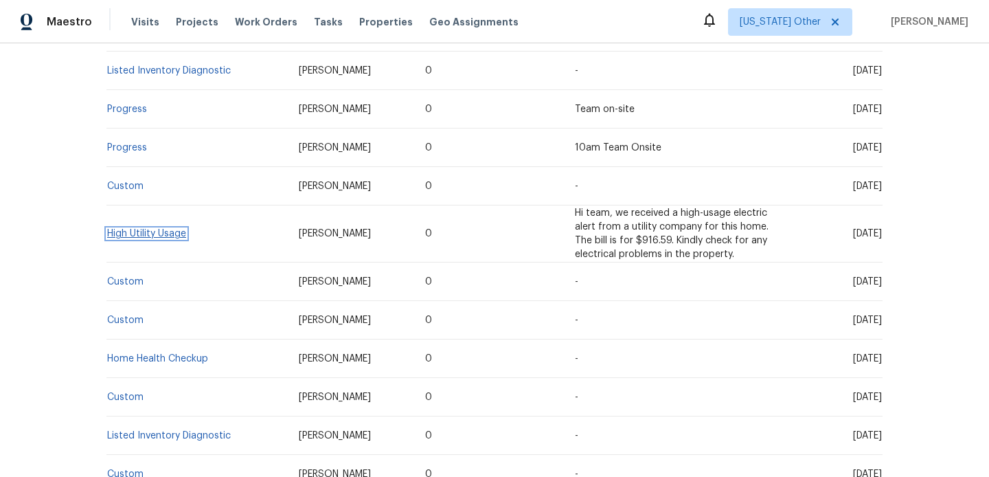
click at [153, 229] on link "High Utility Usage" at bounding box center [146, 234] width 79 height 10
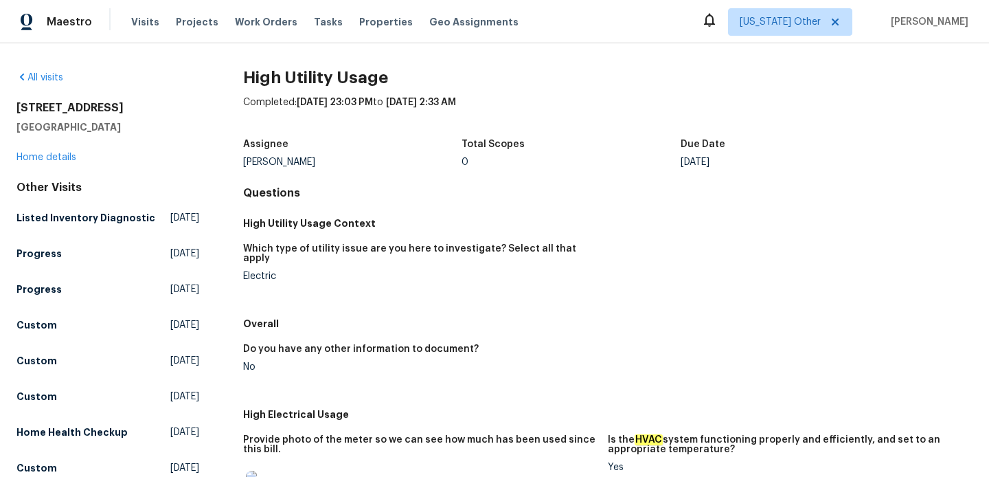
click at [51, 163] on div "21415 Park Mount Dr Katy, TX 77450 Home details" at bounding box center [107, 132] width 183 height 63
click at [52, 153] on link "Home details" at bounding box center [46, 157] width 60 height 10
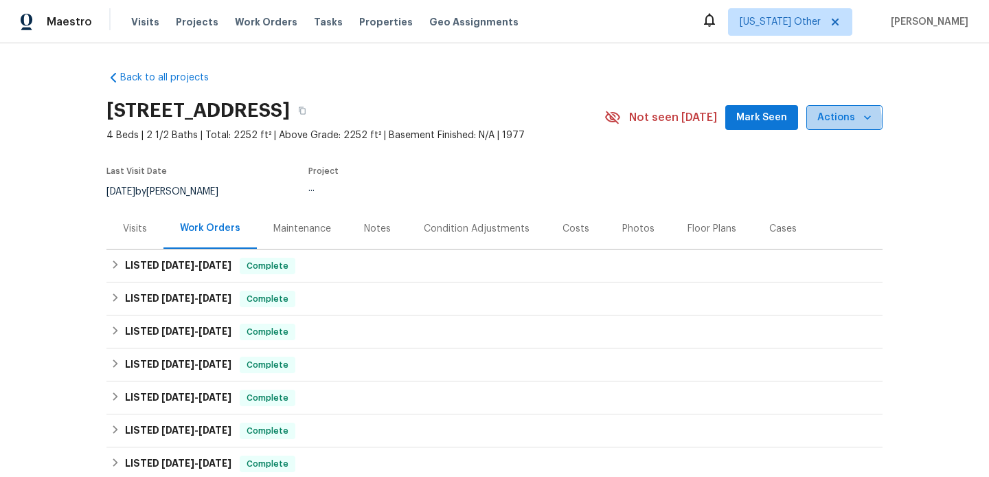
click at [826, 121] on span "Actions" at bounding box center [844, 117] width 54 height 17
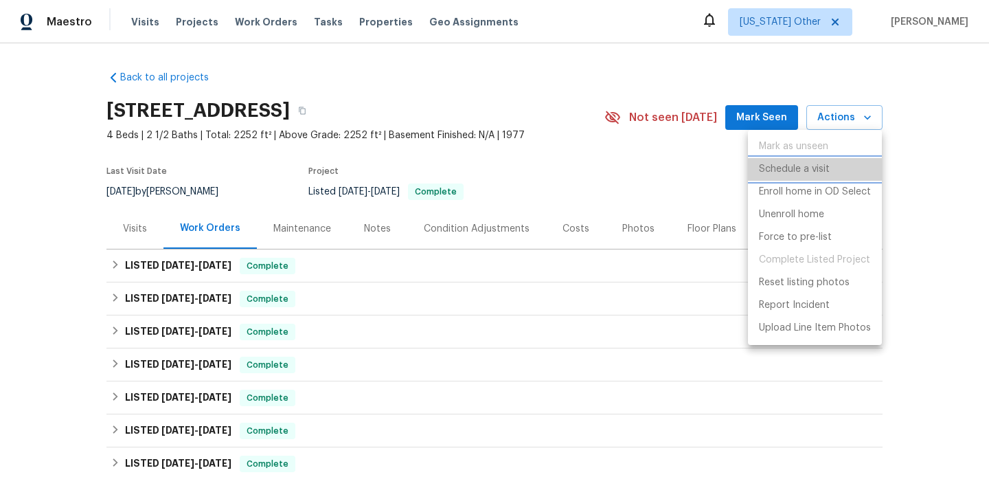
click at [819, 170] on p "Schedule a visit" at bounding box center [794, 169] width 71 height 14
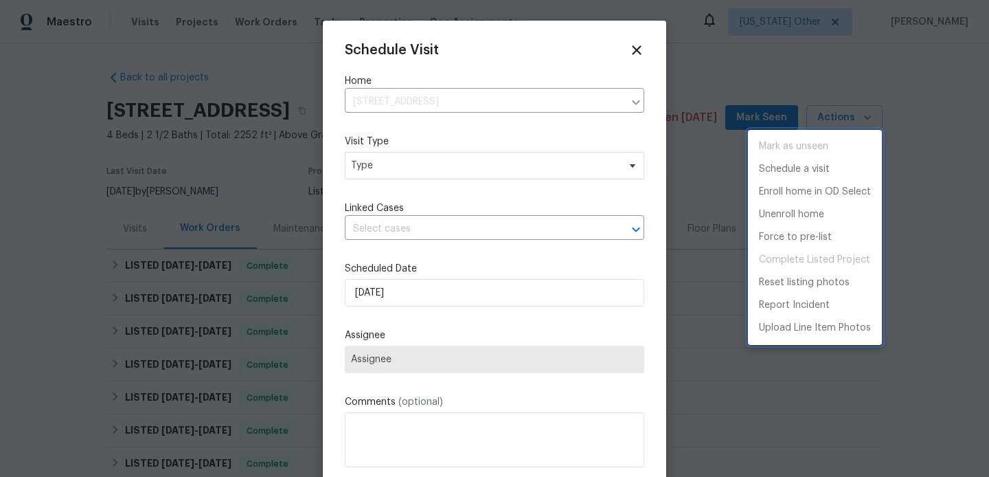
click at [466, 179] on div at bounding box center [494, 238] width 989 height 477
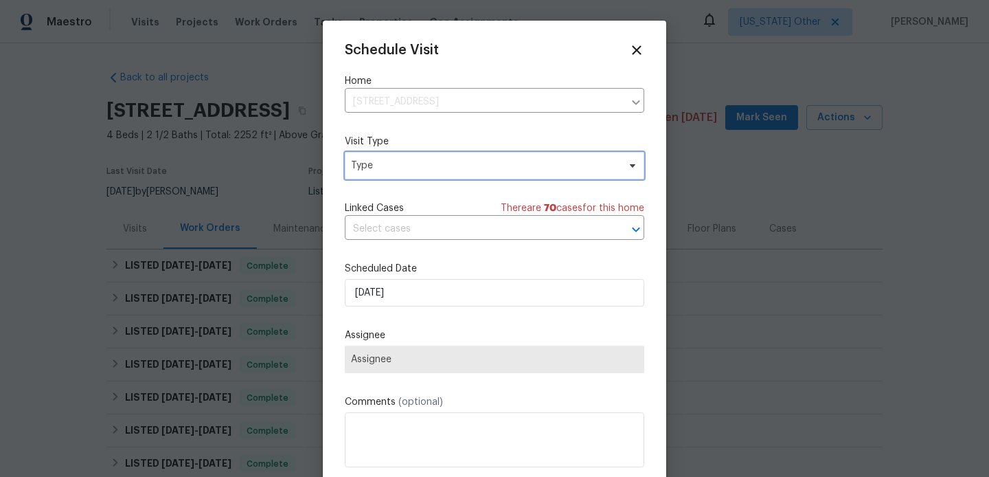
click at [461, 166] on span "Type" at bounding box center [484, 166] width 267 height 14
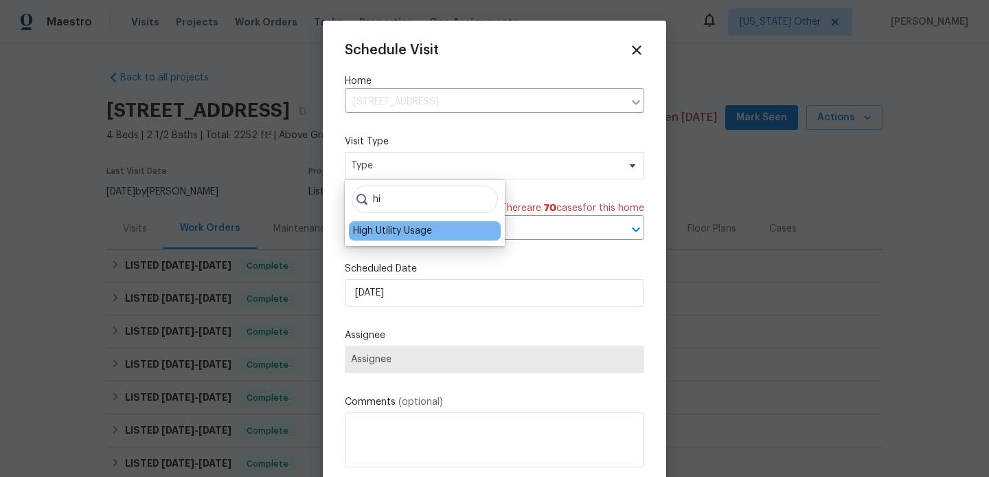
type input "hi"
click at [420, 234] on div "High Utility Usage" at bounding box center [392, 231] width 79 height 14
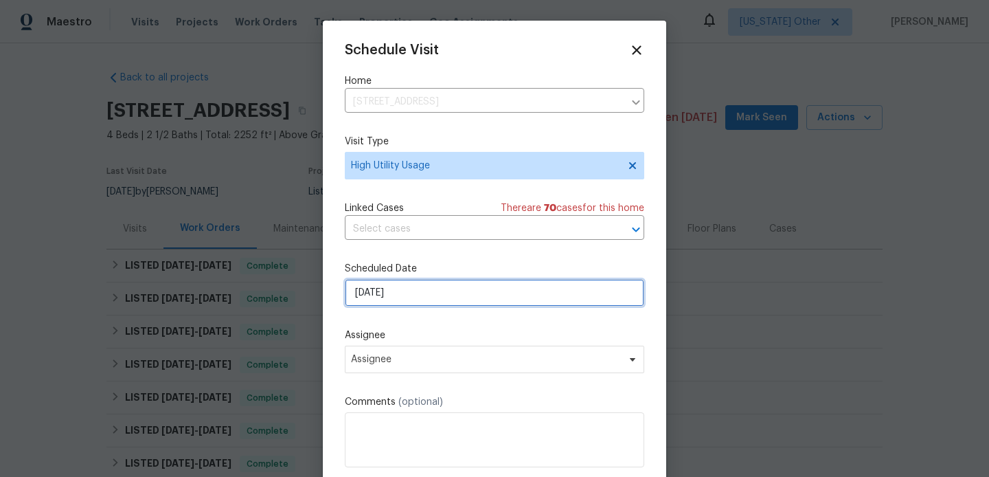
click at [411, 303] on input "09/10/2025" at bounding box center [494, 292] width 299 height 27
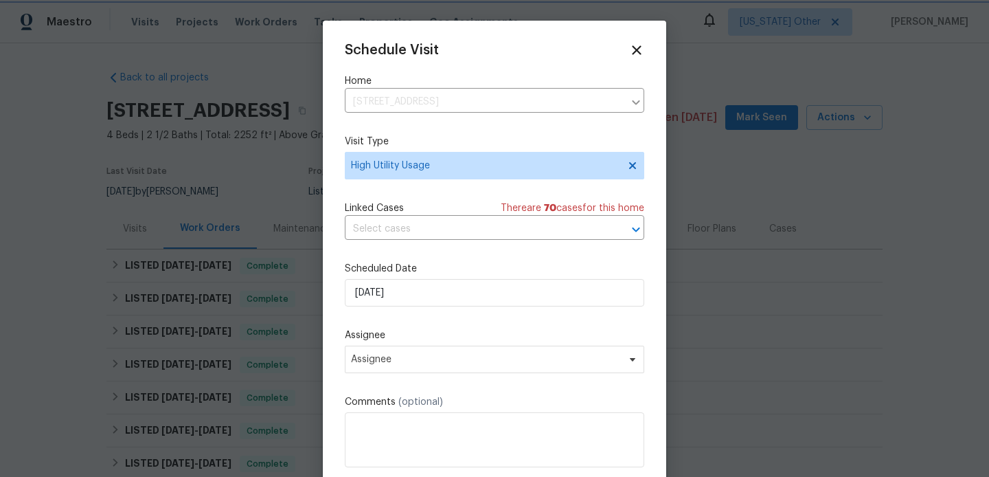
click at [439, 345] on div "Assignee Assignee" at bounding box center [494, 350] width 299 height 45
click at [431, 354] on span "Assignee" at bounding box center [485, 359] width 269 height 11
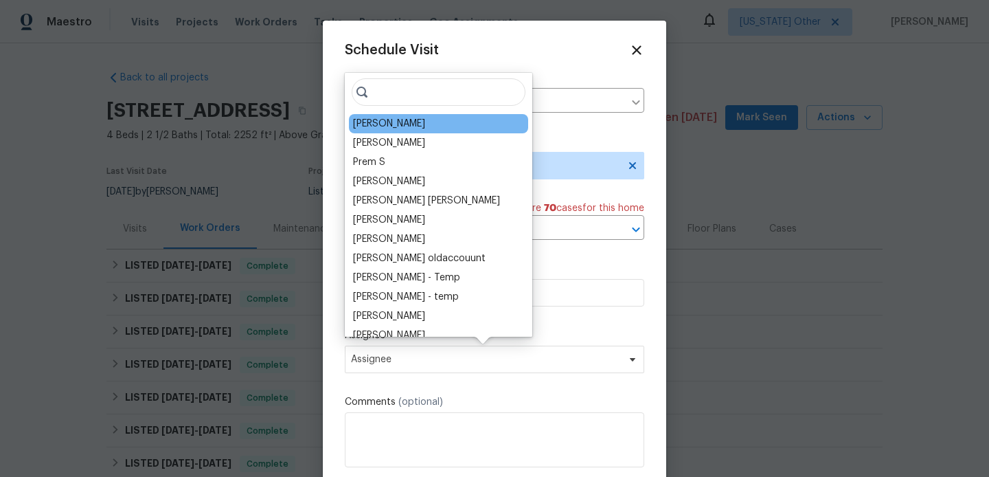
click at [389, 128] on div "Maria Zakharnitskaia" at bounding box center [389, 124] width 72 height 14
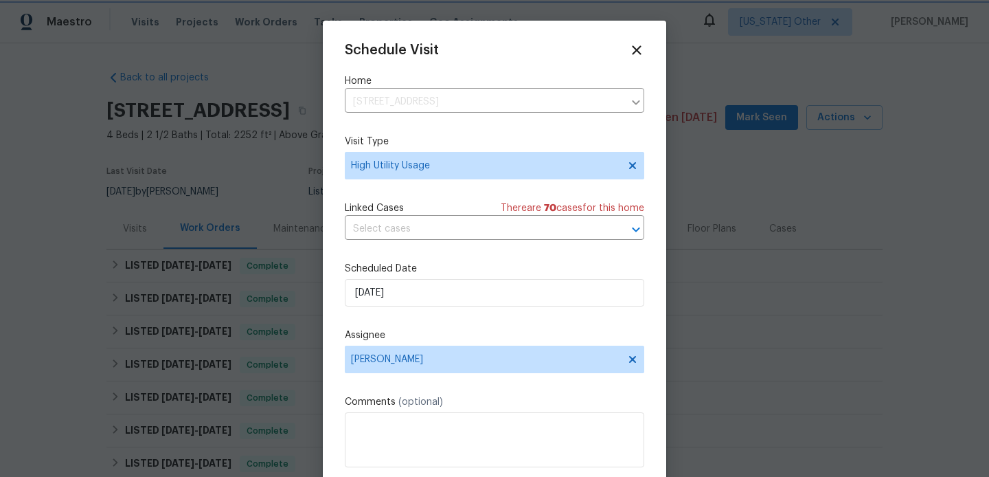
scroll to position [25, 0]
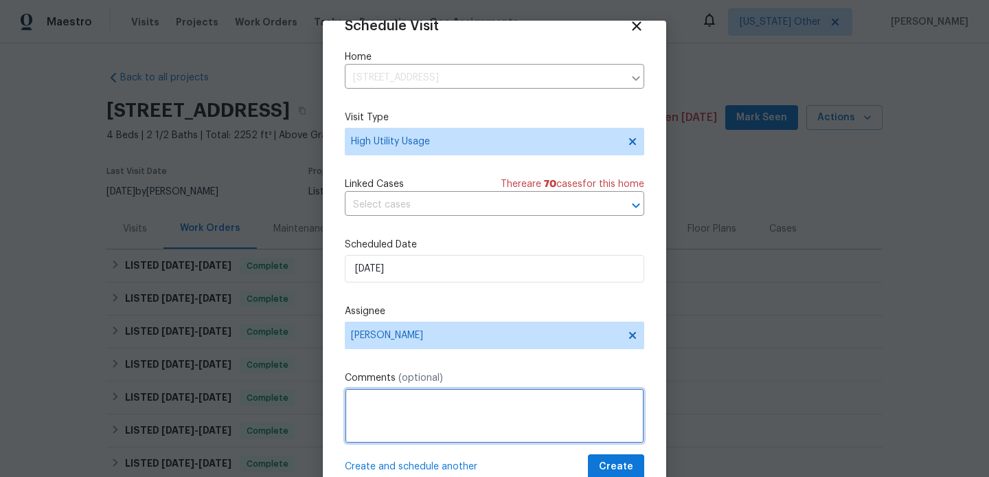
click at [412, 421] on textarea at bounding box center [494, 415] width 299 height 55
paste textarea "Hi team, we received a high-usage electric bill from a utility company for this…"
type textarea "Hi team, we received a high-usage electric bill from a utility company for this…"
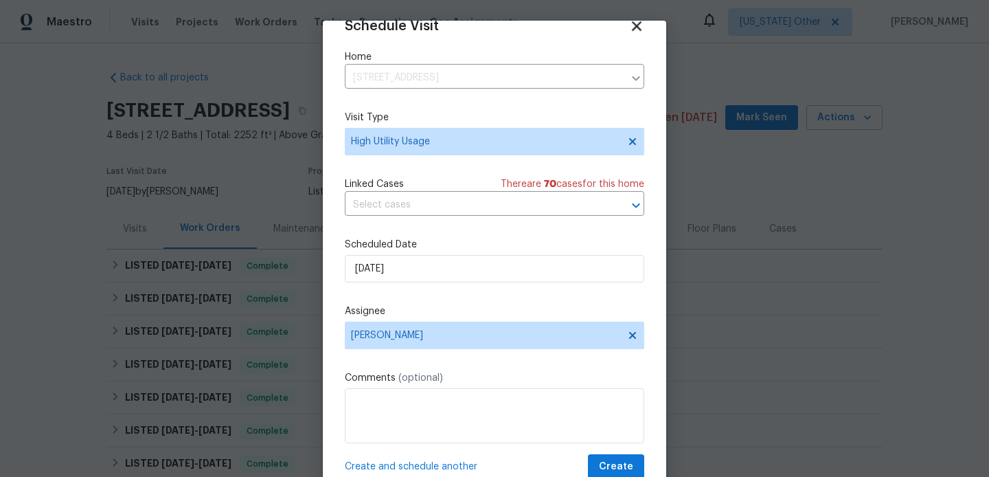
click at [637, 25] on icon at bounding box center [637, 26] width 10 height 10
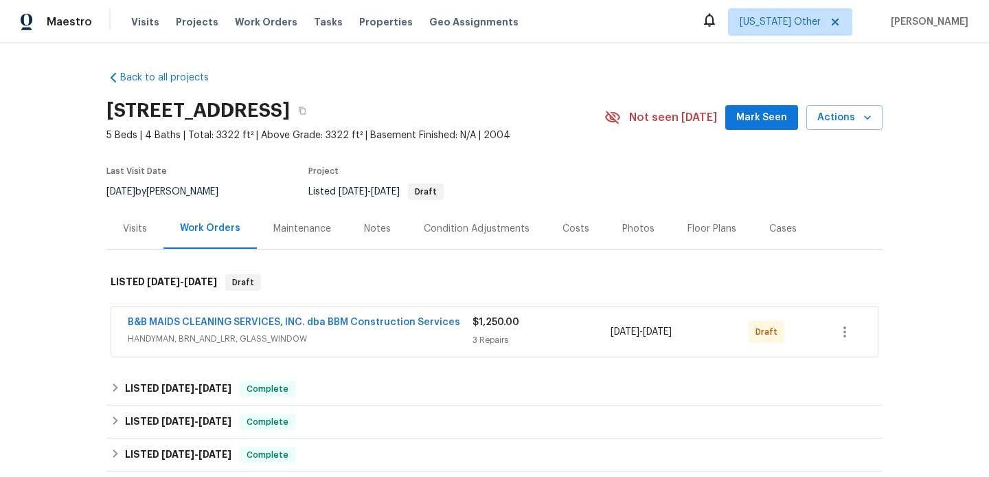
click at [356, 347] on div "B&B MAIDS CLEANING SERVICES, INC. dba BBM Construction Services HANDYMAN, BRN_A…" at bounding box center [300, 331] width 345 height 33
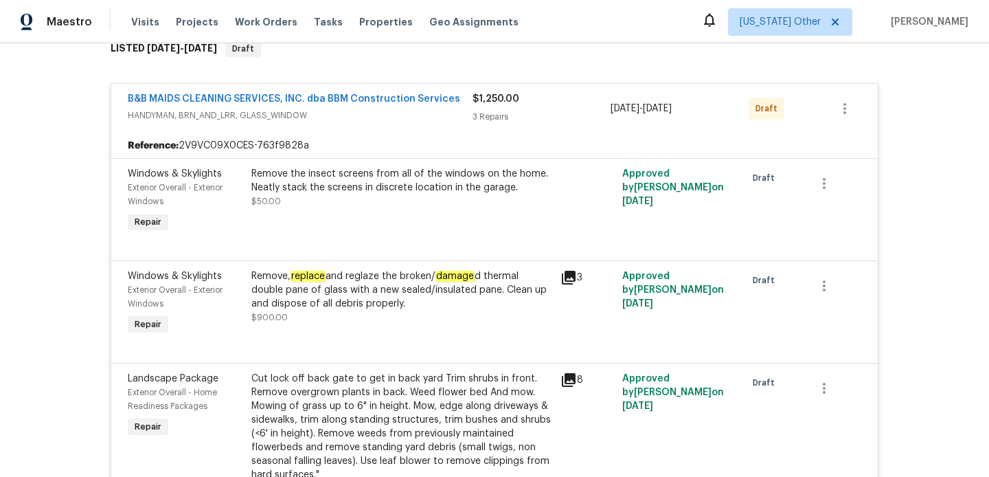
scroll to position [582, 0]
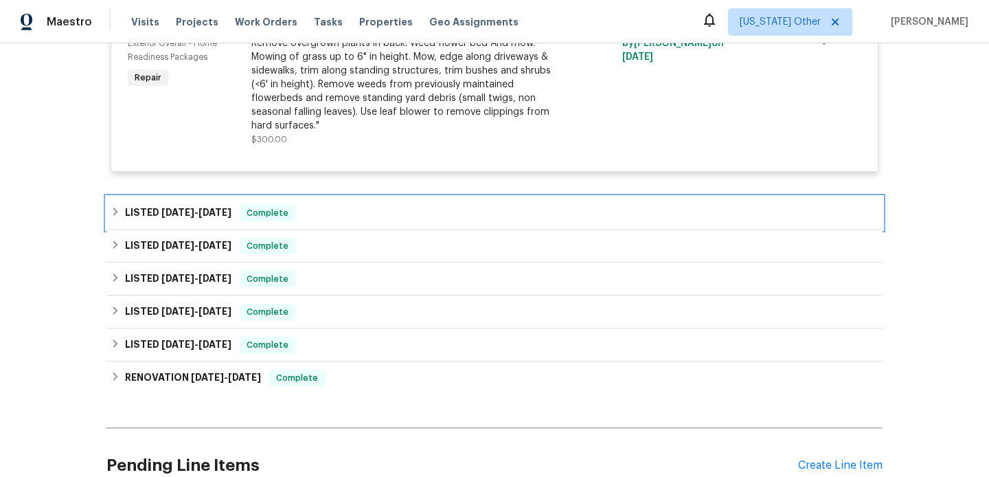
click at [344, 198] on div "LISTED [DATE] - [DATE] Complete" at bounding box center [494, 212] width 776 height 33
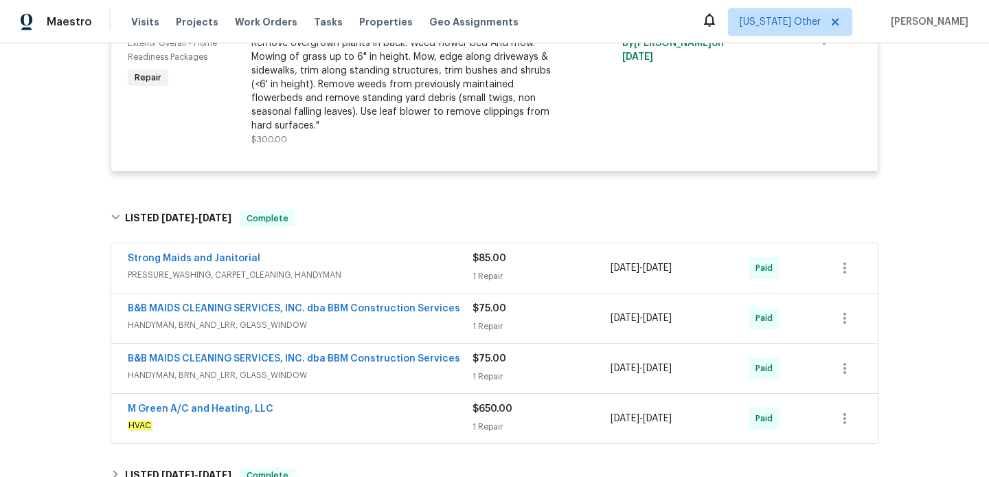
click at [390, 268] on div "Strong Maids and Janitorial" at bounding box center [300, 259] width 345 height 16
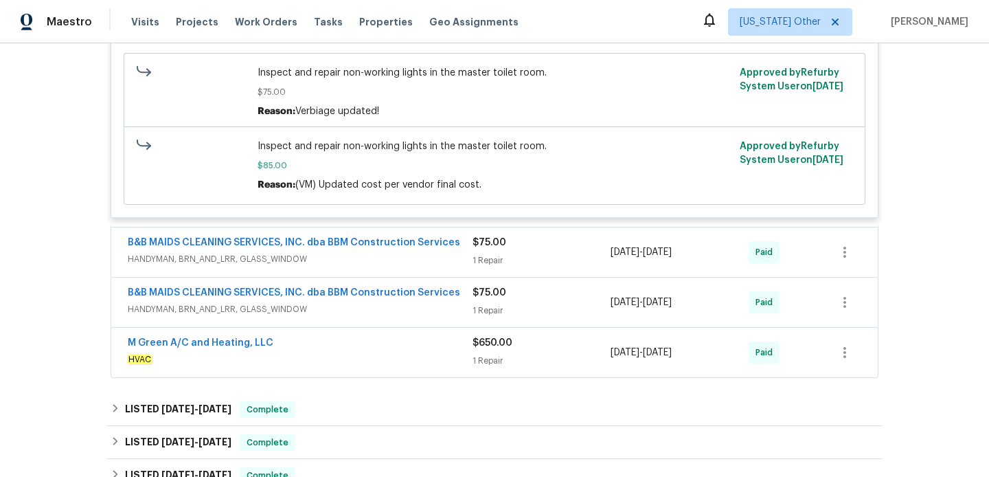
scroll to position [1013, 0]
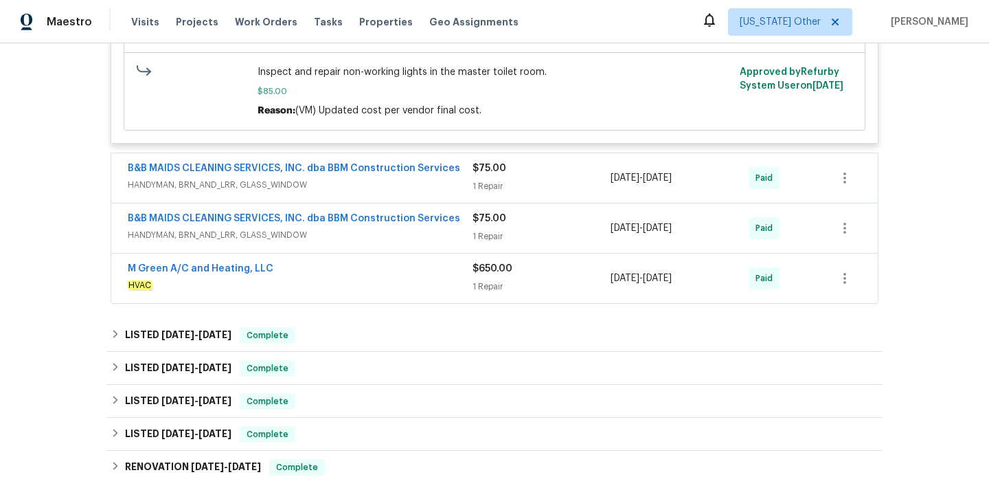
click at [388, 273] on div "M Green A/C and Heating, LLC" at bounding box center [300, 270] width 345 height 16
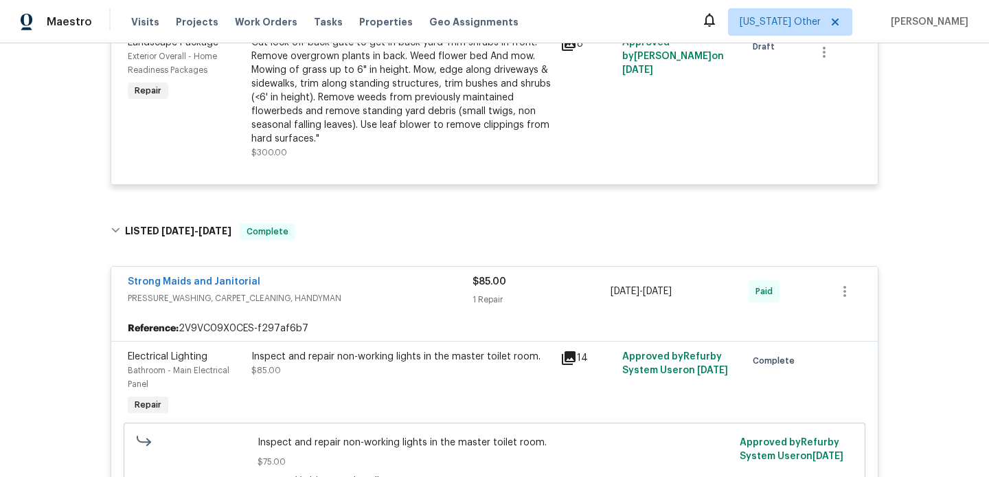
scroll to position [0, 0]
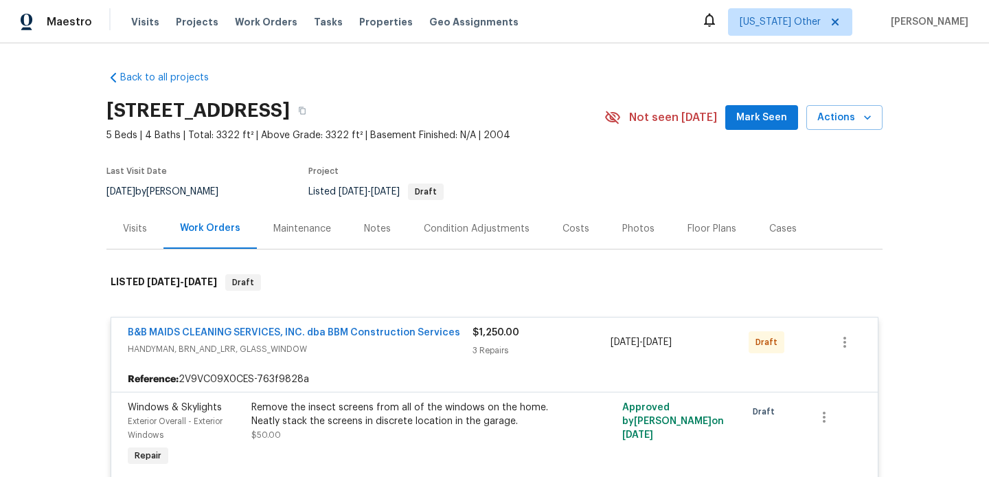
click at [138, 231] on div "Visits" at bounding box center [135, 229] width 24 height 14
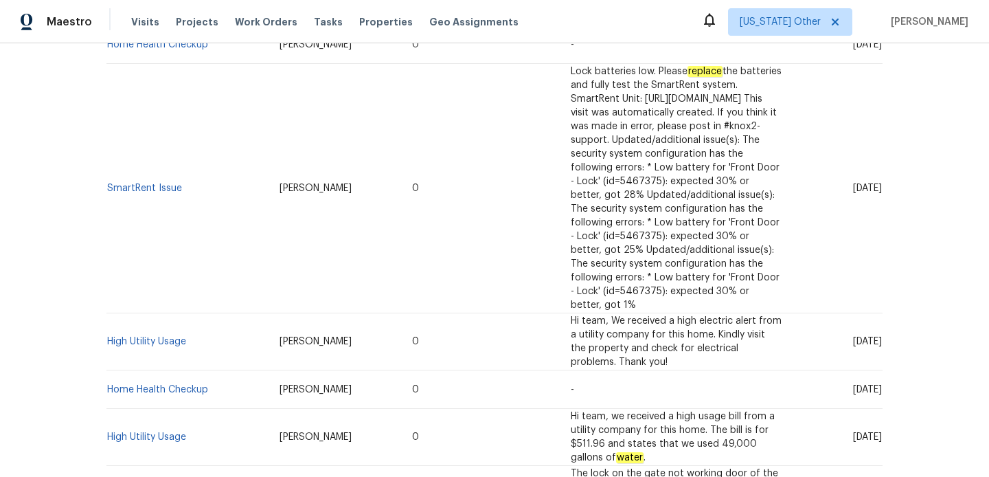
scroll to position [69, 0]
